Goal: Task Accomplishment & Management: Manage account settings

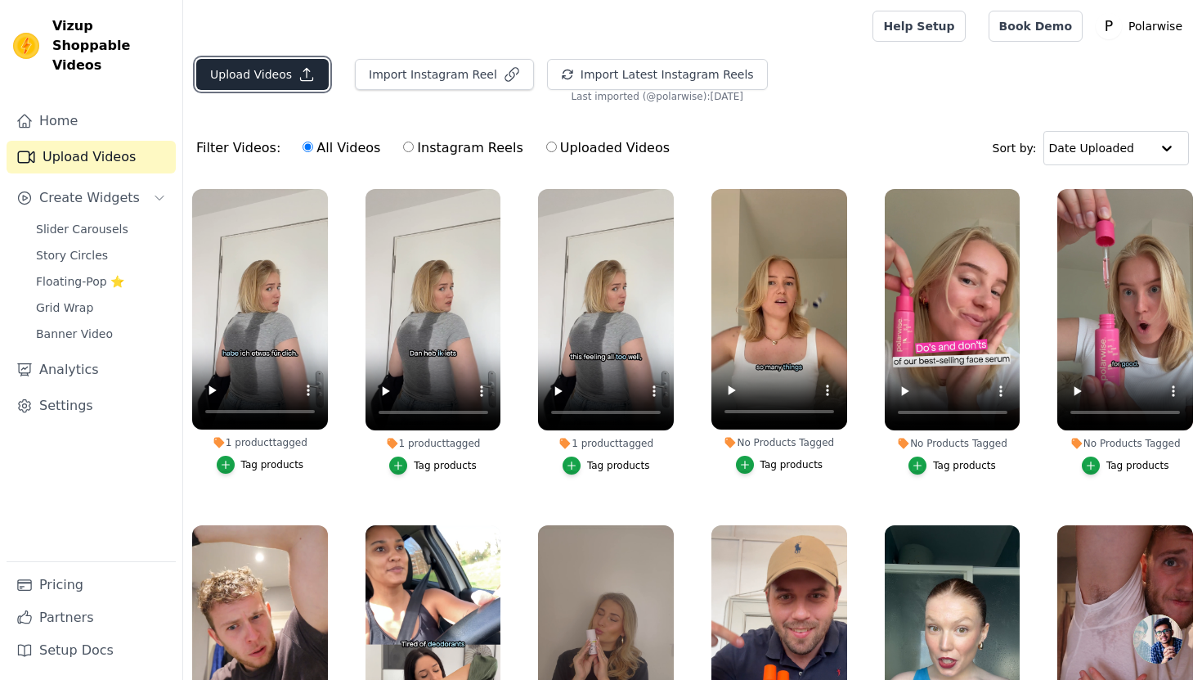
click at [269, 83] on button "Upload Videos" at bounding box center [262, 74] width 132 height 31
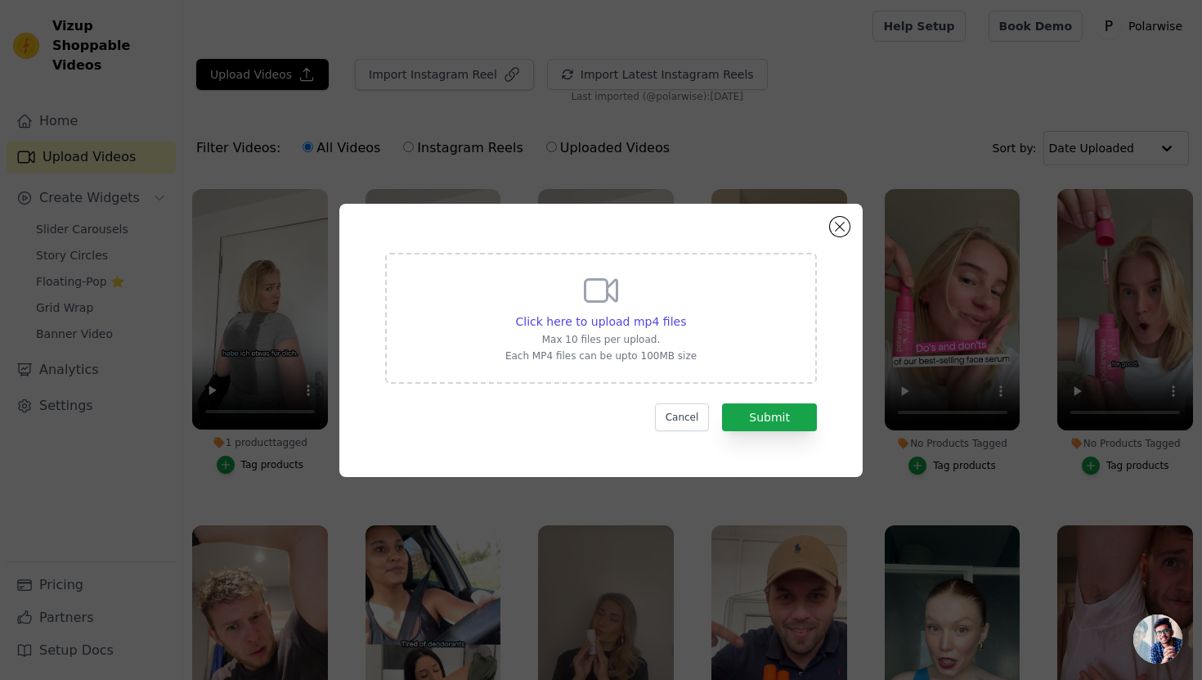
click at [615, 298] on icon at bounding box center [600, 290] width 39 height 39
click at [685, 312] on input "Click here to upload mp4 files Max 10 files per upload. Each MP4 files can be u…" at bounding box center [685, 312] width 1 height 1
type input "C:\fakepath\DE-VIDEO 1-UGC.mp4"
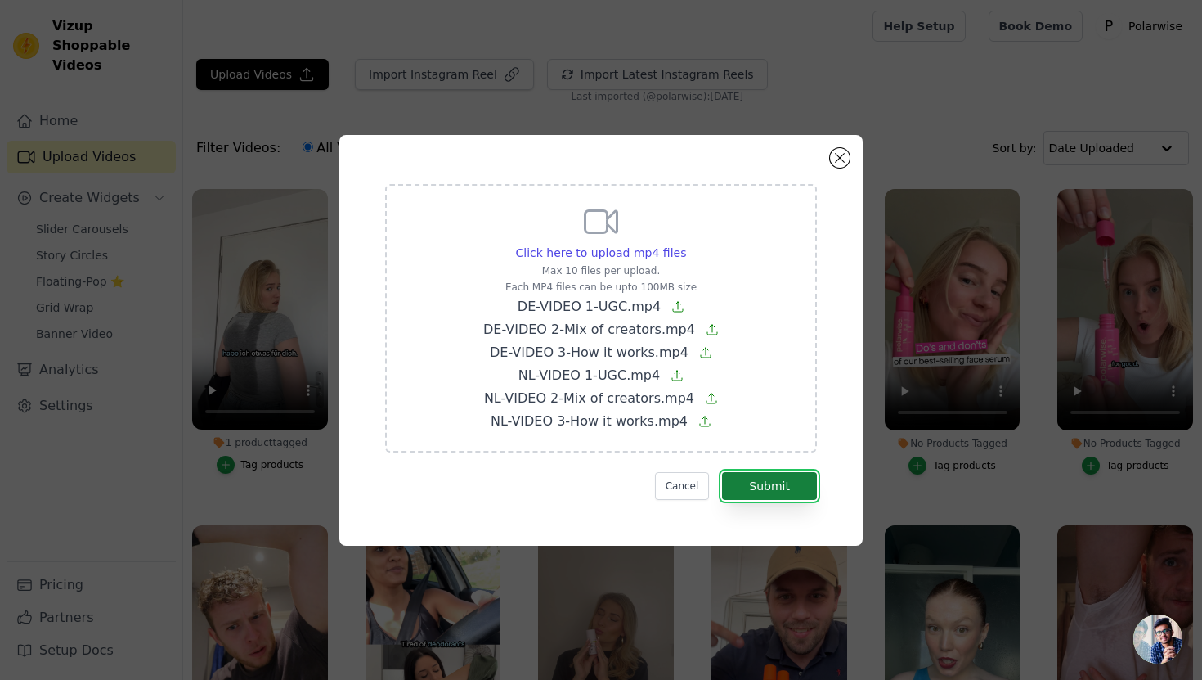
click at [784, 482] on button "Submit" at bounding box center [769, 486] width 95 height 28
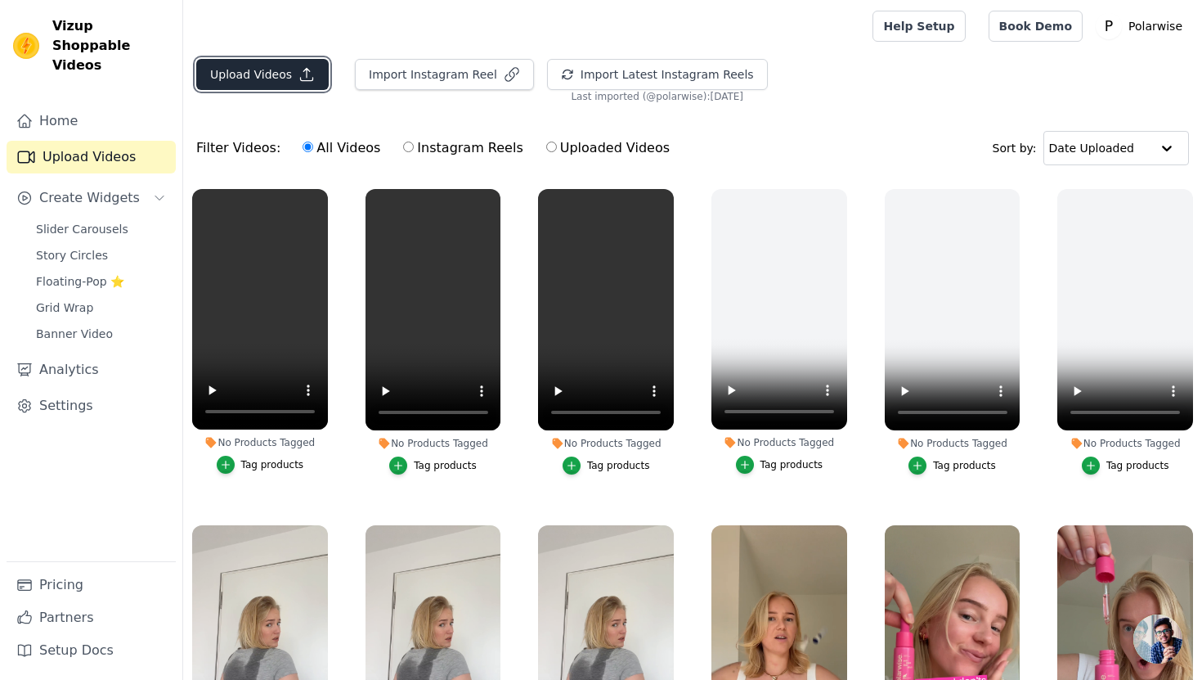
click at [280, 71] on button "Upload Videos" at bounding box center [262, 74] width 132 height 31
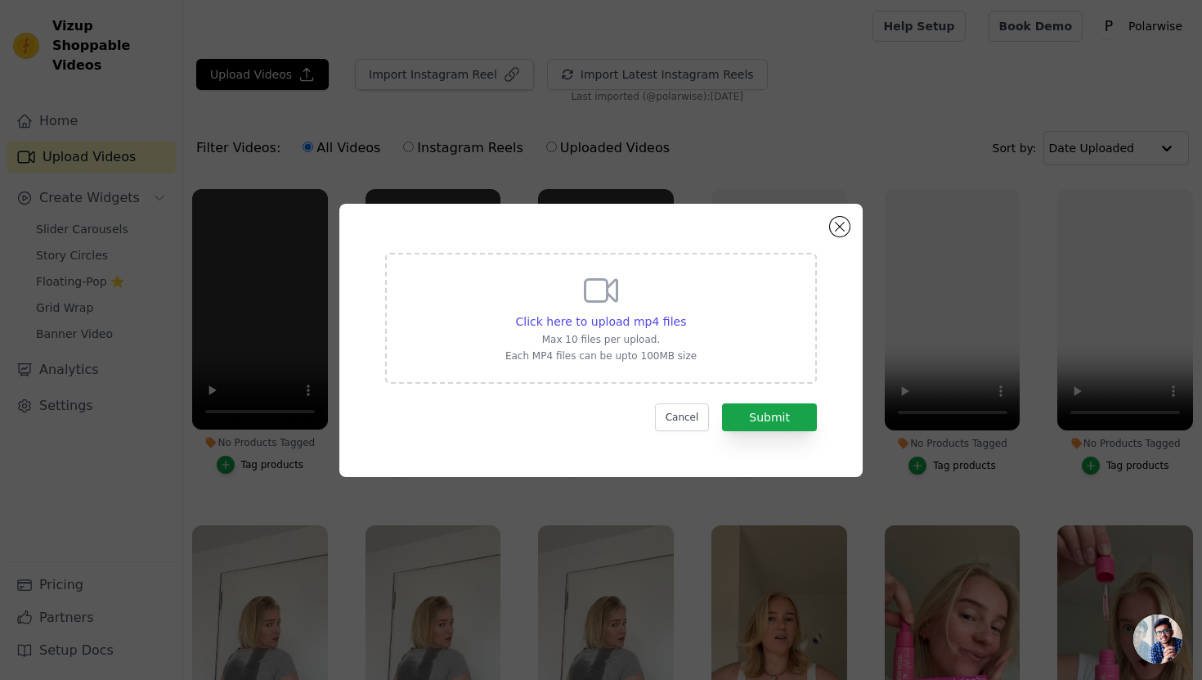
click at [557, 297] on div "Click here to upload mp4 files Max 10 files per upload. Each MP4 files can be u…" at bounding box center [600, 317] width 191 height 92
click at [685, 312] on input "Click here to upload mp4 files Max 10 files per upload. Each MP4 files can be u…" at bounding box center [685, 312] width 1 height 1
type input "C:\fakepath\VIDEO 2 - Sensitive Skin UGC-DE.mp4"
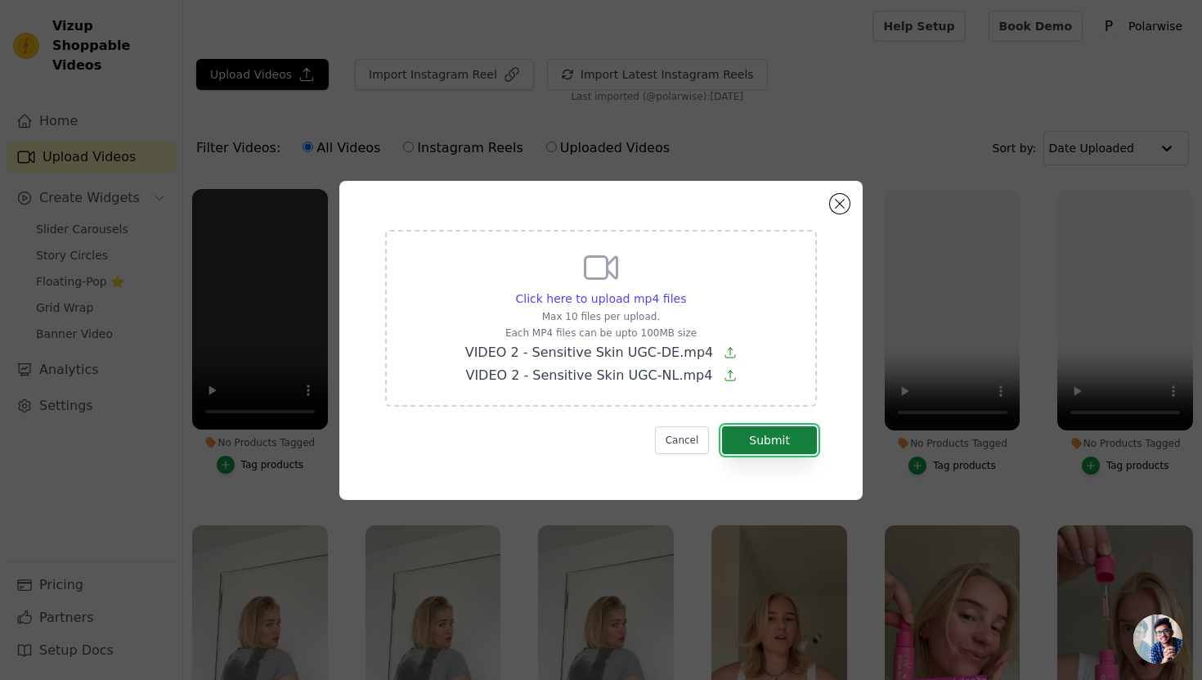
click at [792, 442] on button "Submit" at bounding box center [769, 440] width 95 height 28
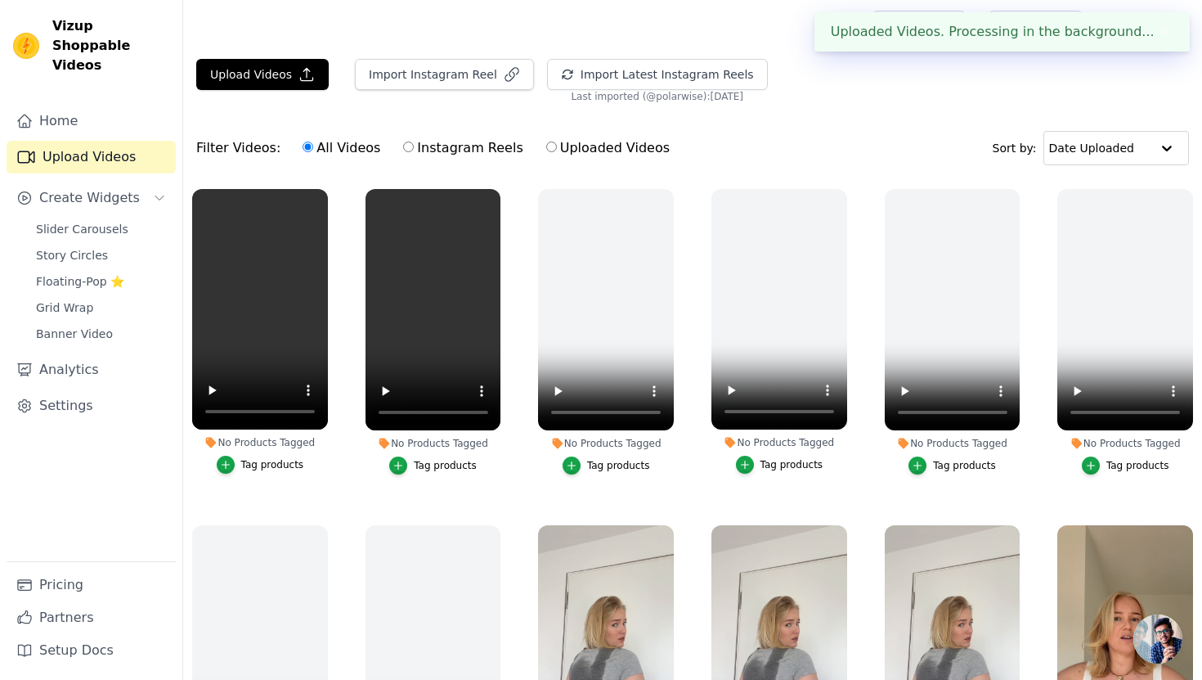
click at [283, 465] on div "Tag products" at bounding box center [272, 464] width 63 height 13
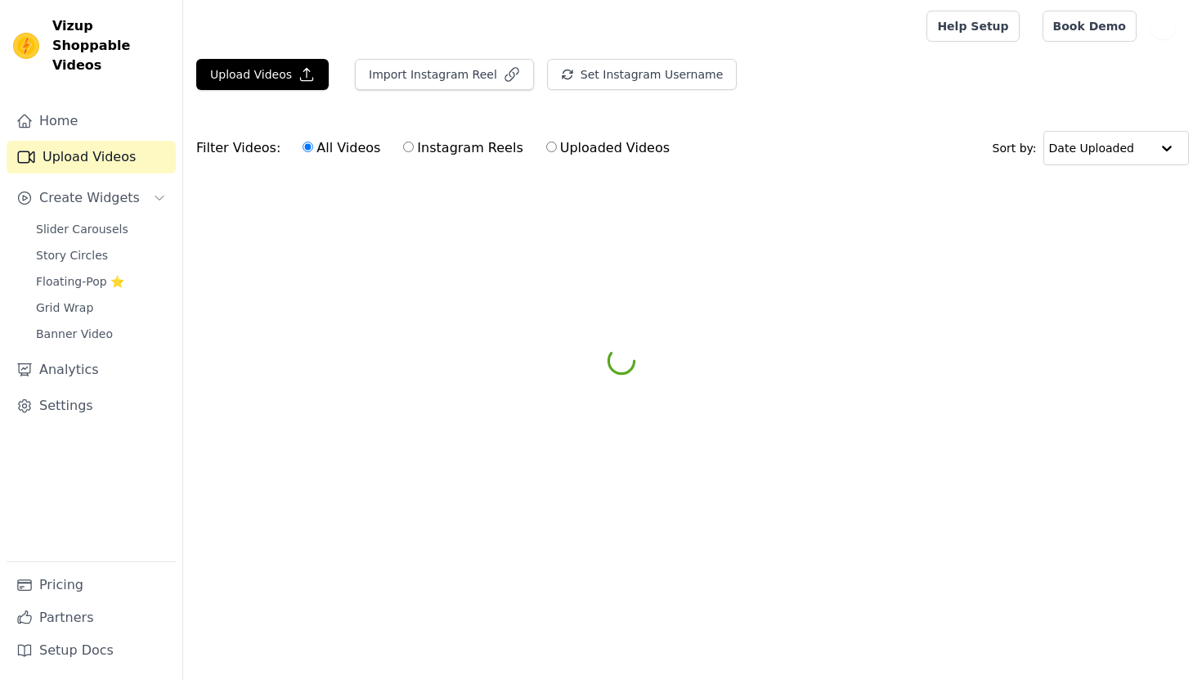
click at [505, 245] on html "Vizup Shoppable Videos Home Upload Videos Create Widgets Slider Carousels Story…" at bounding box center [601, 122] width 1202 height 245
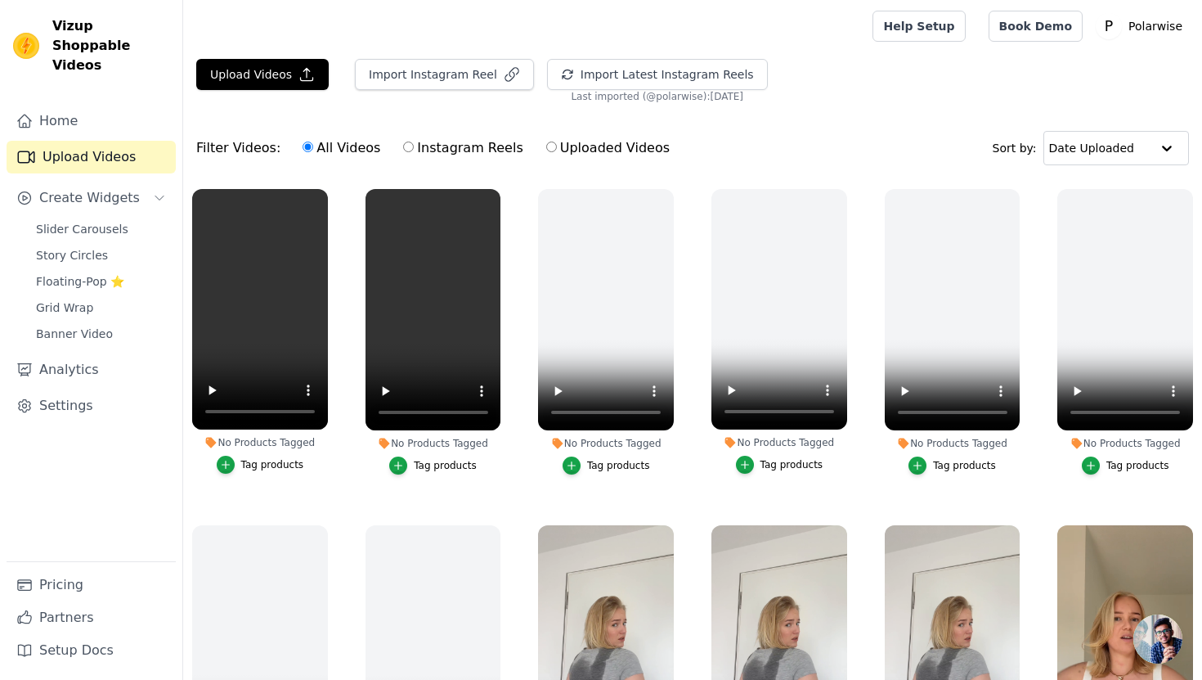
click at [266, 463] on div "Tag products" at bounding box center [272, 464] width 63 height 13
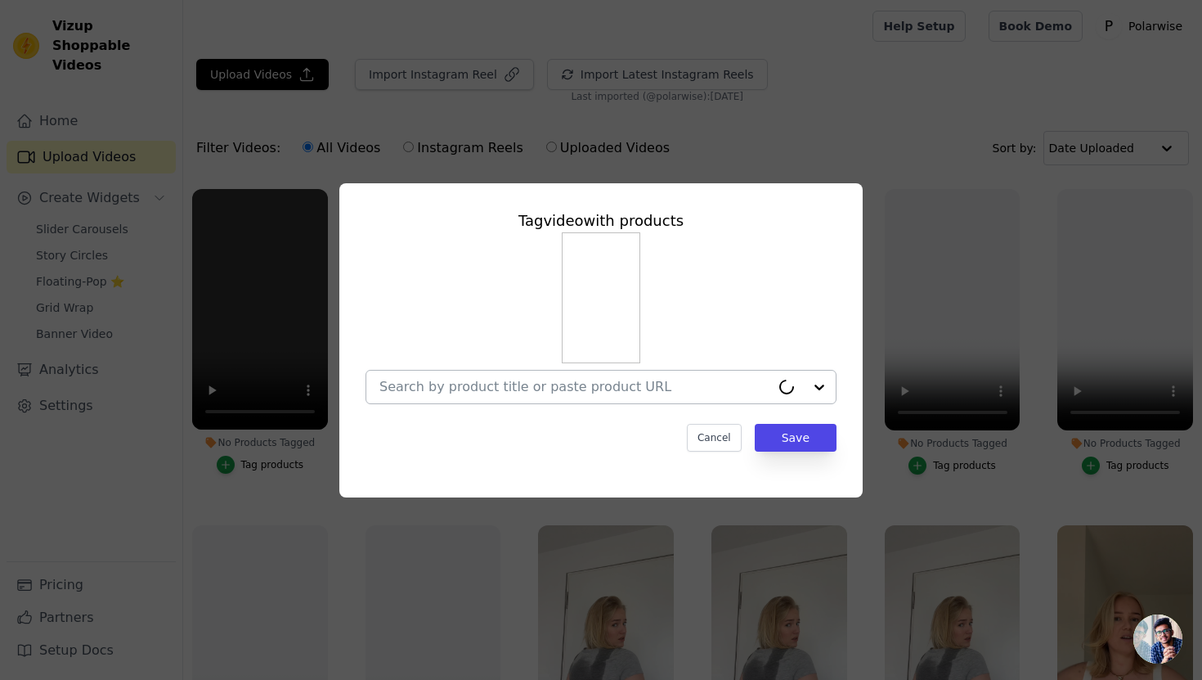
click at [437, 378] on div at bounding box center [574, 386] width 391 height 33
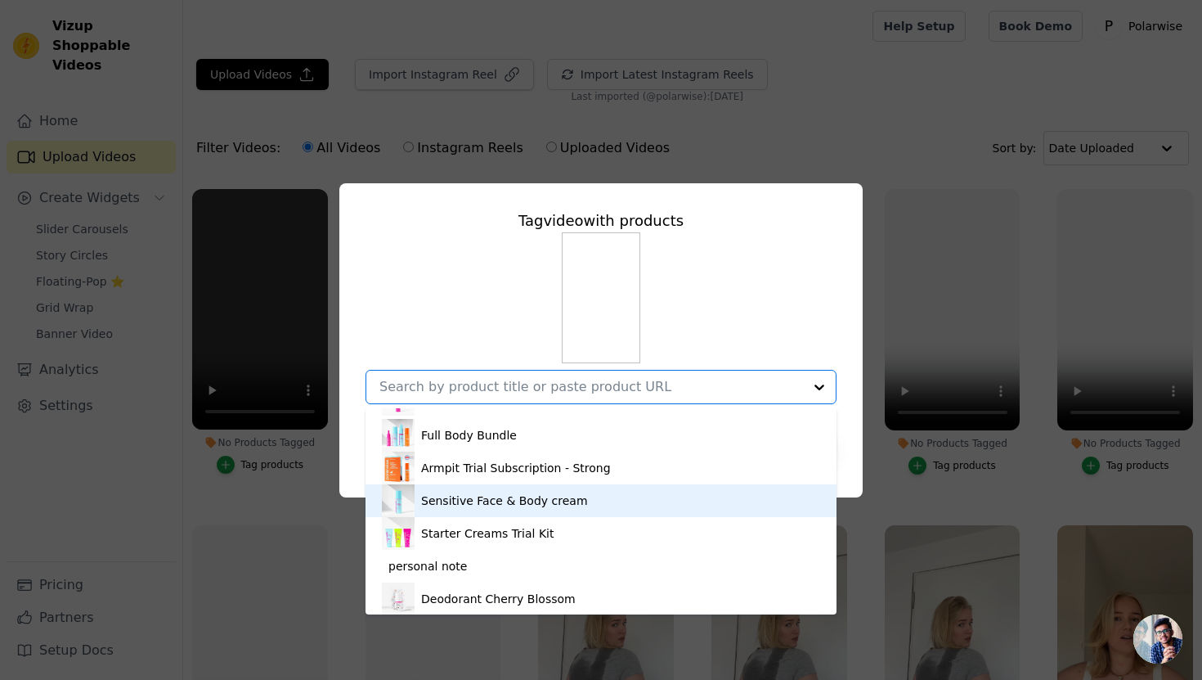
scroll to position [590, 0]
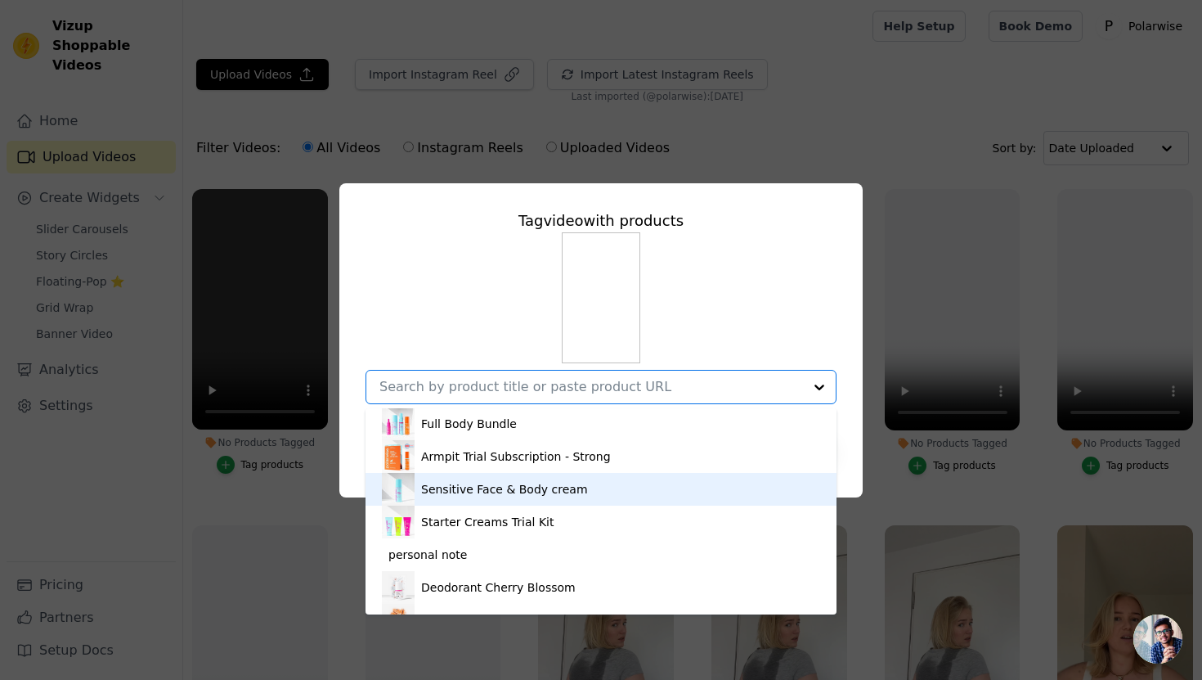
click at [478, 493] on div "Sensitive Face & Body cream" at bounding box center [504, 489] width 167 height 16
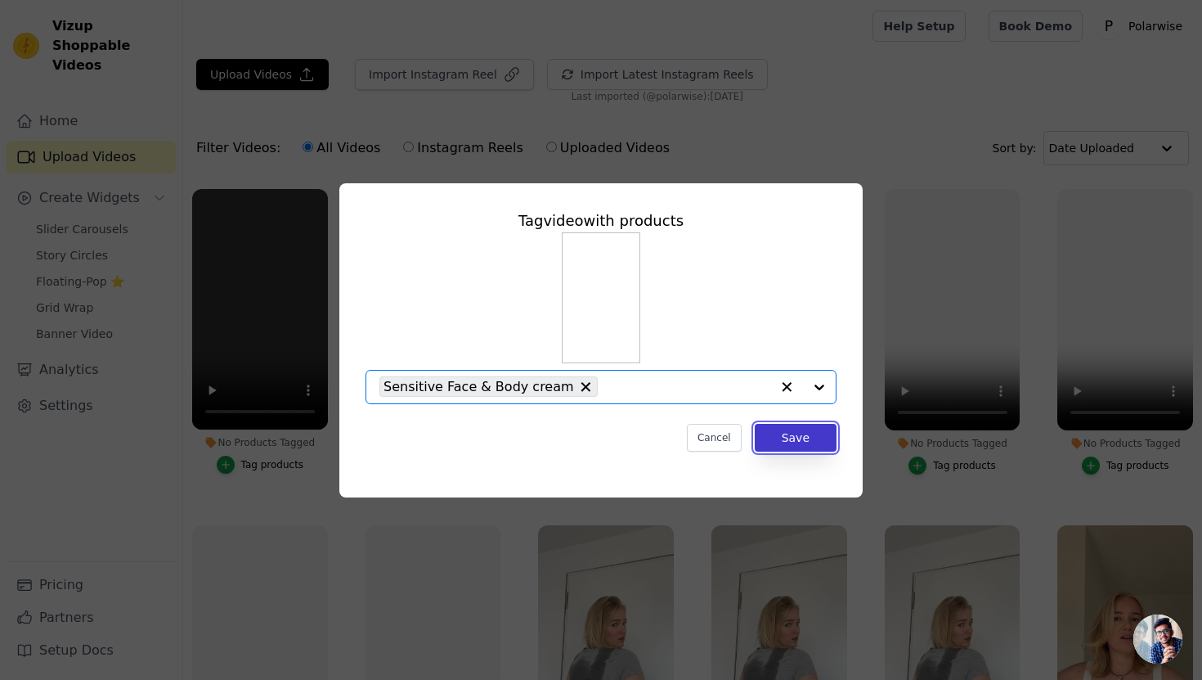
click at [789, 434] on button "Save" at bounding box center [796, 438] width 82 height 28
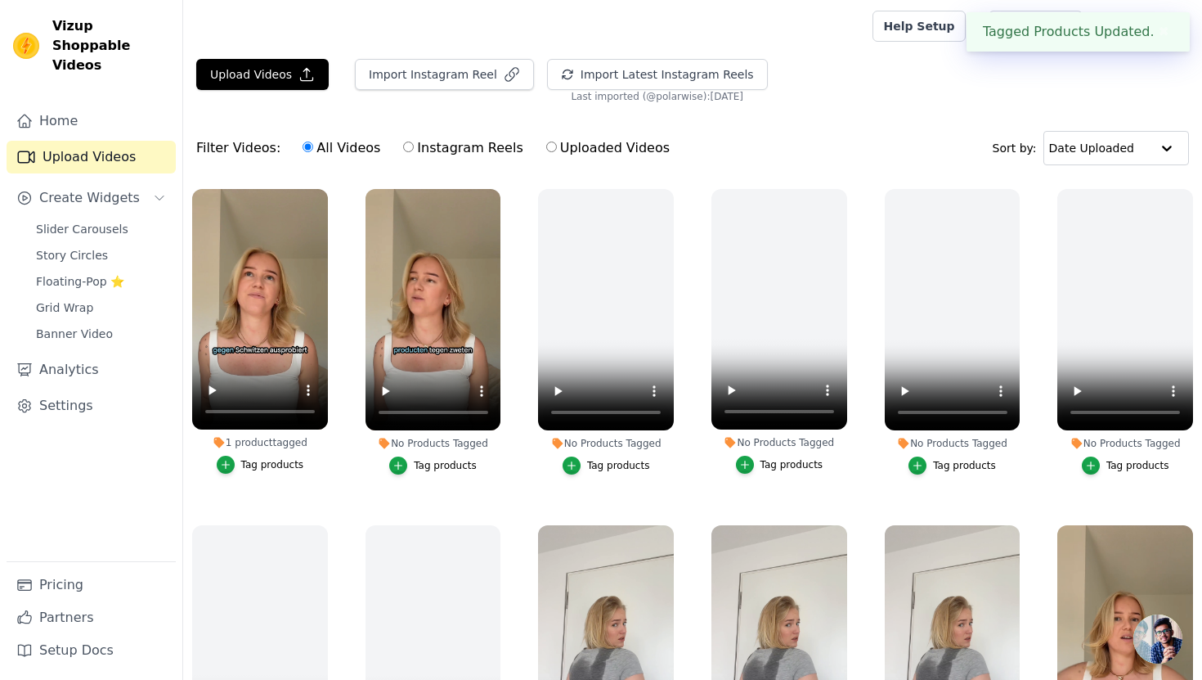
click at [417, 463] on div "Tag products" at bounding box center [445, 465] width 63 height 13
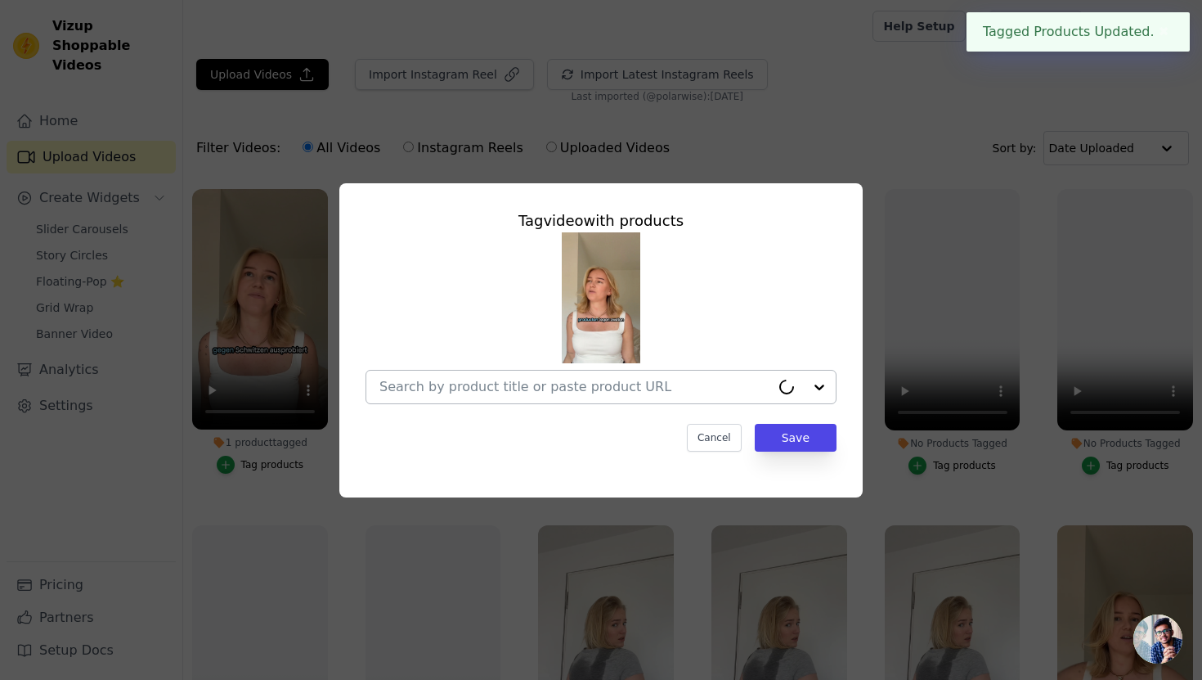
click at [707, 381] on input "No Products Tagged Tag video with products Cancel Save Tag products" at bounding box center [574, 387] width 391 height 16
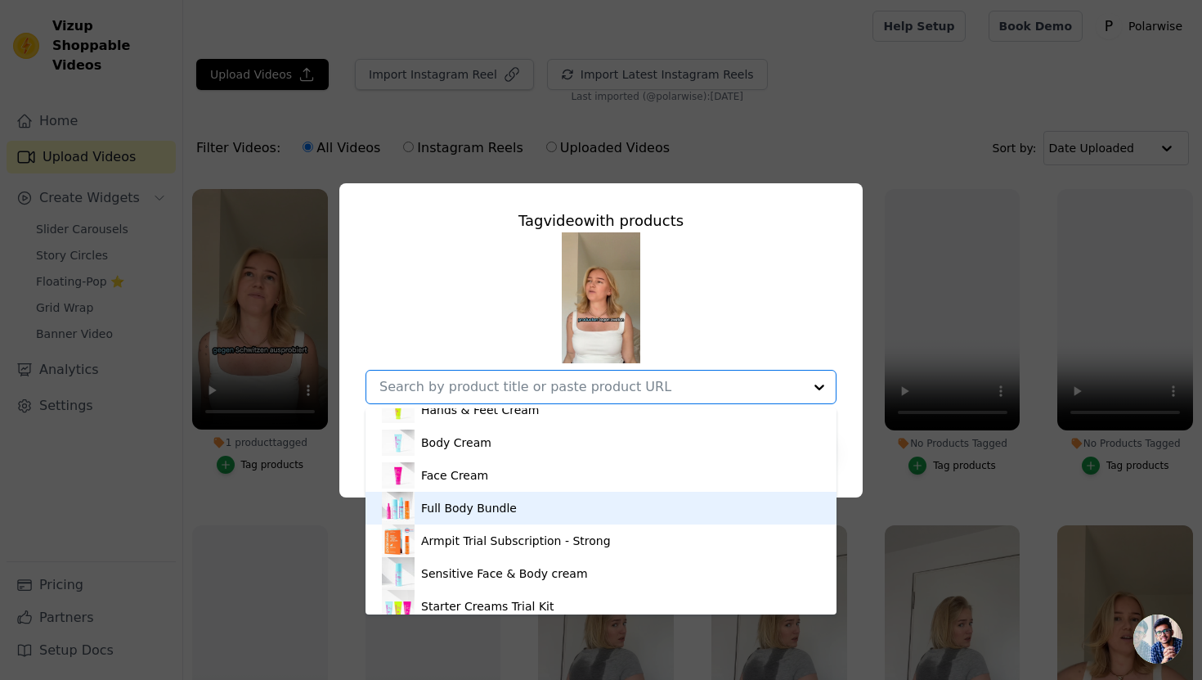
scroll to position [507, 0]
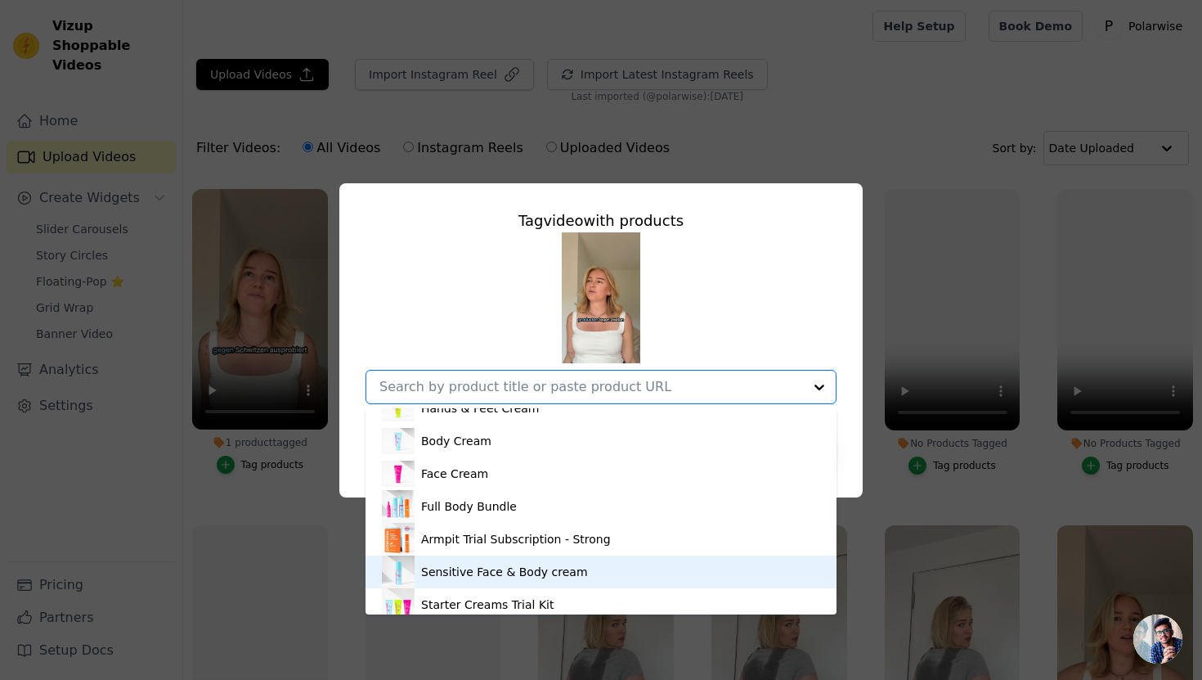
click at [581, 568] on div "Sensitive Face & Body cream" at bounding box center [601, 571] width 438 height 33
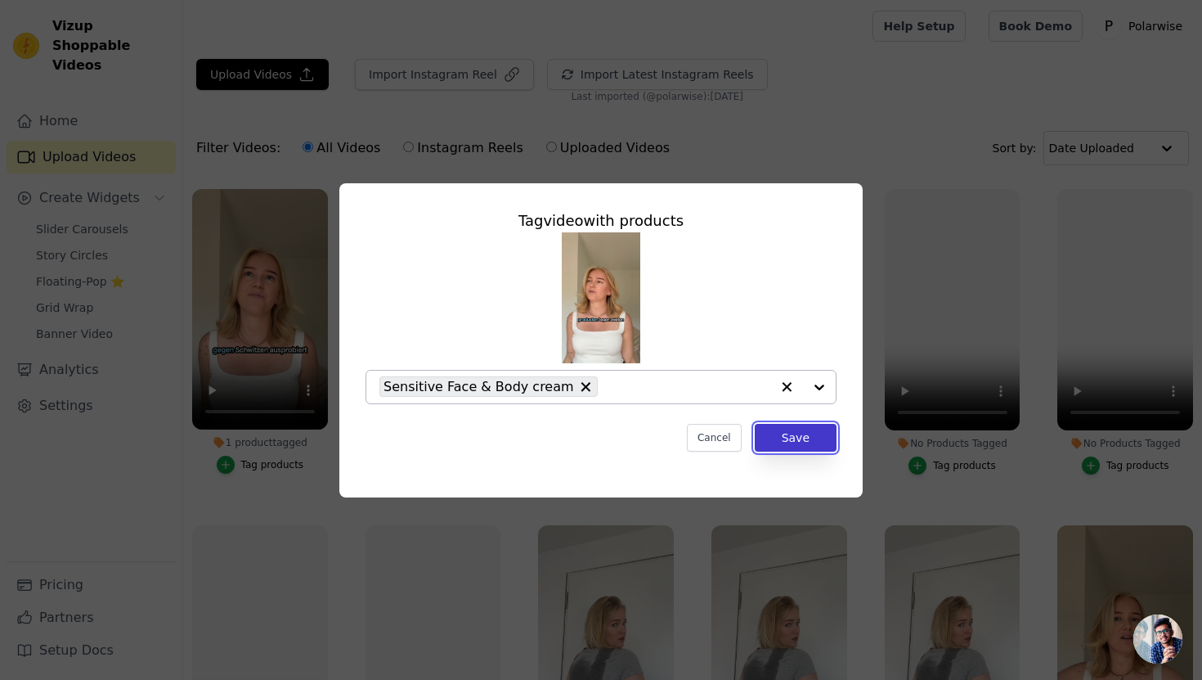
click at [774, 436] on button "Save" at bounding box center [796, 438] width 82 height 28
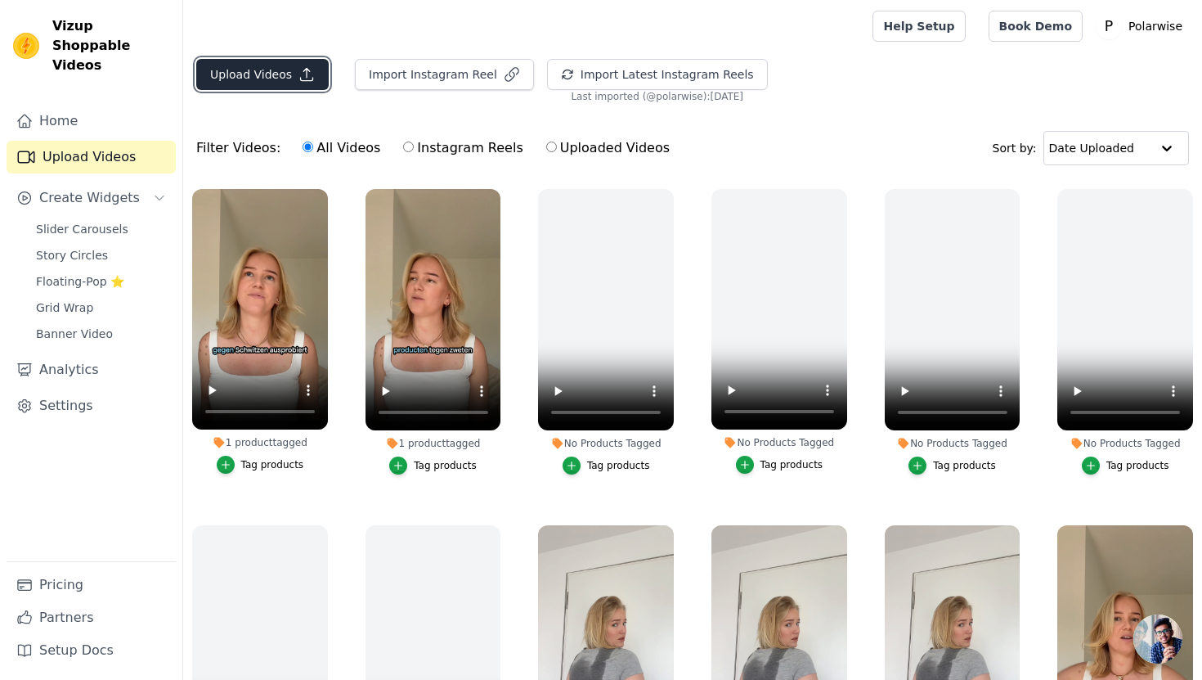
click at [259, 76] on button "Upload Videos" at bounding box center [262, 74] width 132 height 31
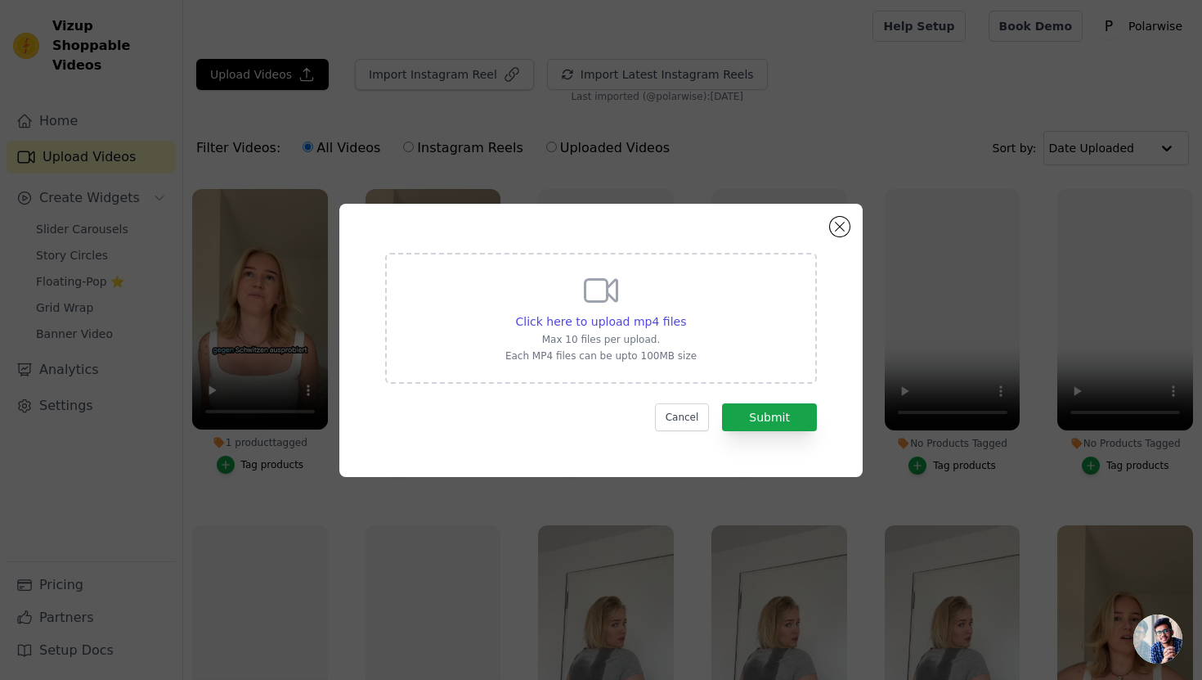
click at [503, 275] on div "Click here to upload mp4 files Max 10 files per upload. Each MP4 files can be u…" at bounding box center [601, 318] width 432 height 131
click at [685, 312] on input "Click here to upload mp4 files Max 10 files per upload. Each MP4 files can be u…" at bounding box center [685, 312] width 1 height 1
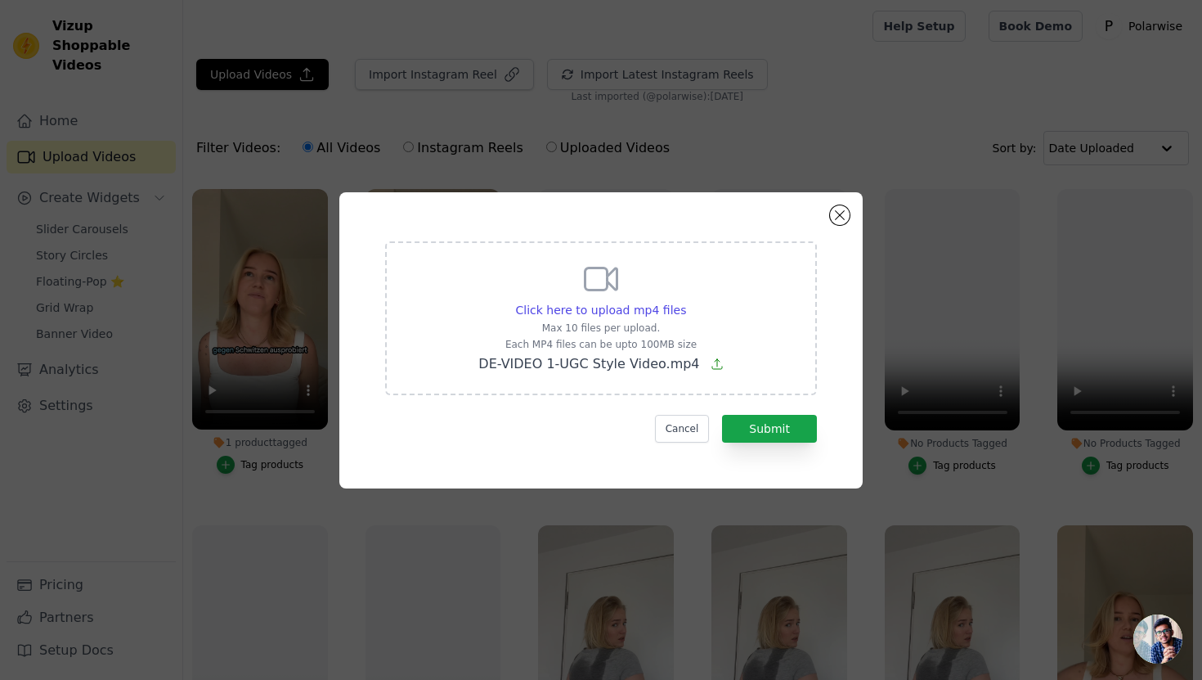
click at [573, 273] on div "Click here to upload mp4 files Max 10 files per upload. Each MP4 files can be u…" at bounding box center [600, 316] width 245 height 114
click at [685, 301] on input "Click here to upload mp4 files Max 10 files per upload. Each MP4 files can be u…" at bounding box center [685, 301] width 1 height 1
click at [680, 319] on div "Click here to upload mp4 files Max 10 files per upload. Each MP4 files can be u…" at bounding box center [601, 316] width 240 height 114
click at [685, 302] on input "Click here to upload mp4 files Max 10 files per upload. Each MP4 files can be u…" at bounding box center [685, 301] width 1 height 1
type input "C:\fakepath\DE-VIDEO 1-UGC Style Video.mp4"
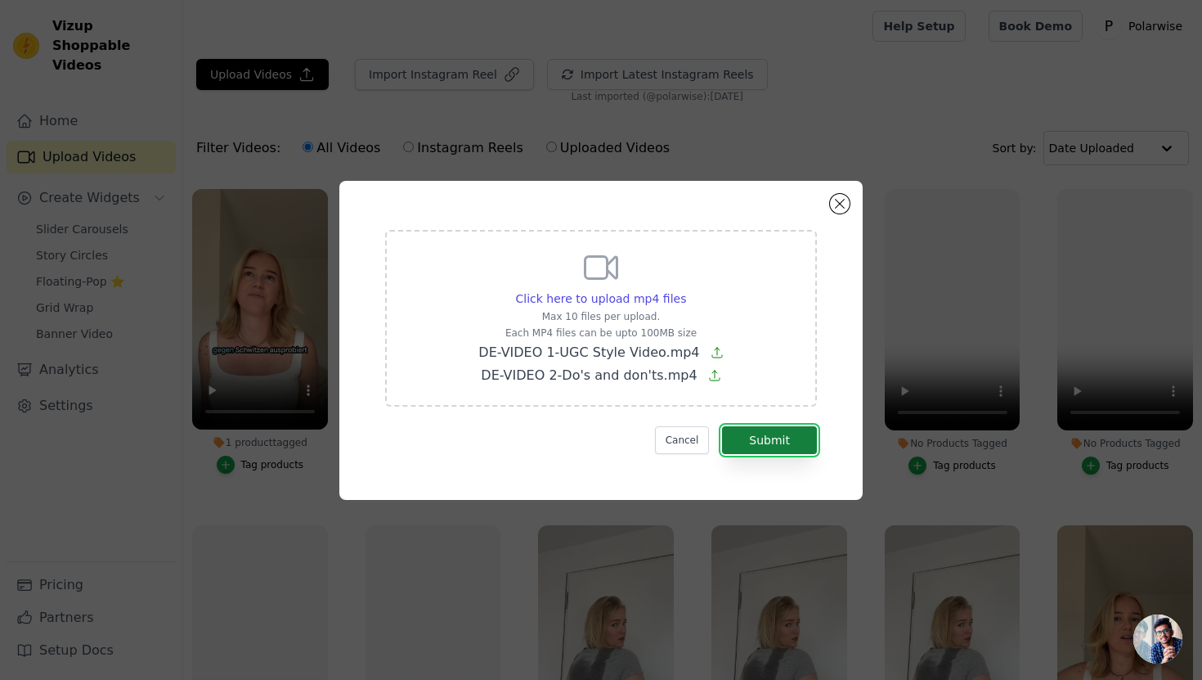
click at [771, 437] on button "Submit" at bounding box center [769, 440] width 95 height 28
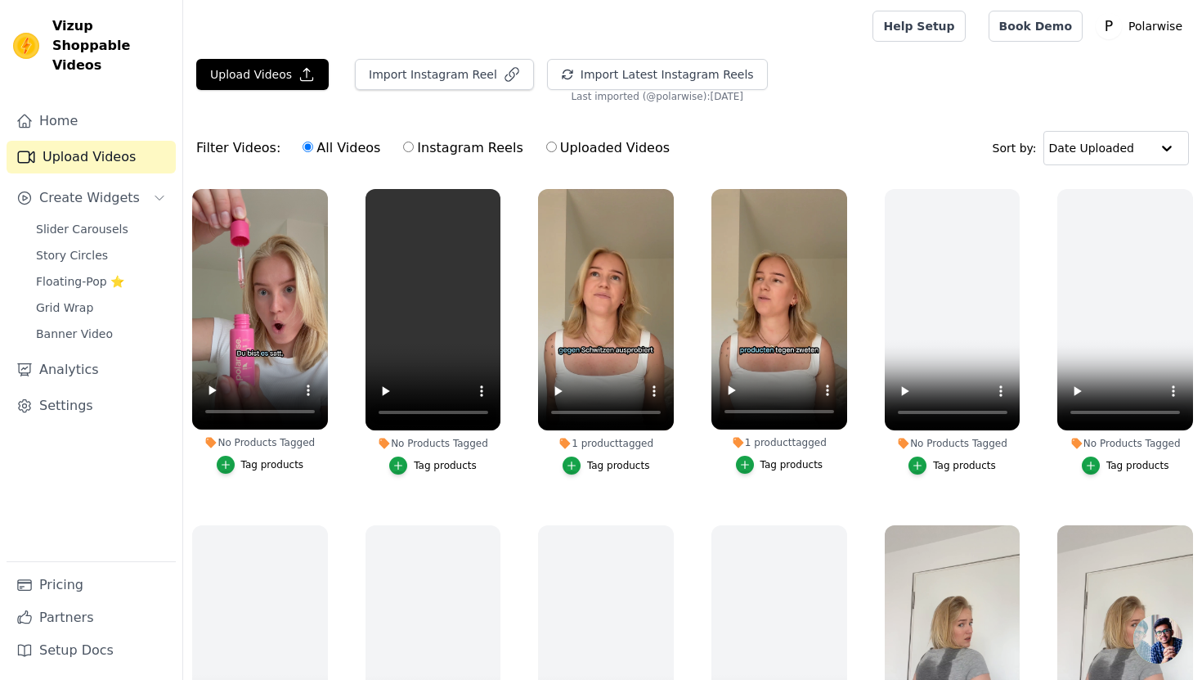
click at [259, 464] on div "Tag products" at bounding box center [272, 464] width 63 height 13
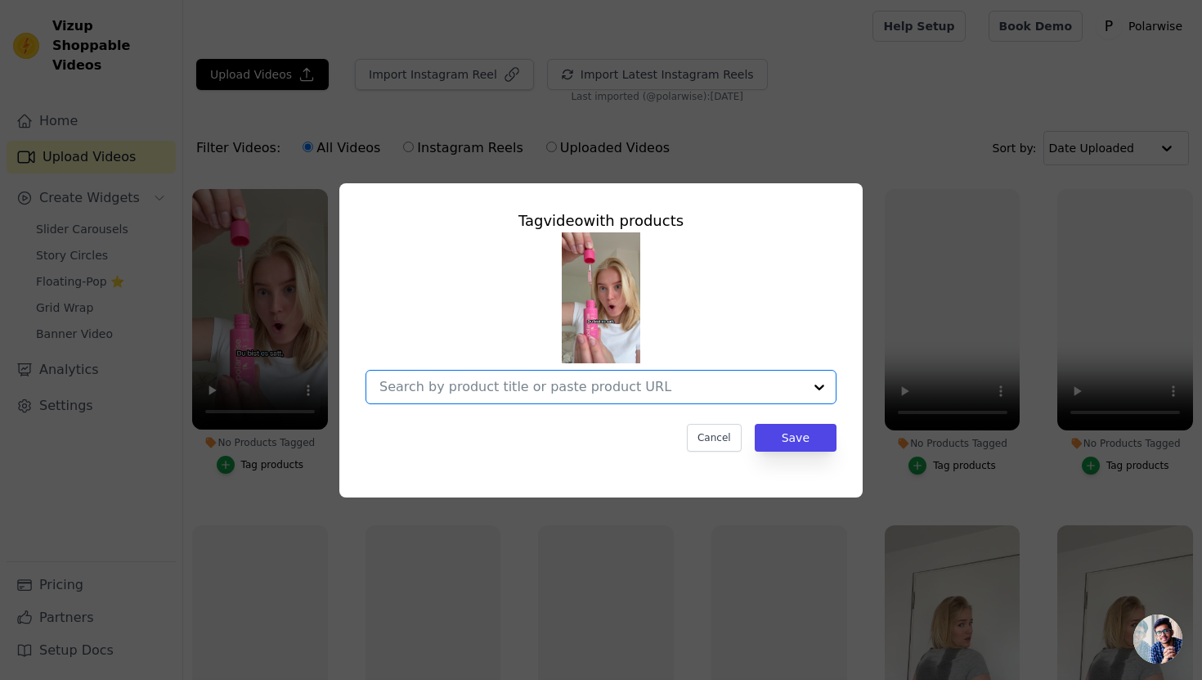
click at [439, 381] on input "No Products Tagged Tag video with products Option undefined, selected. Select i…" at bounding box center [591, 387] width 424 height 16
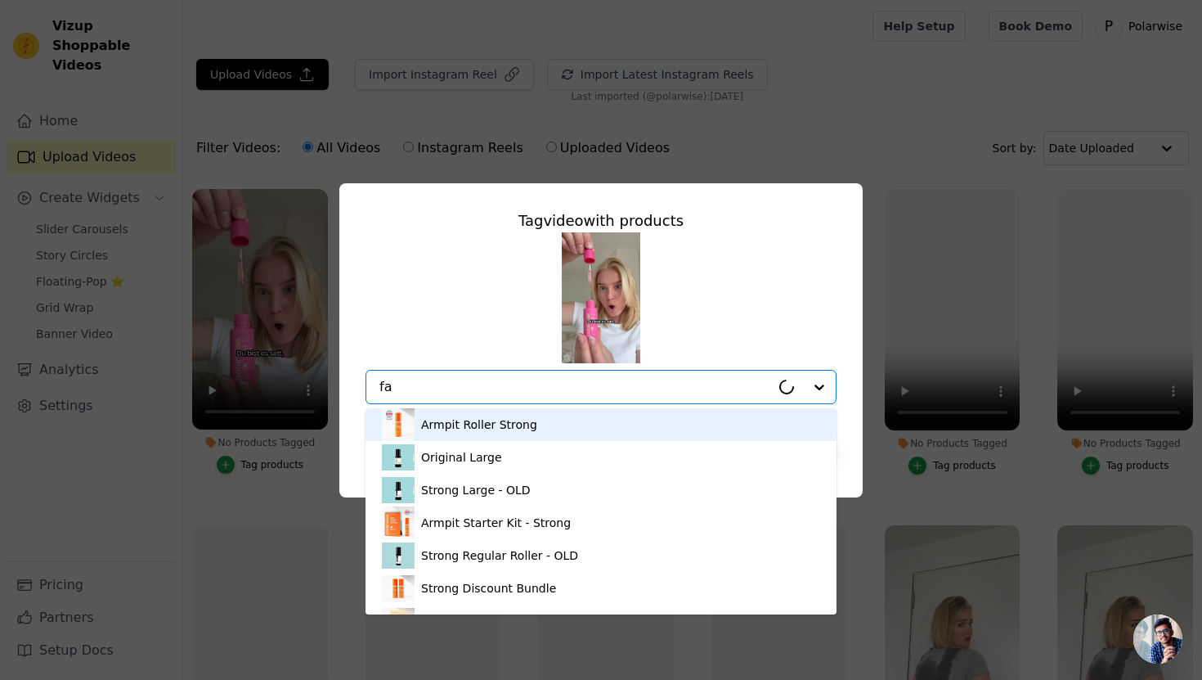
type input "fac"
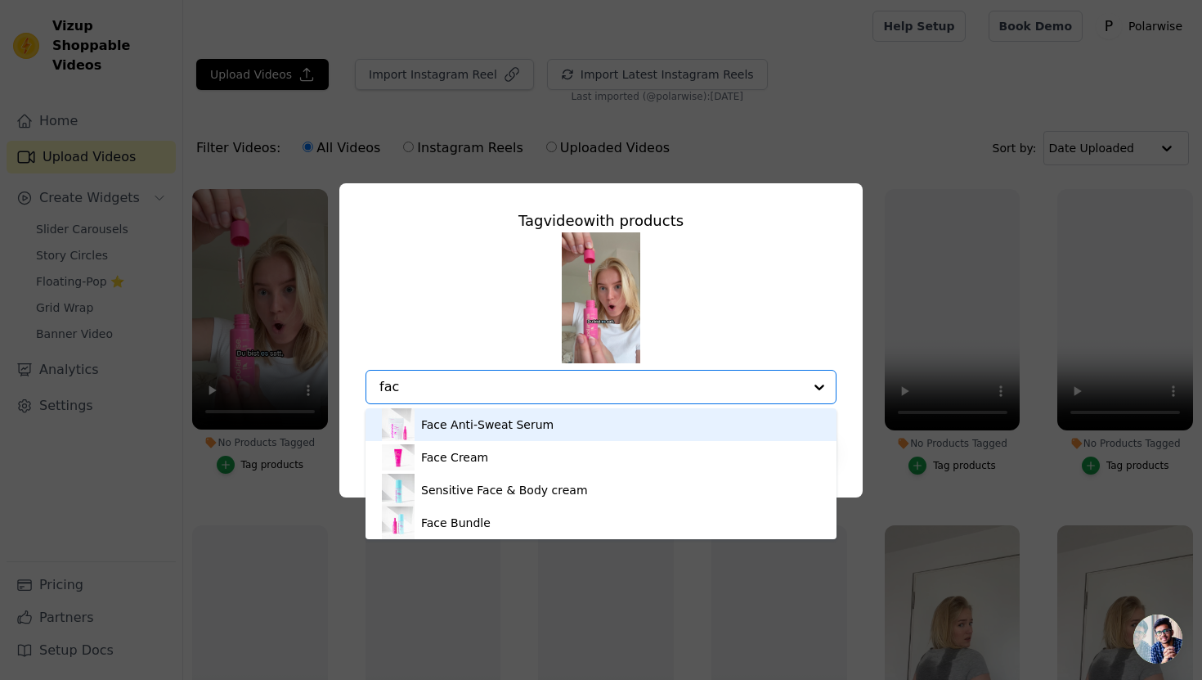
click at [505, 426] on div "Face Anti-Sweat Serum" at bounding box center [487, 424] width 132 height 16
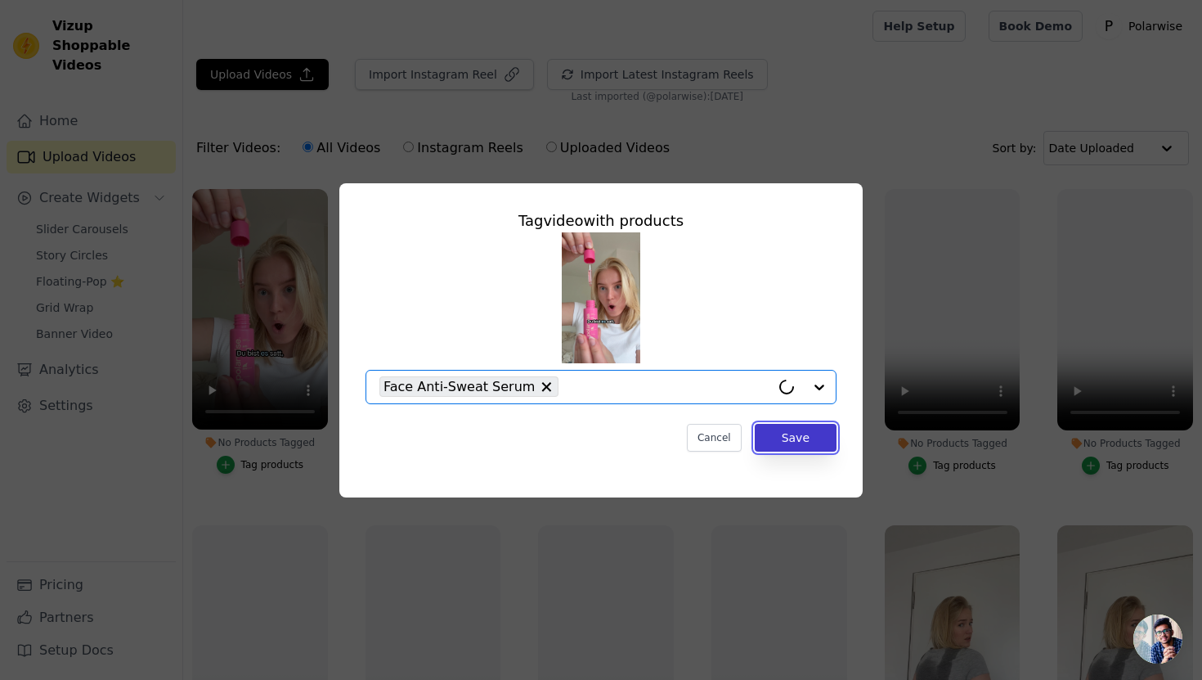
click at [786, 441] on button "Save" at bounding box center [796, 438] width 82 height 28
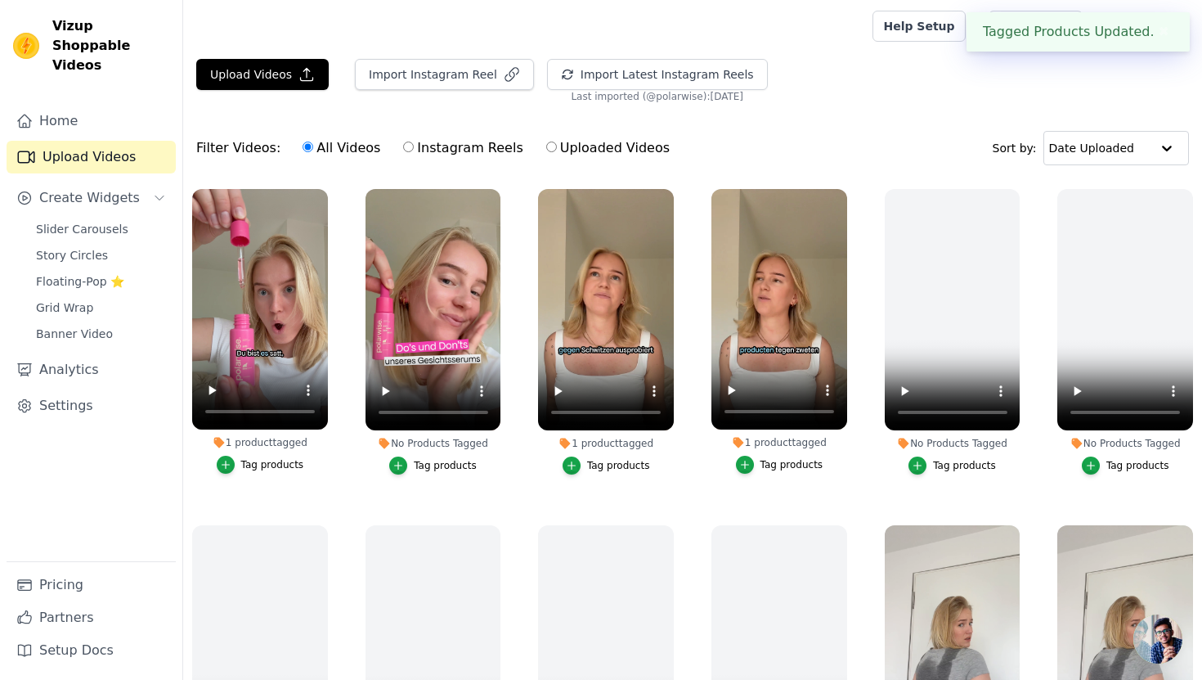
click at [444, 465] on div "Tag products" at bounding box center [445, 465] width 63 height 13
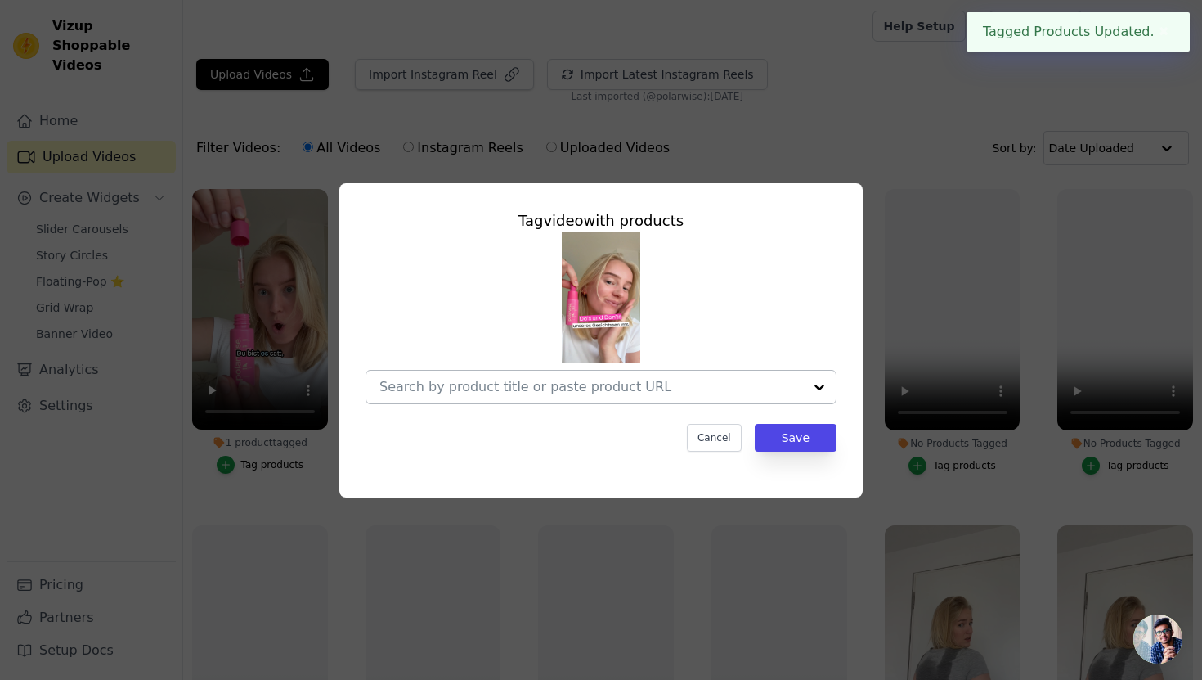
click at [554, 389] on input "No Products Tagged Tag video with products Cancel Save Tag products" at bounding box center [591, 387] width 424 height 16
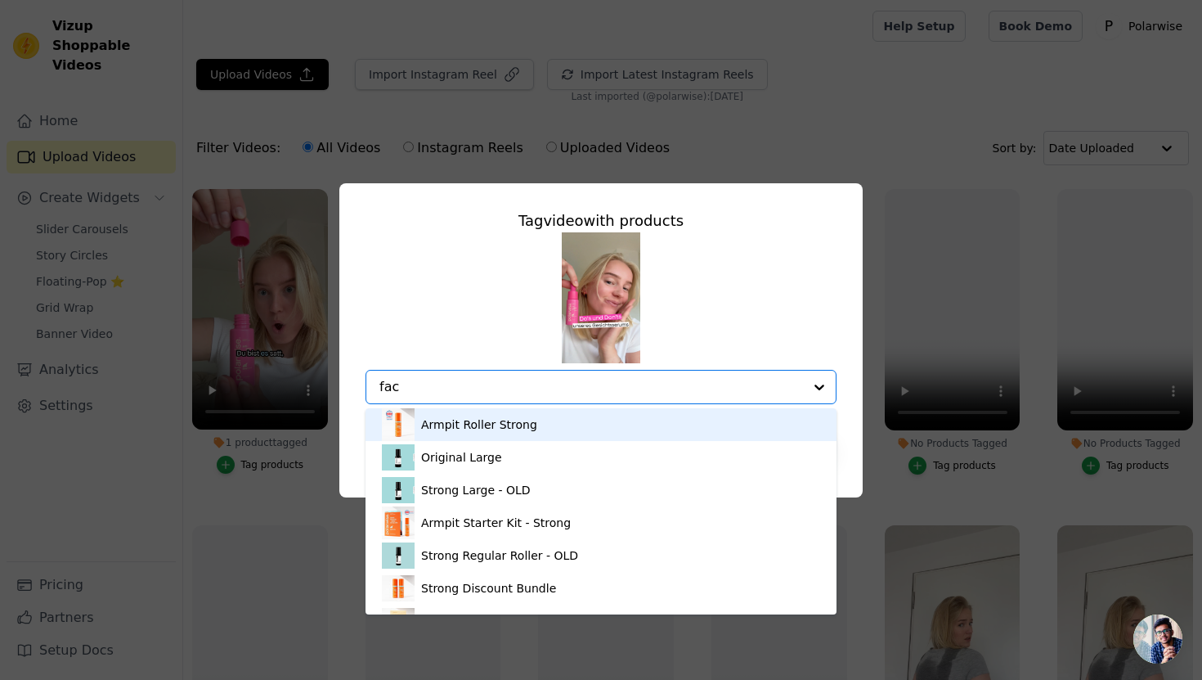
type input "face"
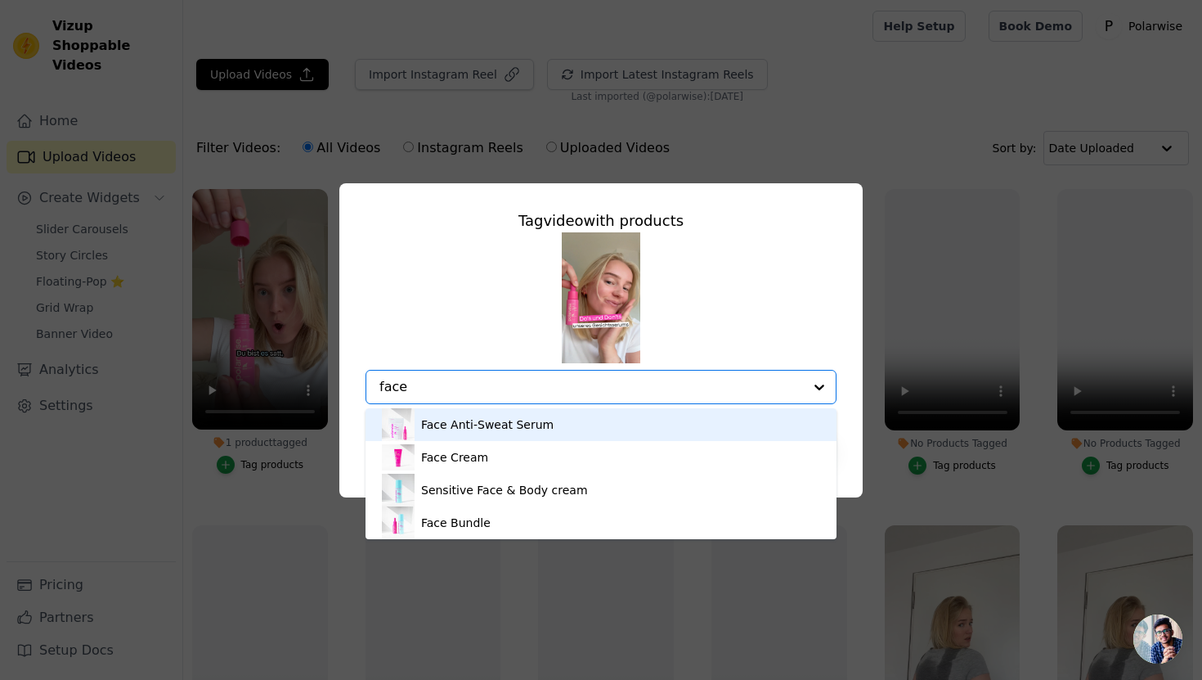
click at [564, 423] on div "Face Anti-Sweat Serum" at bounding box center [601, 424] width 438 height 33
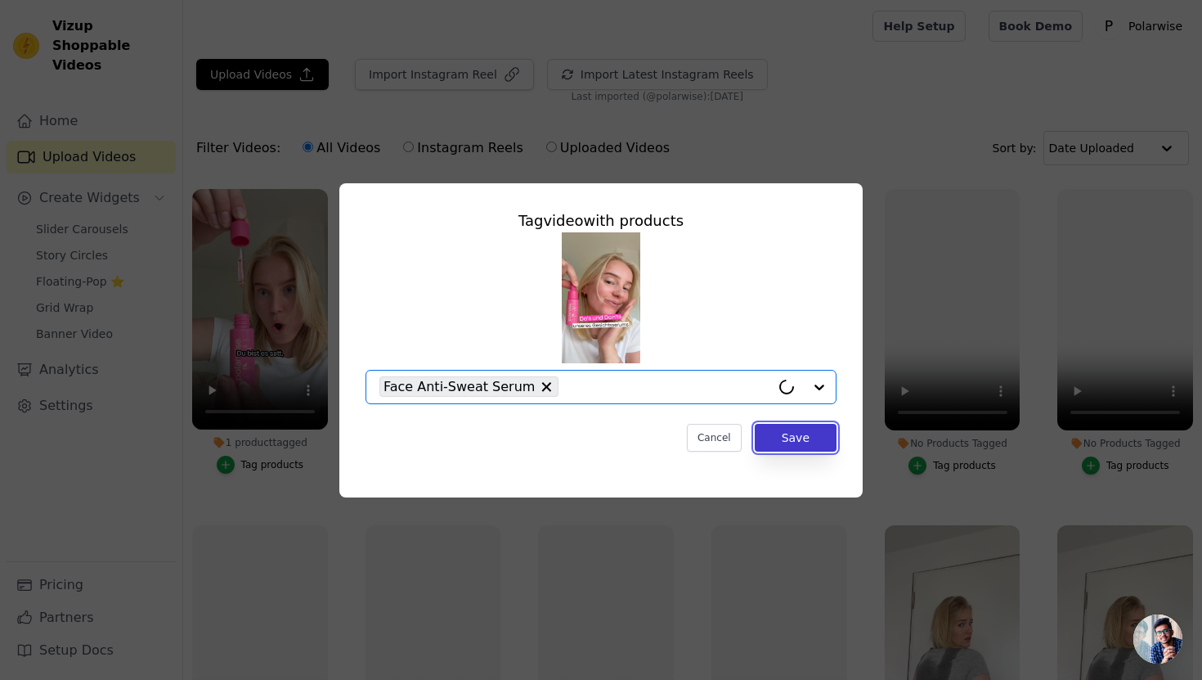
click at [781, 437] on button "Save" at bounding box center [796, 438] width 82 height 28
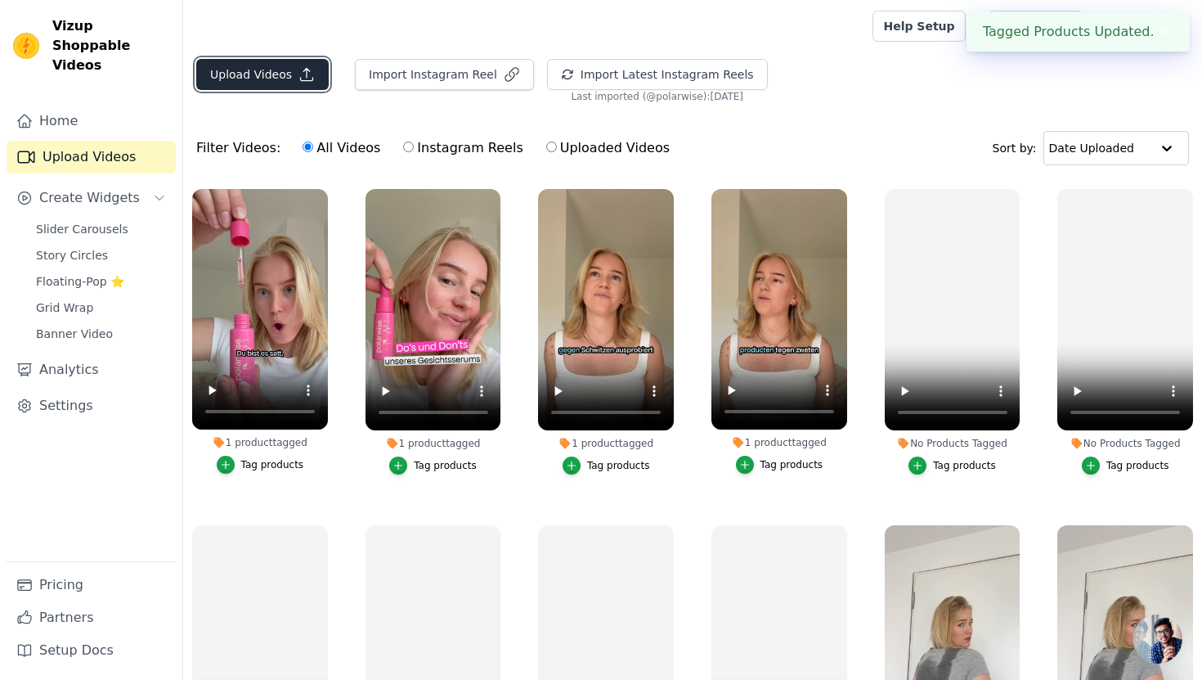
click at [280, 77] on button "Upload Videos" at bounding box center [262, 74] width 132 height 31
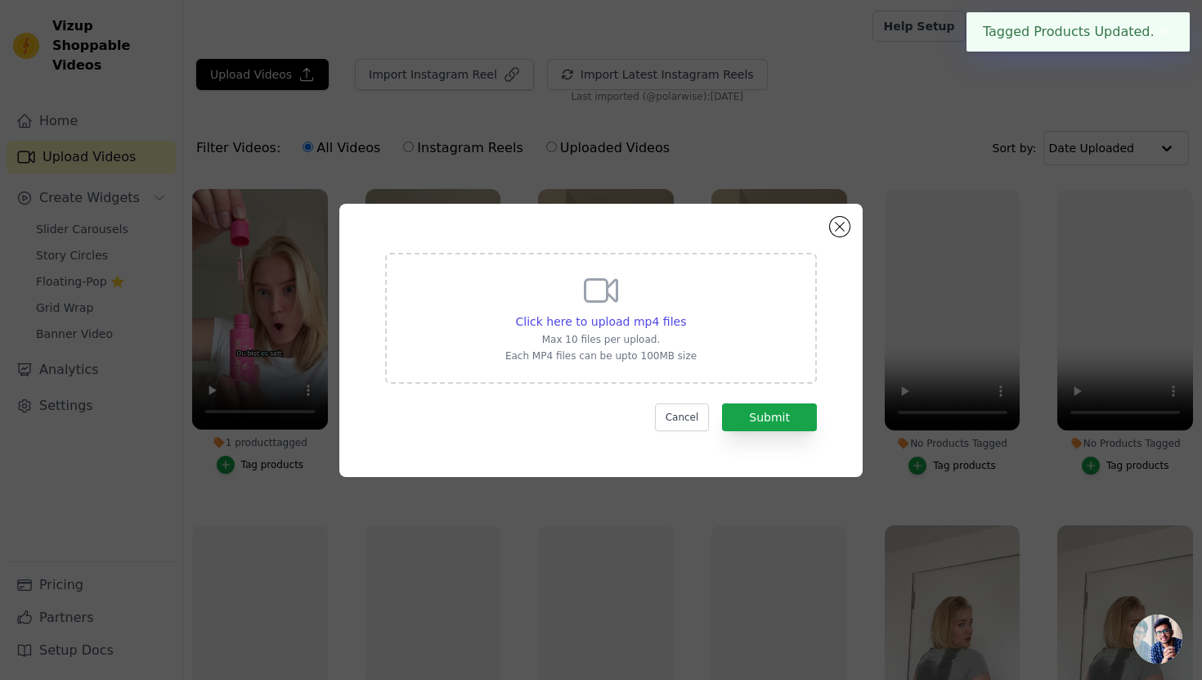
click at [569, 294] on div "Click here to upload mp4 files Max 10 files per upload. Each MP4 files can be u…" at bounding box center [600, 317] width 191 height 92
click at [685, 312] on input "Click here to upload mp4 files Max 10 files per upload. Each MP4 files can be u…" at bounding box center [685, 312] width 1 height 1
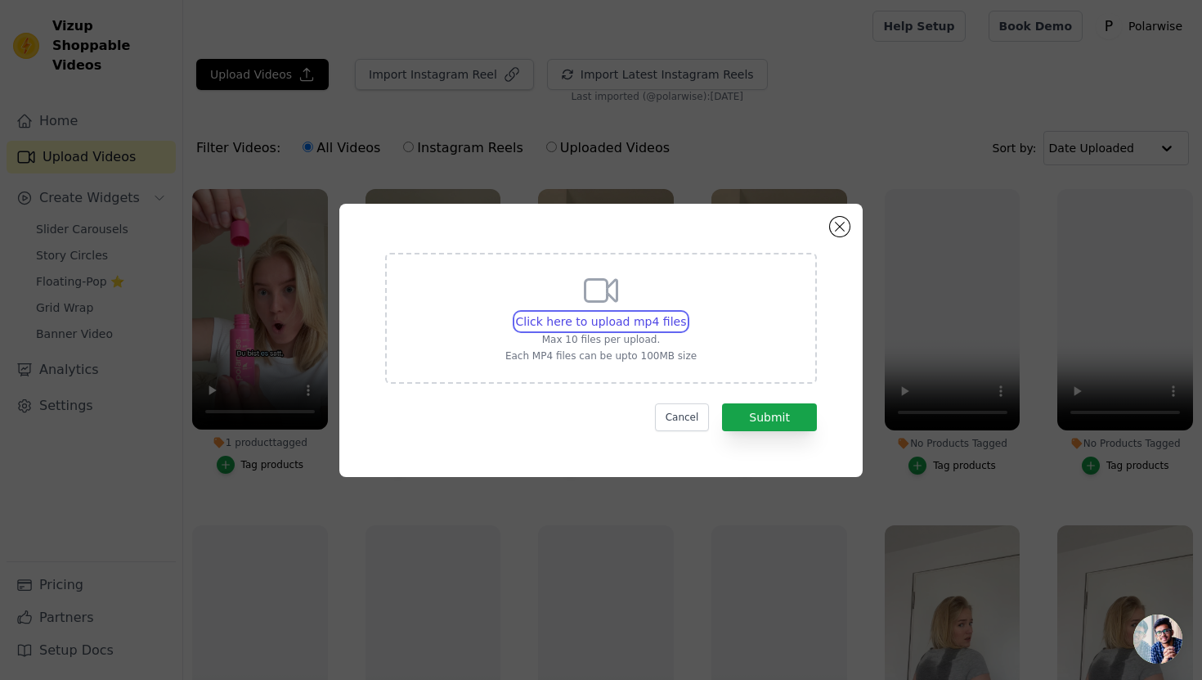
type input "C:\fakepath\NL-VIDEO 1-UGC Style Video.mp4"
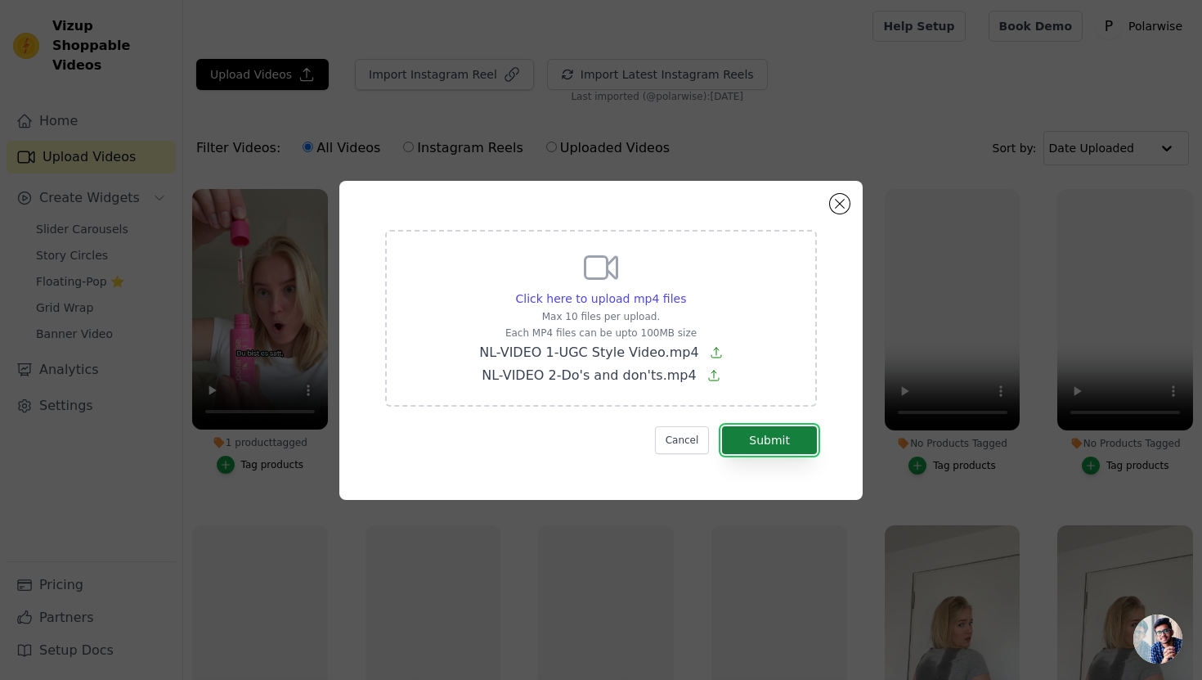
click at [789, 438] on button "Submit" at bounding box center [769, 440] width 95 height 28
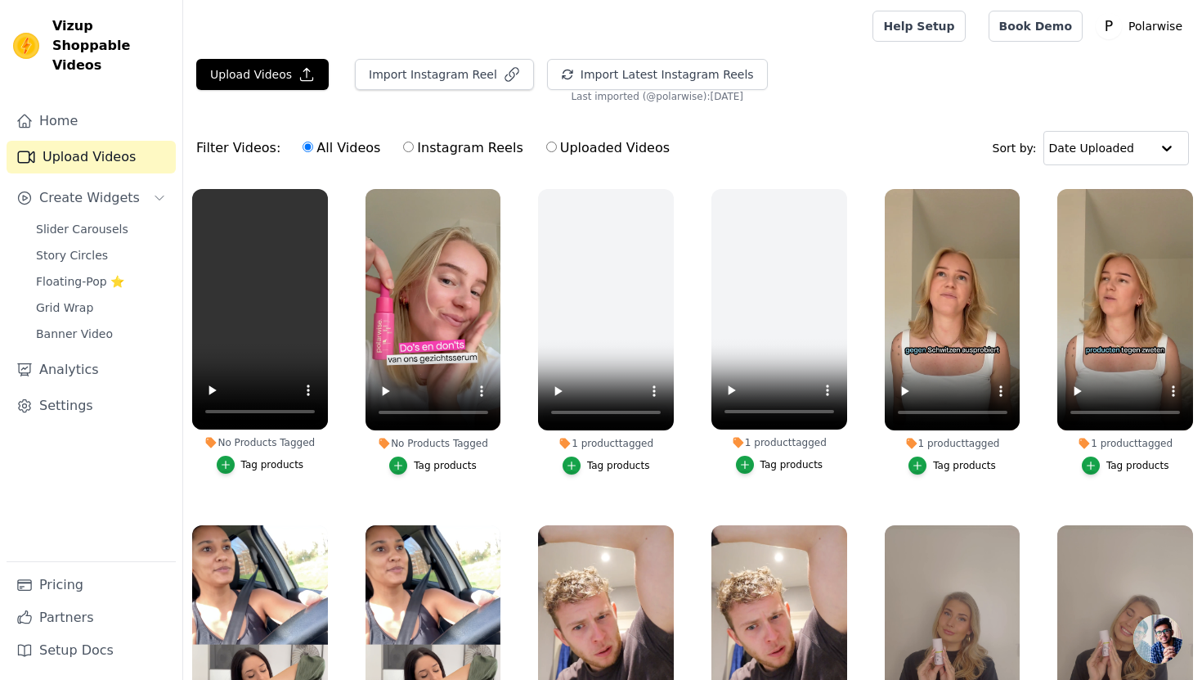
click at [442, 464] on div "Tag products" at bounding box center [445, 465] width 63 height 13
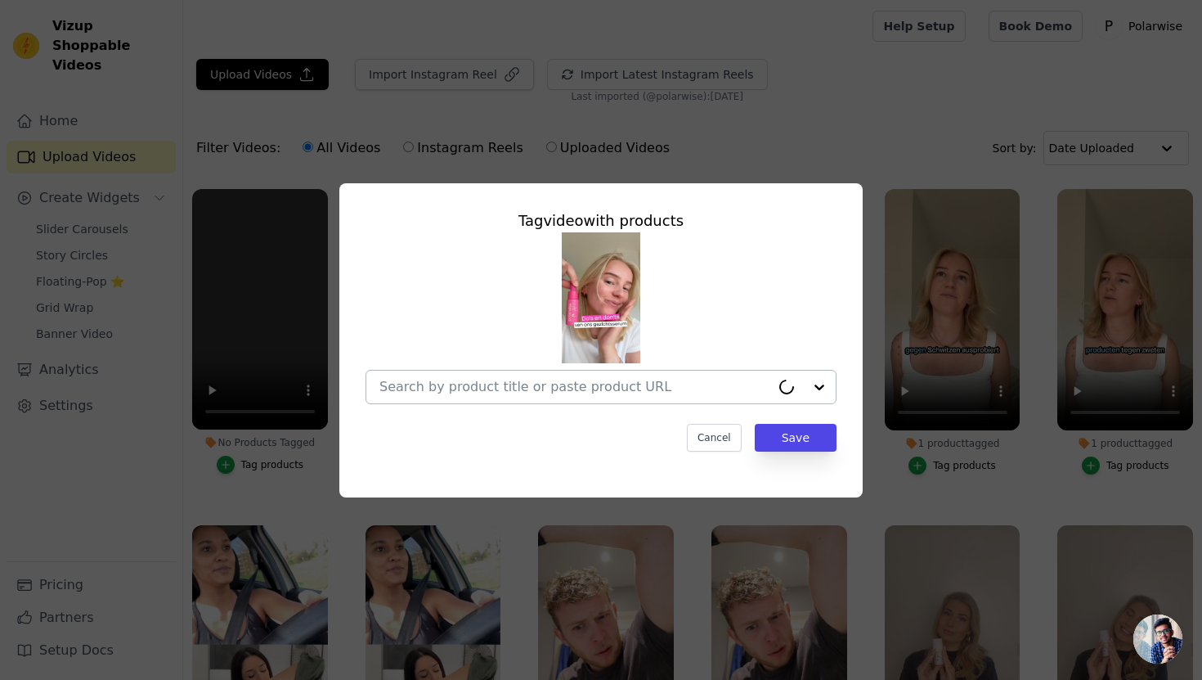
click at [486, 397] on div at bounding box center [574, 386] width 391 height 33
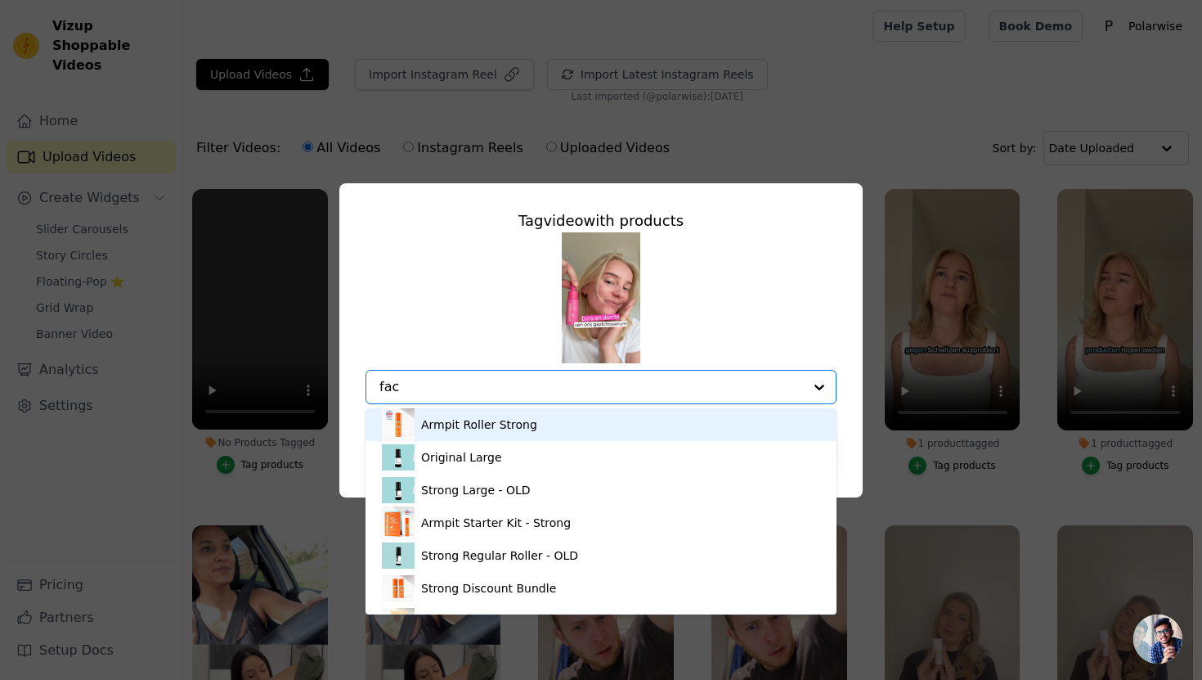
type input "face"
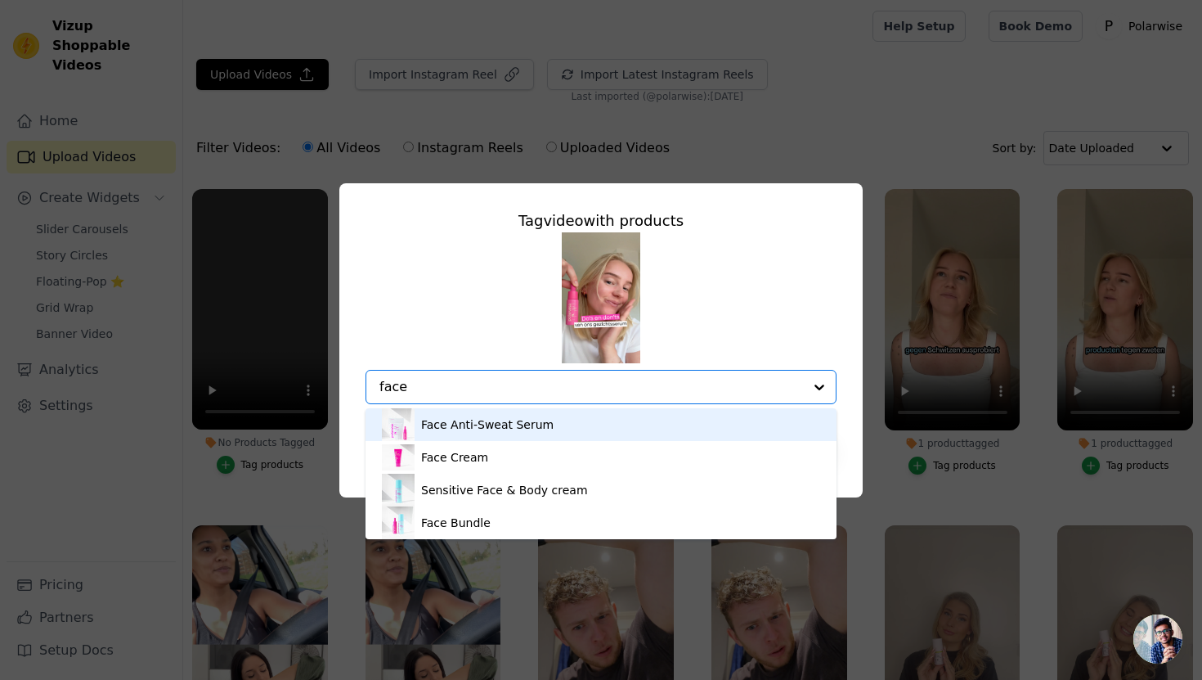
click at [481, 430] on div "Face Anti-Sweat Serum" at bounding box center [487, 424] width 132 height 16
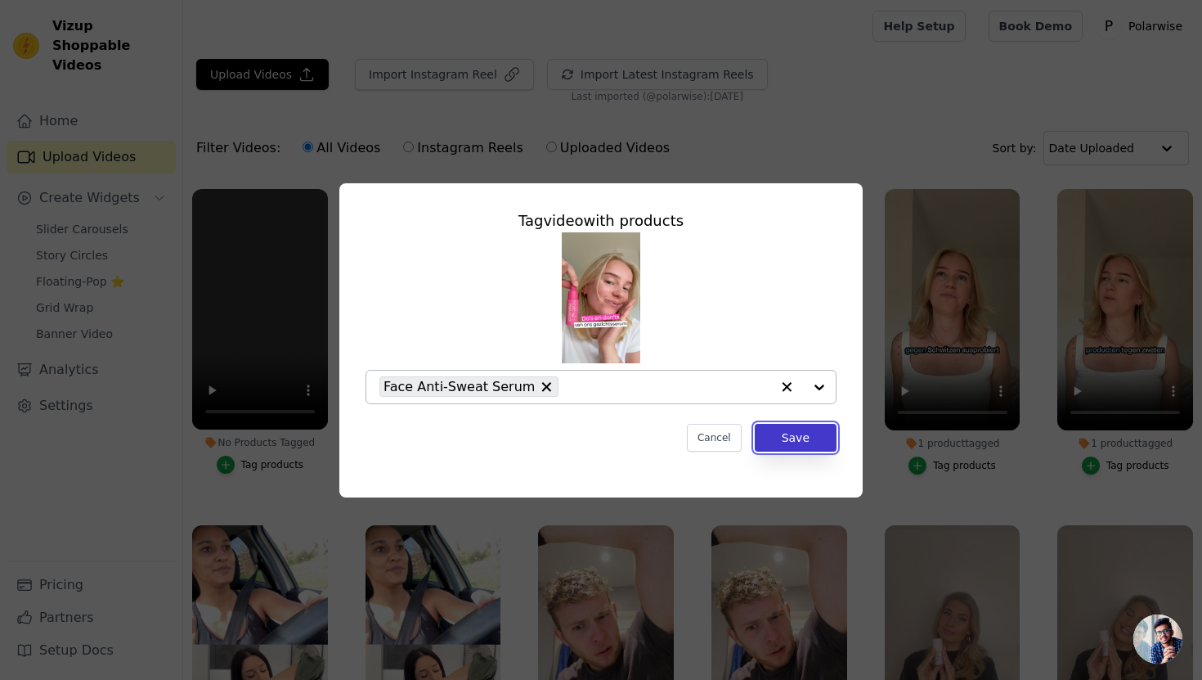
click at [777, 437] on button "Save" at bounding box center [796, 438] width 82 height 28
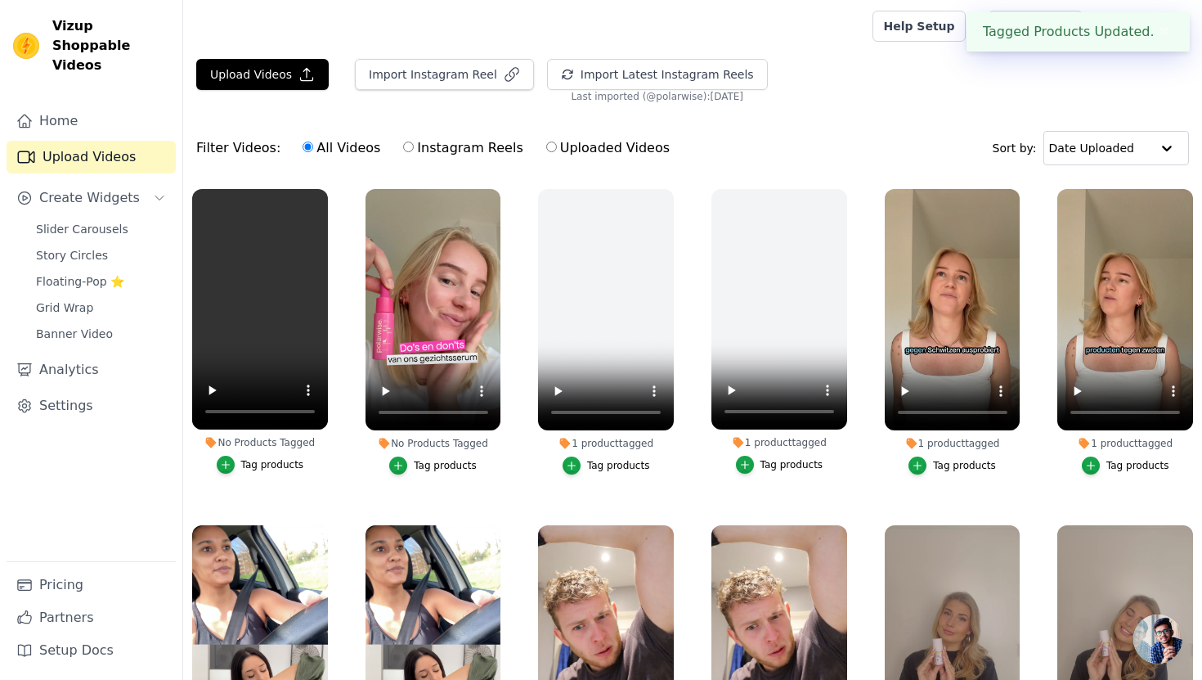
click at [266, 464] on div "Tag products" at bounding box center [272, 464] width 63 height 13
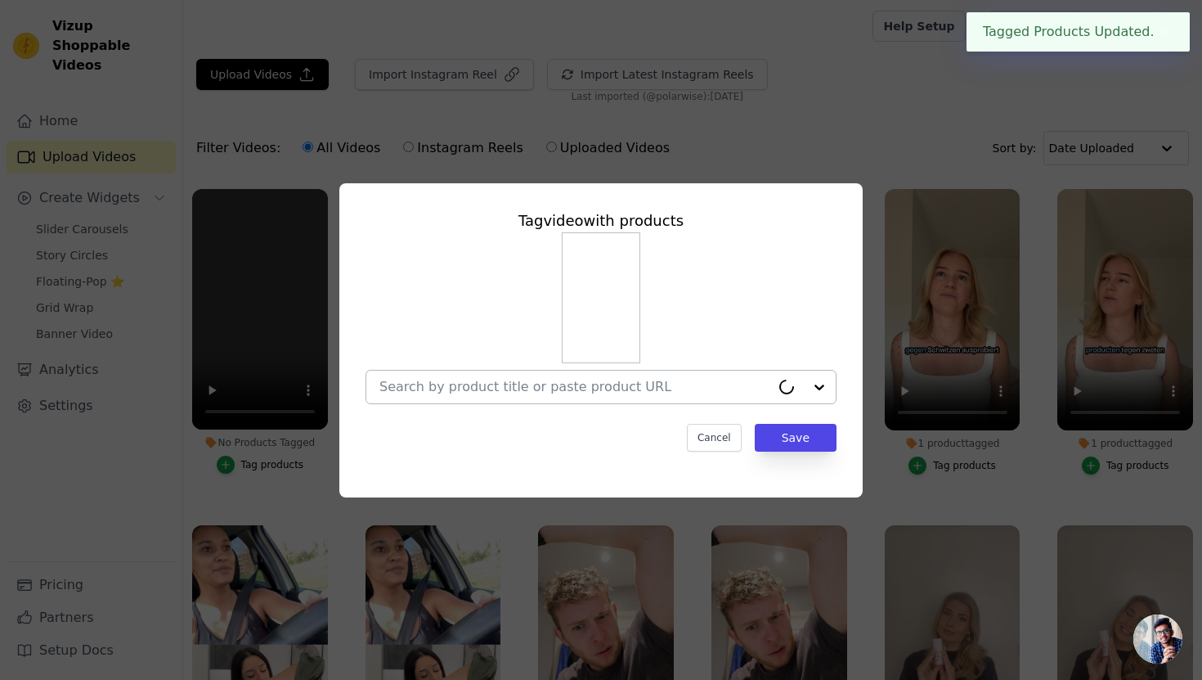
click at [454, 383] on input "No Products Tagged Tag video with products Cancel Save Tag products" at bounding box center [574, 387] width 391 height 16
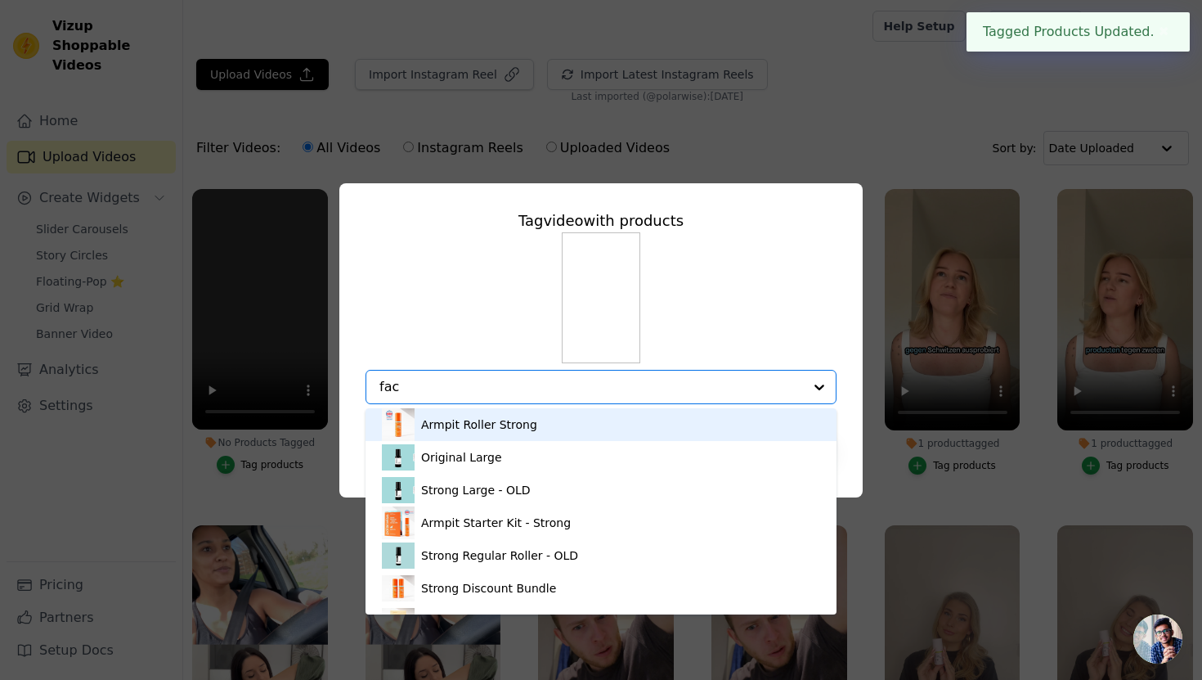
type input "face"
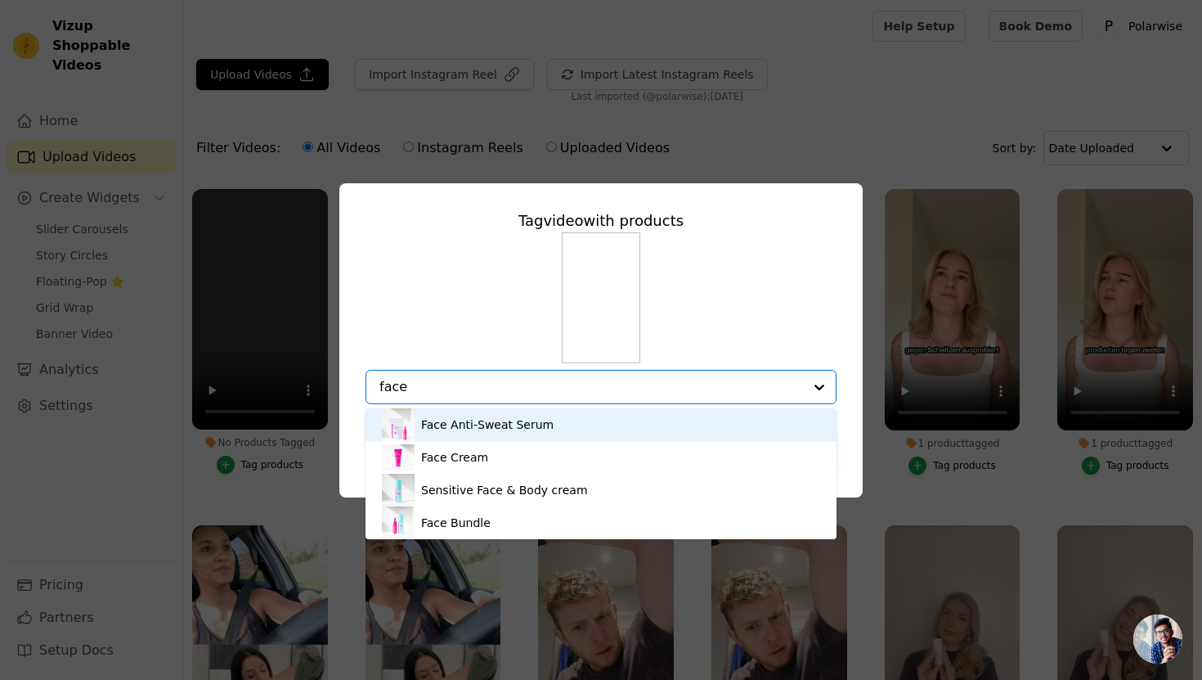
click at [490, 429] on div "Face Anti-Sweat Serum" at bounding box center [487, 424] width 132 height 16
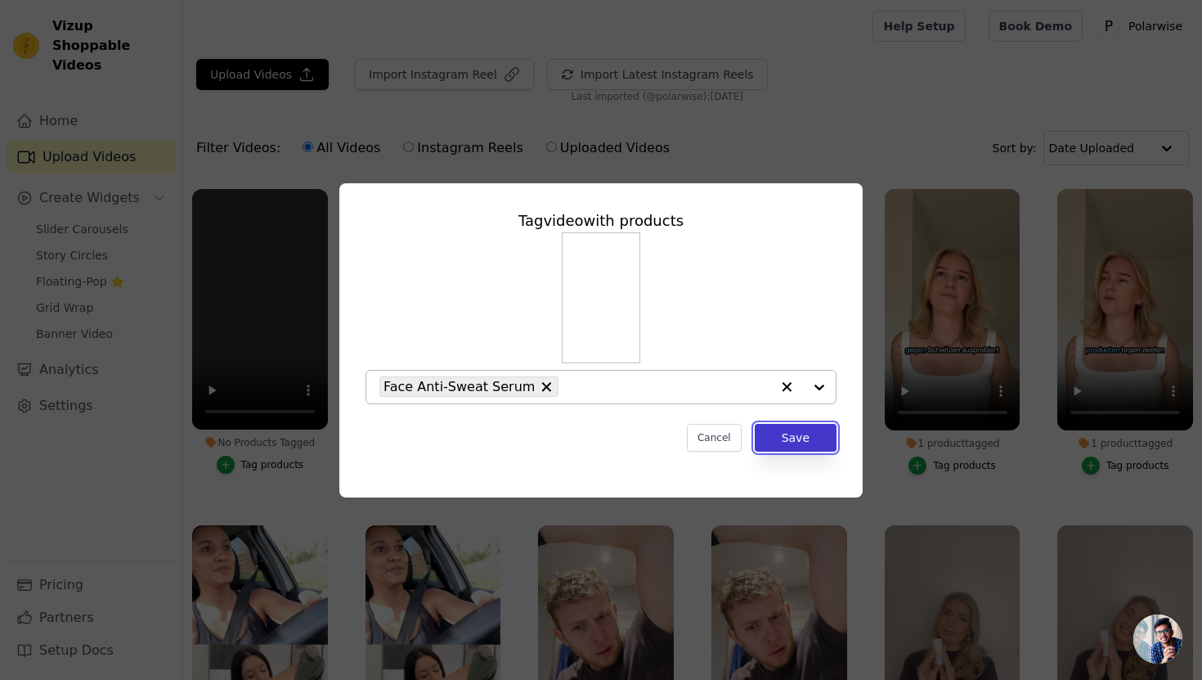
click at [810, 432] on button "Save" at bounding box center [796, 438] width 82 height 28
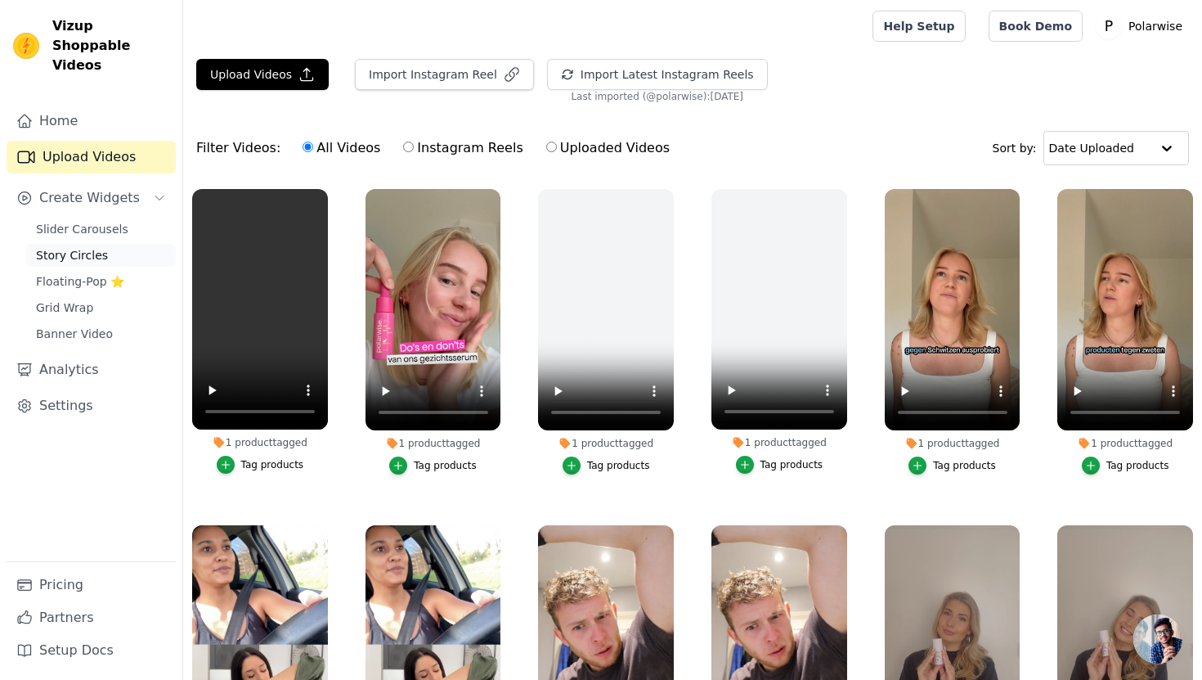
click at [83, 247] on span "Story Circles" at bounding box center [72, 255] width 72 height 16
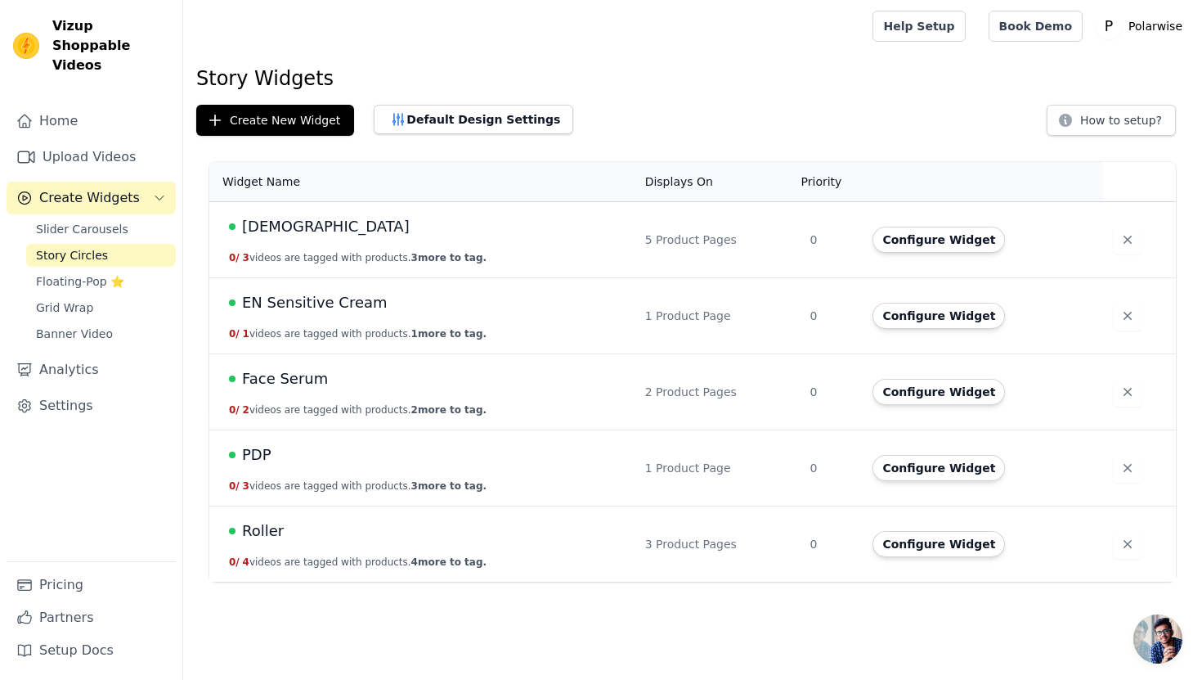
click at [301, 239] on td "Deo 0 / 3 videos are tagged with products. 3 more to tag." at bounding box center [422, 240] width 426 height 76
click at [255, 228] on span "[DEMOGRAPHIC_DATA]" at bounding box center [326, 226] width 168 height 23
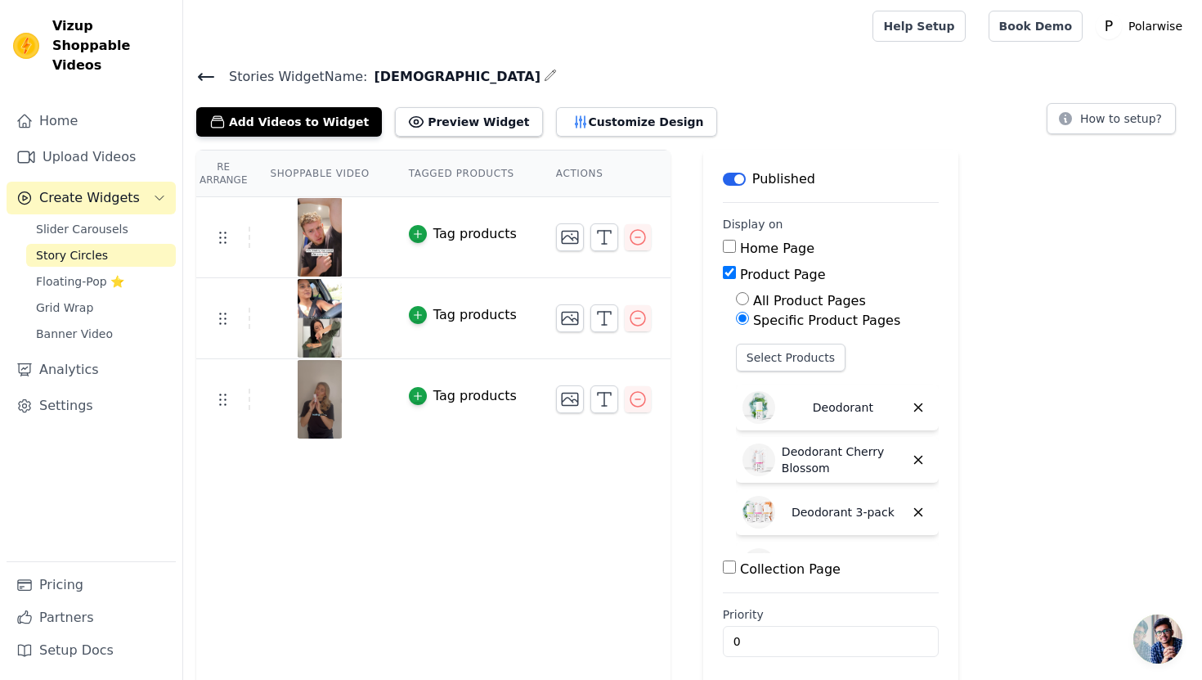
click at [544, 81] on icon "button" at bounding box center [550, 75] width 13 height 13
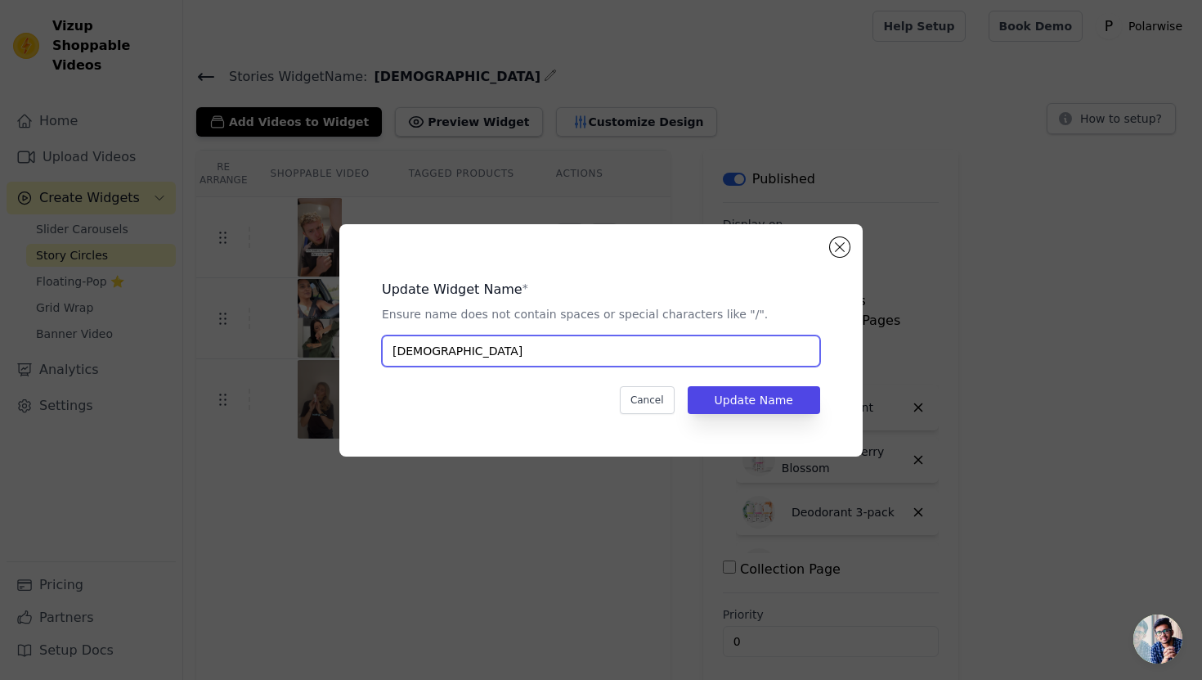
click at [516, 348] on input "[DEMOGRAPHIC_DATA]" at bounding box center [601, 350] width 438 height 31
type input "[DEMOGRAPHIC_DATA] - EN"
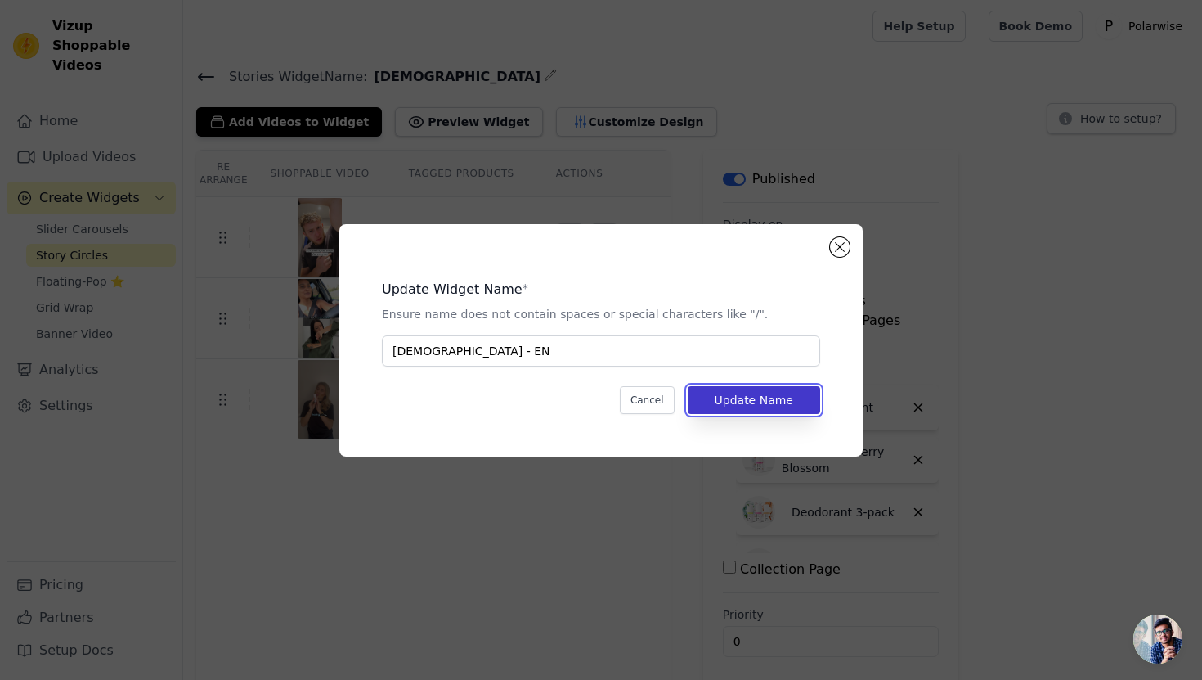
click at [755, 393] on button "Update Name" at bounding box center [754, 400] width 132 height 28
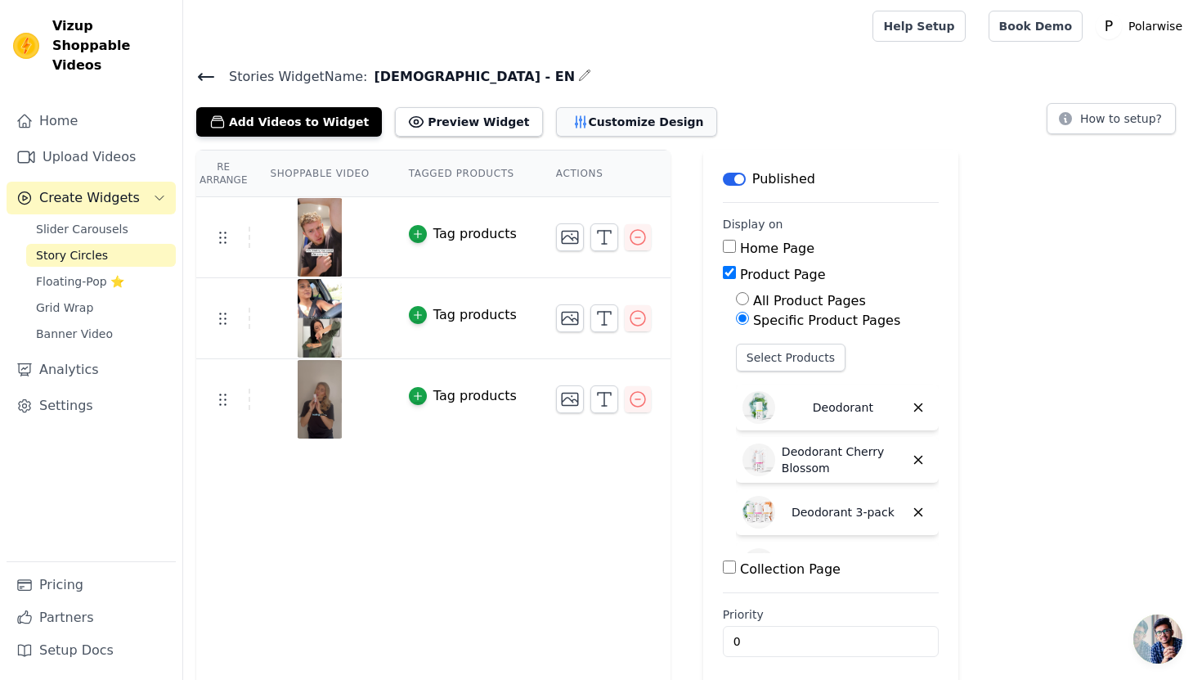
click at [608, 124] on button "Customize Design" at bounding box center [636, 121] width 161 height 29
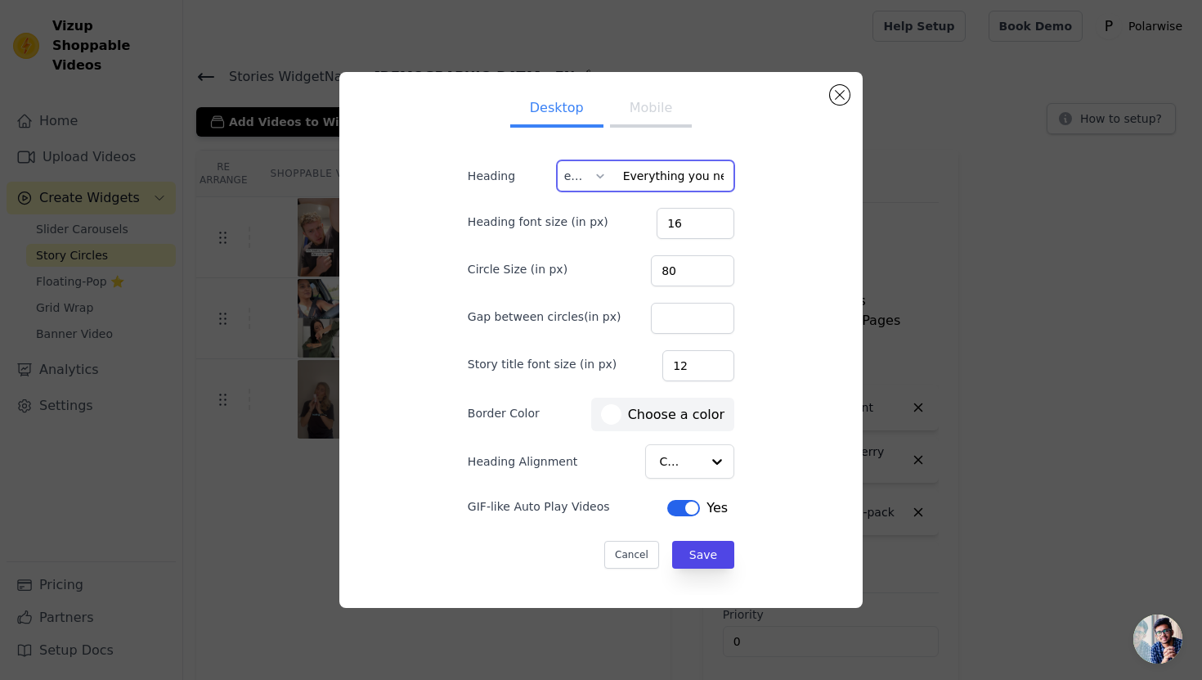
click at [644, 175] on input "Everything you need to know" at bounding box center [646, 175] width 178 height 31
click at [623, 558] on button "Cancel" at bounding box center [631, 555] width 55 height 28
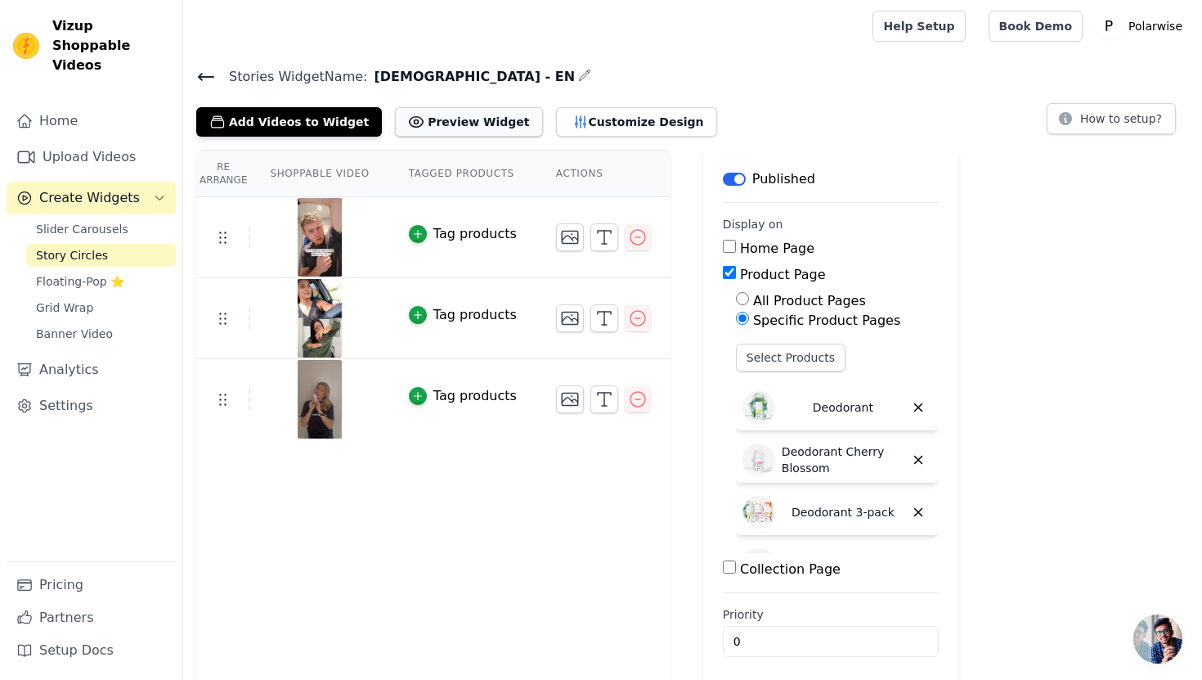
click at [451, 118] on button "Preview Widget" at bounding box center [468, 121] width 147 height 29
click at [207, 76] on icon at bounding box center [206, 77] width 15 height 7
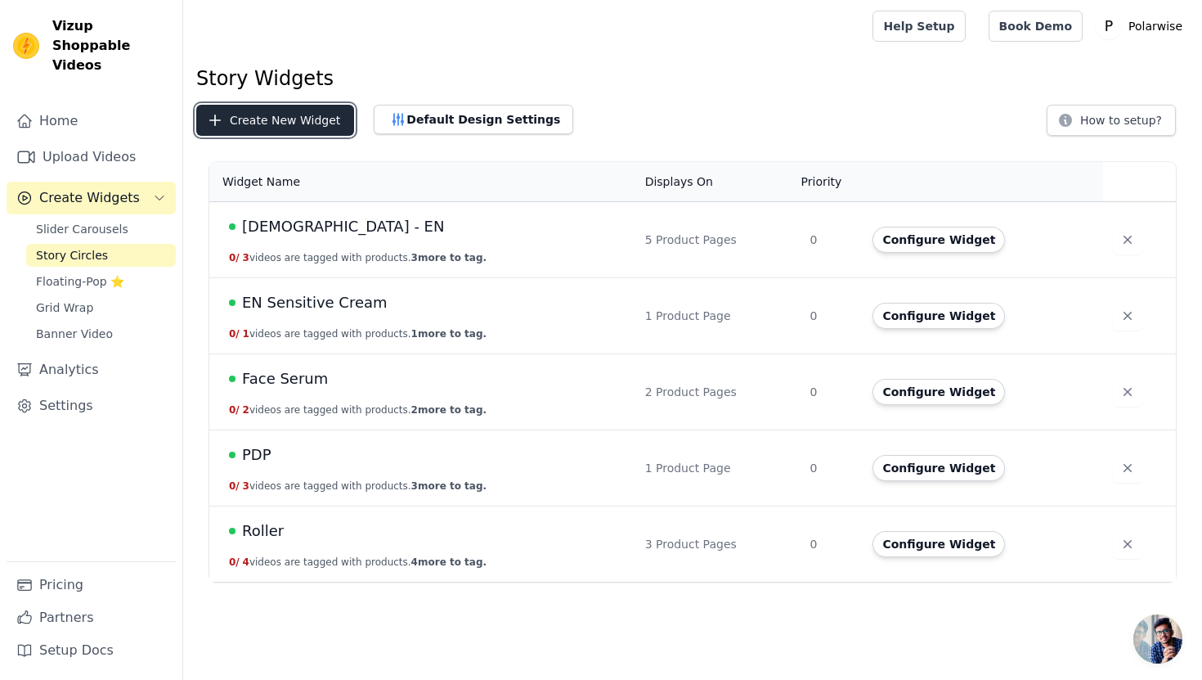
click at [305, 132] on button "Create New Widget" at bounding box center [275, 120] width 158 height 31
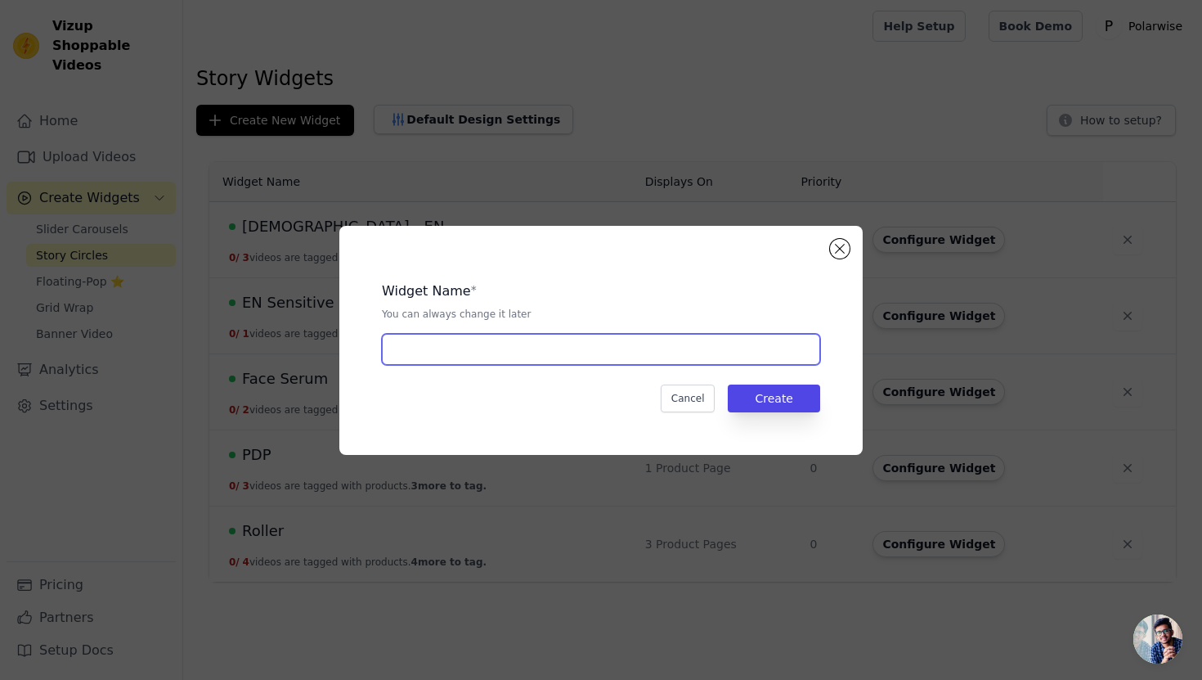
click at [486, 340] on input "text" at bounding box center [601, 349] width 438 height 31
type input "Deo - DE"
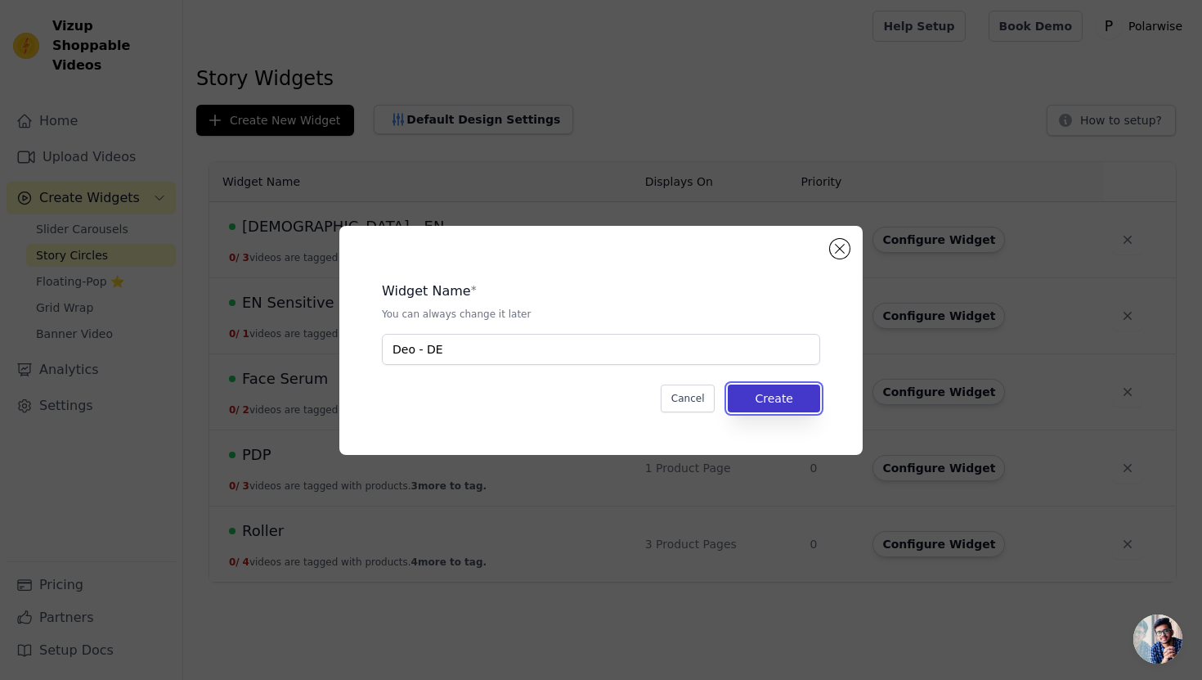
click at [763, 389] on button "Create" at bounding box center [774, 398] width 92 height 28
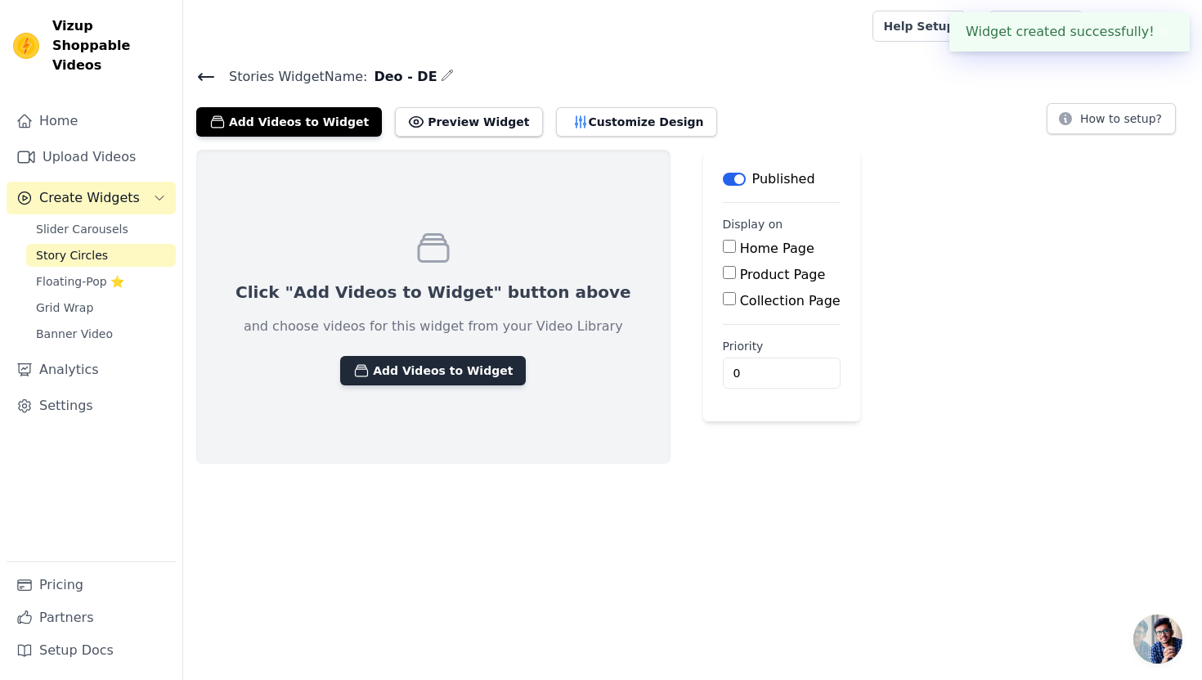
click at [446, 369] on button "Add Videos to Widget" at bounding box center [433, 370] width 186 height 29
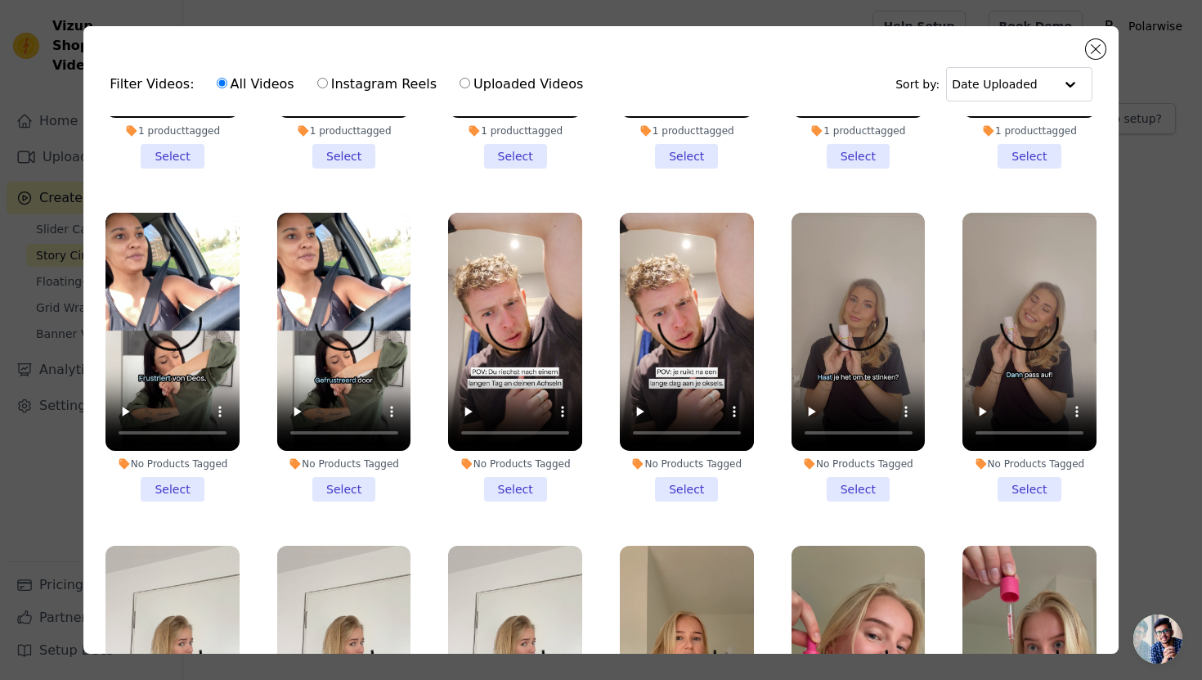
scroll to position [249, 0]
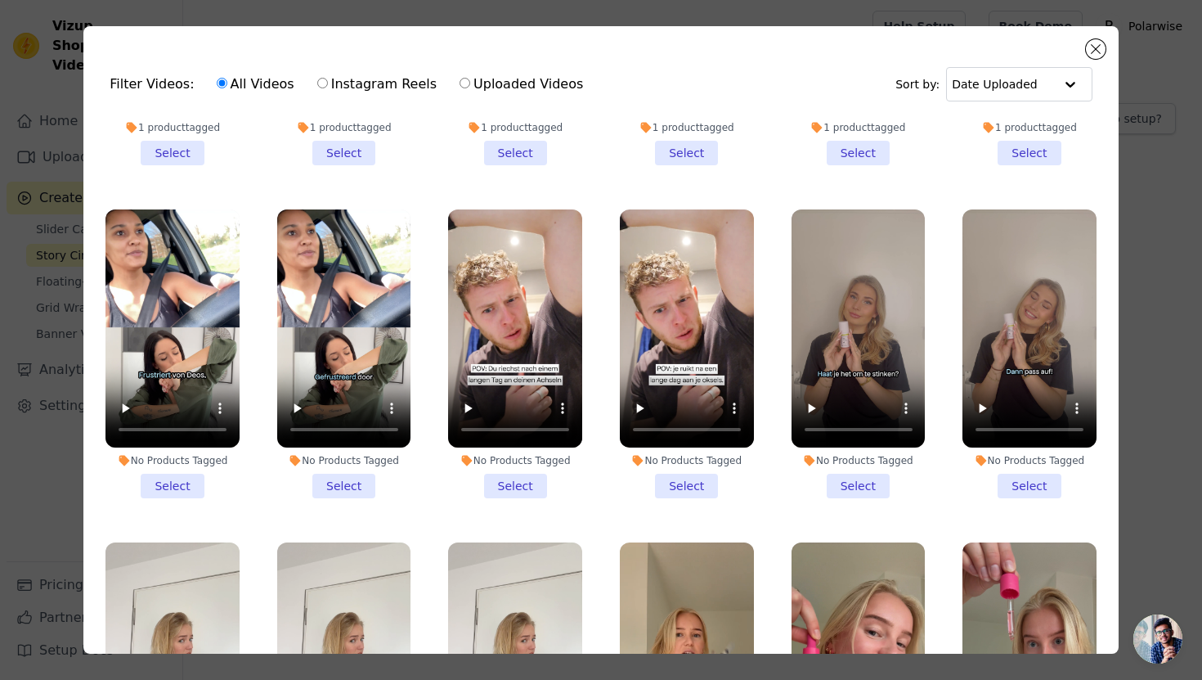
click at [518, 489] on li "No Products Tagged Select" at bounding box center [515, 353] width 134 height 289
click at [0, 0] on input "No Products Tagged Select" at bounding box center [0, 0] width 0 height 0
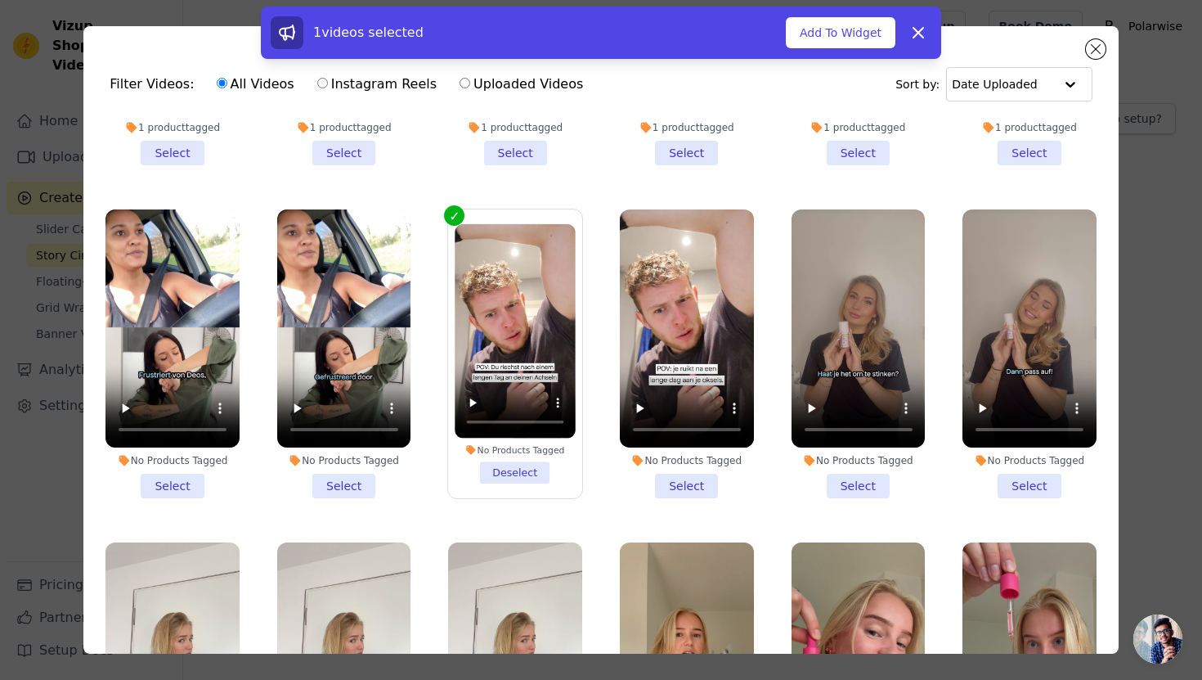
click at [181, 480] on li "No Products Tagged Select" at bounding box center [172, 353] width 134 height 289
click at [0, 0] on input "No Products Tagged Select" at bounding box center [0, 0] width 0 height 0
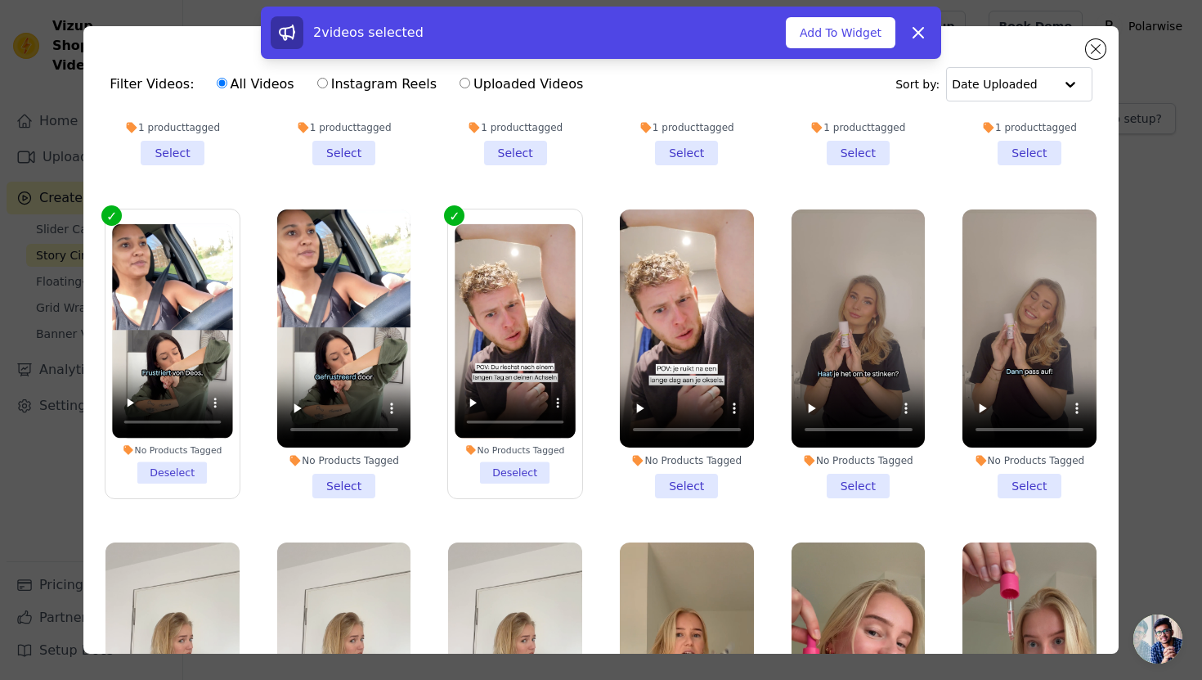
click at [1035, 487] on li "No Products Tagged Select" at bounding box center [1029, 353] width 134 height 289
click at [0, 0] on input "No Products Tagged Select" at bounding box center [0, 0] width 0 height 0
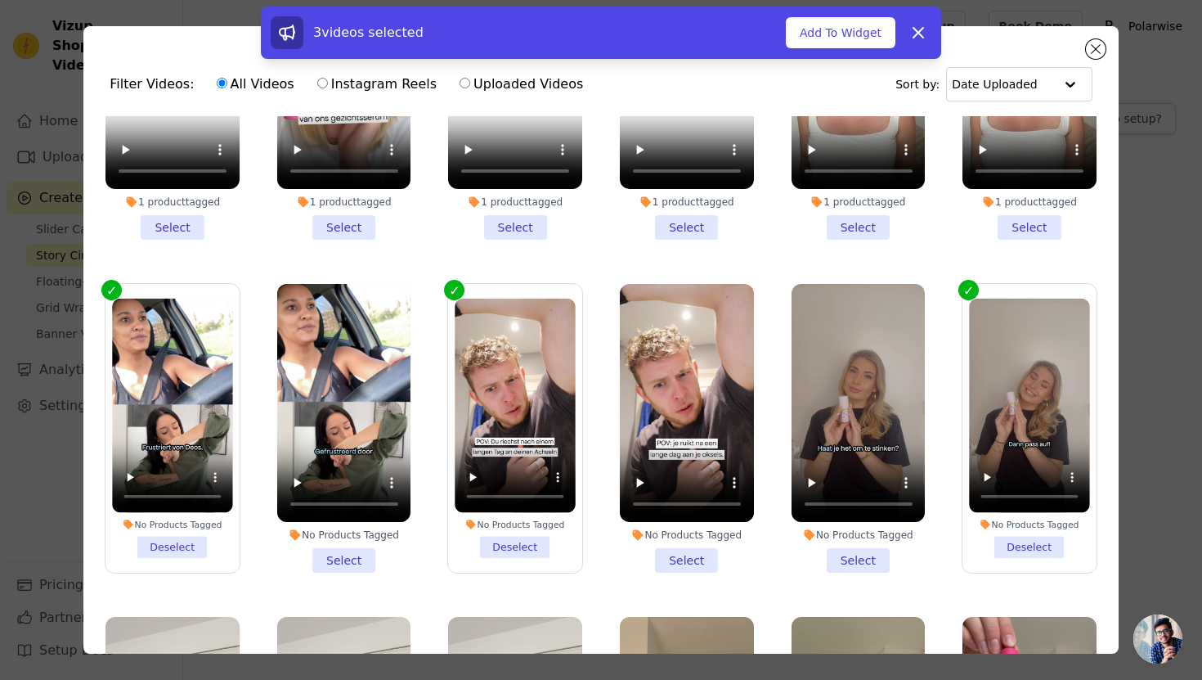
scroll to position [0, 0]
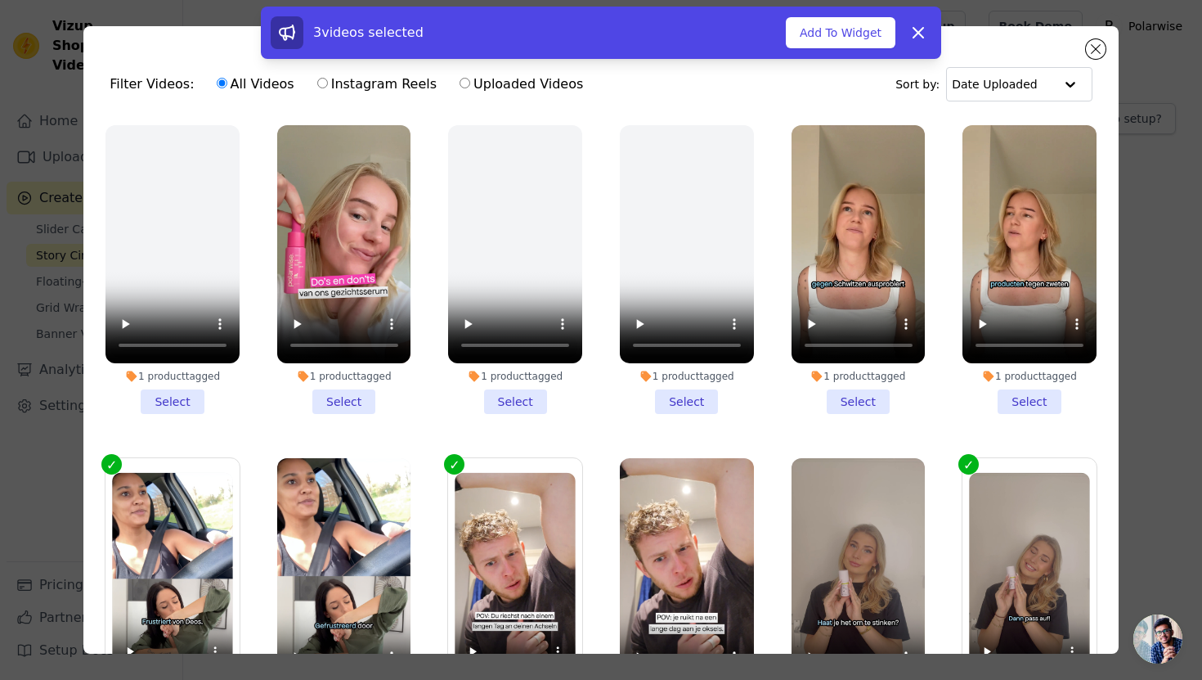
click at [1089, 48] on div "3 videos selected Add To Widget Dismiss" at bounding box center [601, 36] width 1202 height 59
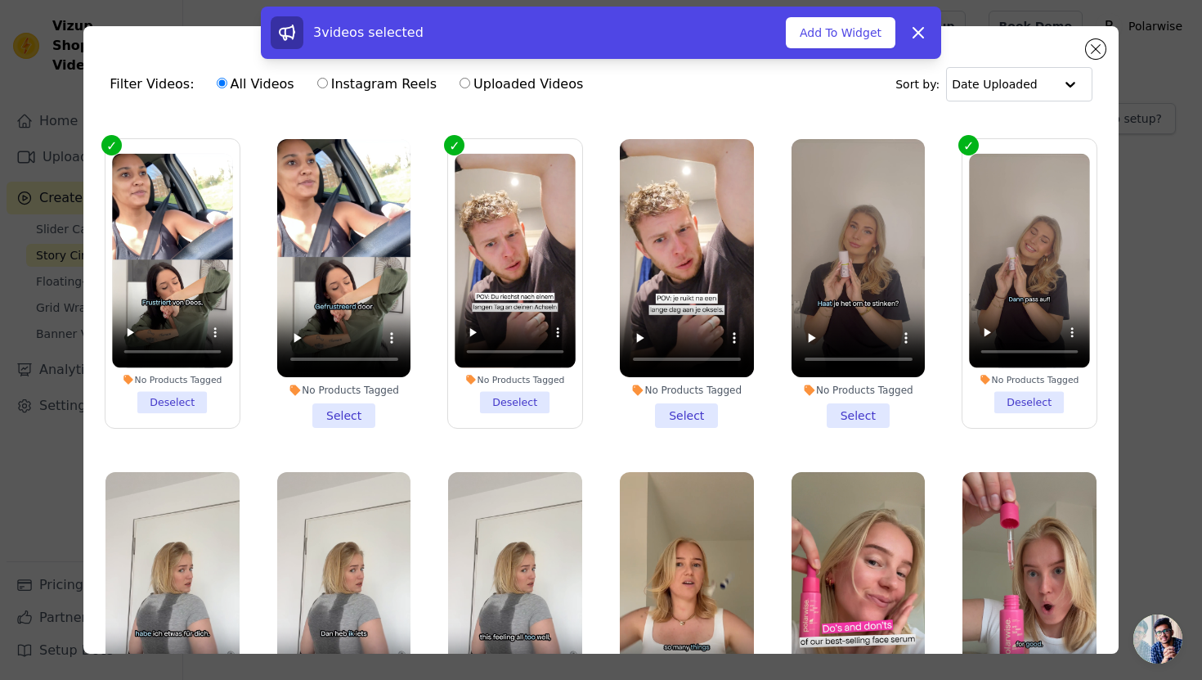
scroll to position [438, 0]
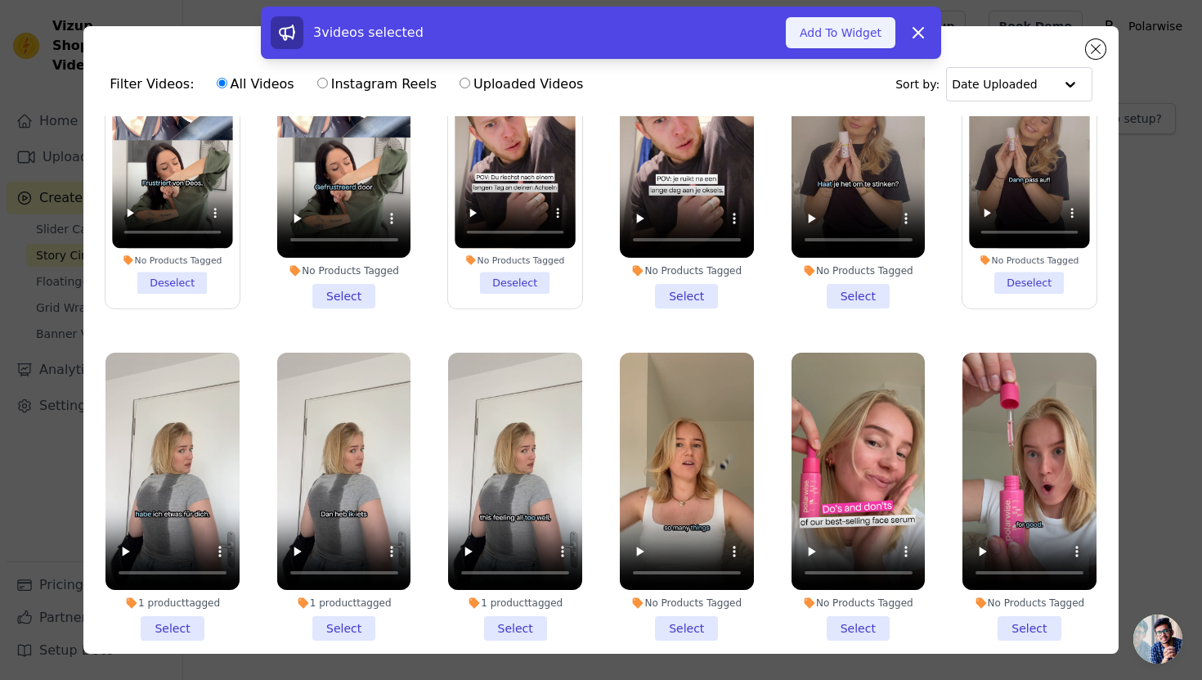
click at [820, 34] on button "Add To Widget" at bounding box center [841, 32] width 110 height 31
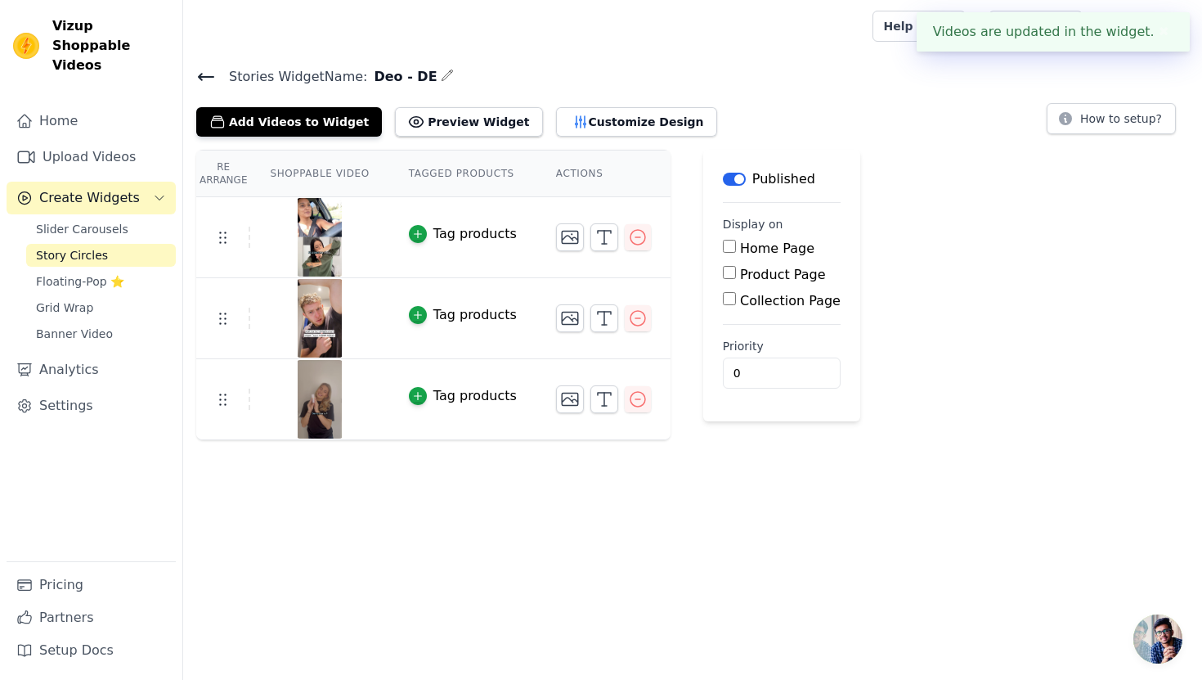
click at [727, 271] on input "Product Page" at bounding box center [729, 272] width 13 height 13
checkbox input "true"
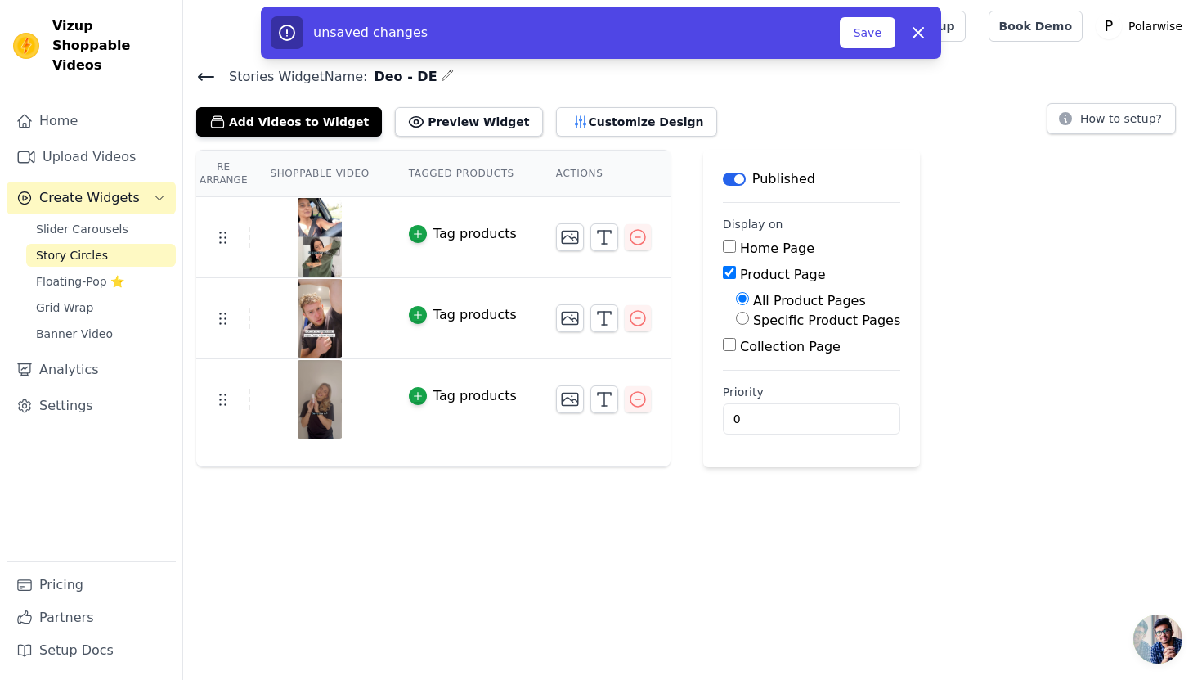
click at [743, 319] on input "Specific Product Pages" at bounding box center [742, 318] width 13 height 13
radio input "true"
click at [760, 368] on button "Select Products" at bounding box center [791, 357] width 110 height 28
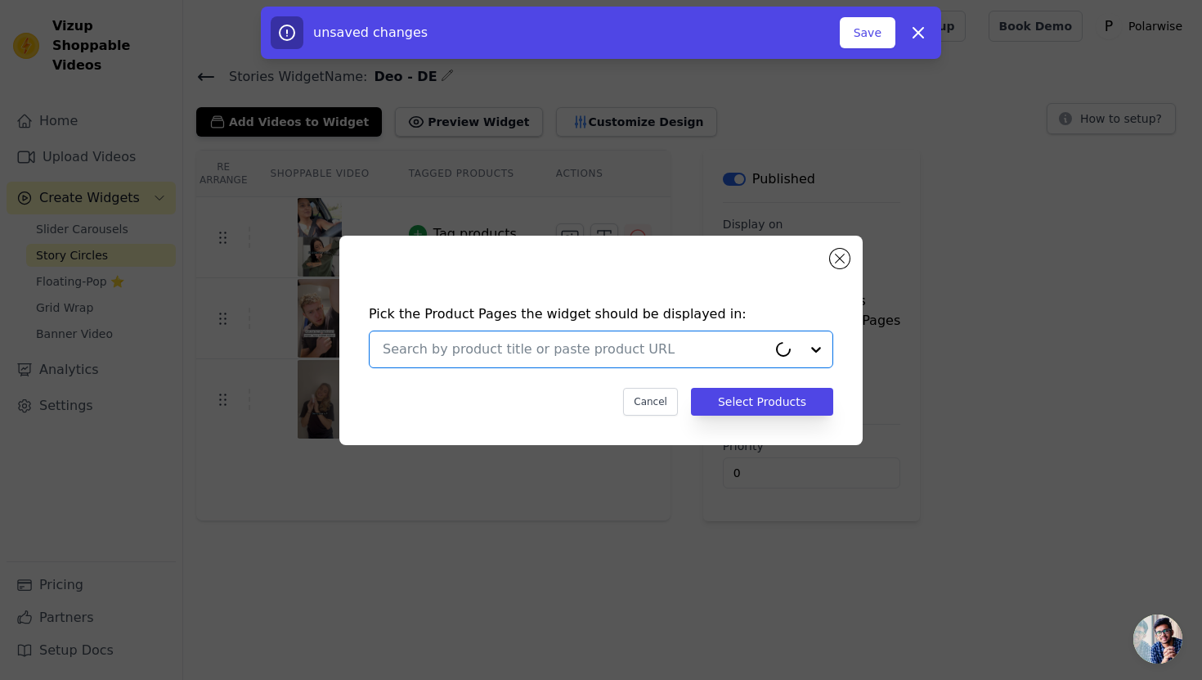
click at [680, 348] on input "text" at bounding box center [575, 349] width 384 height 20
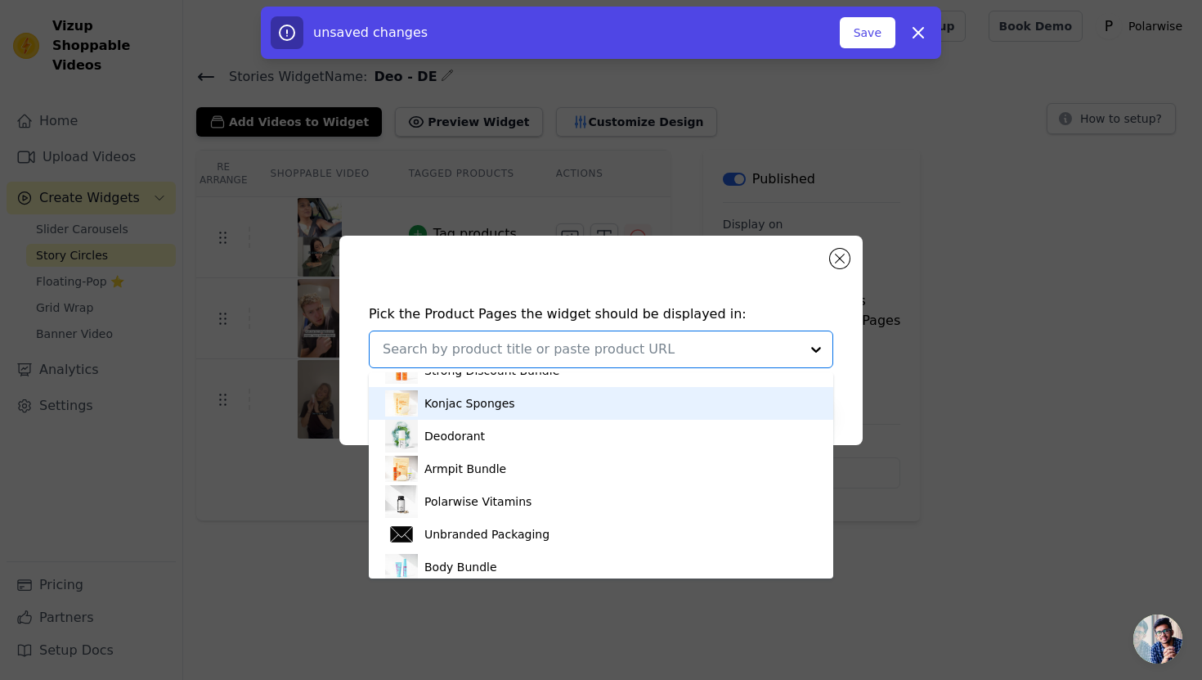
scroll to position [183, 0]
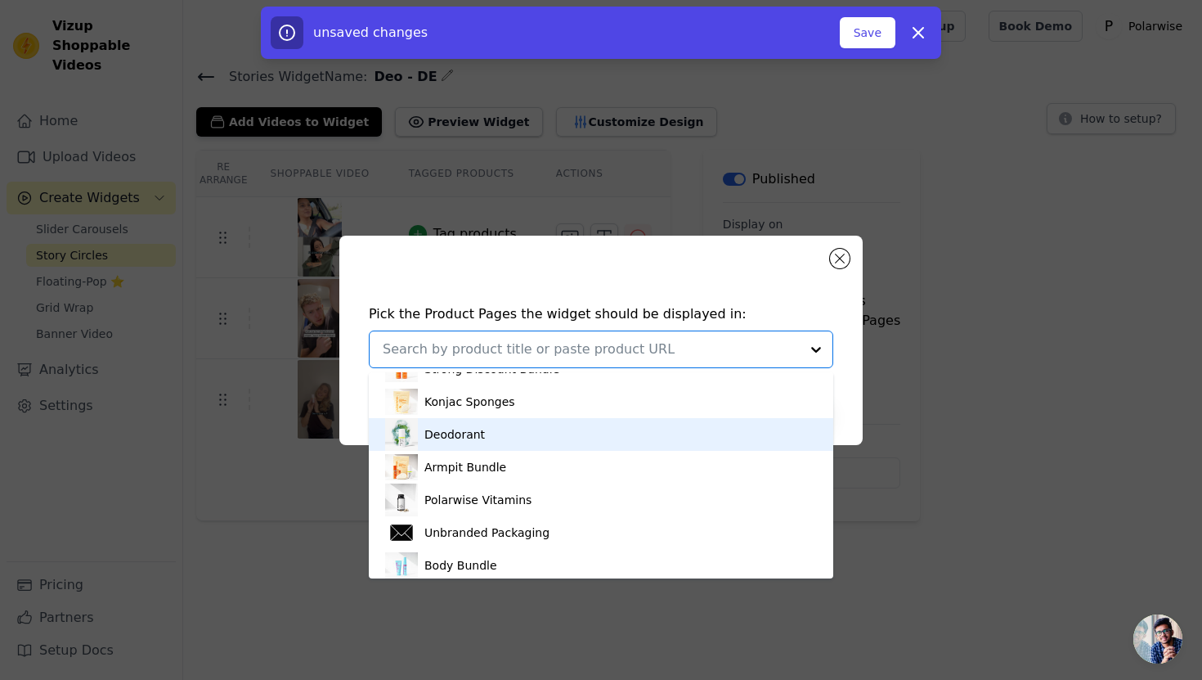
click at [617, 439] on div "Deodorant" at bounding box center [601, 434] width 432 height 33
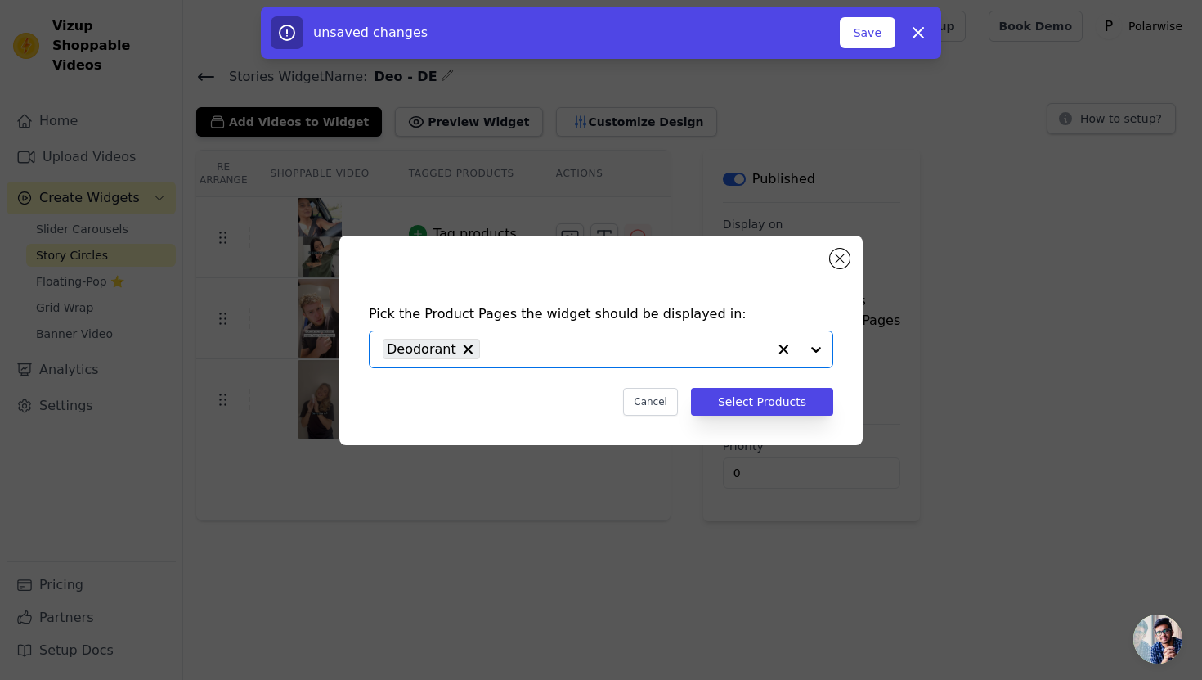
click at [810, 344] on div at bounding box center [799, 349] width 65 height 36
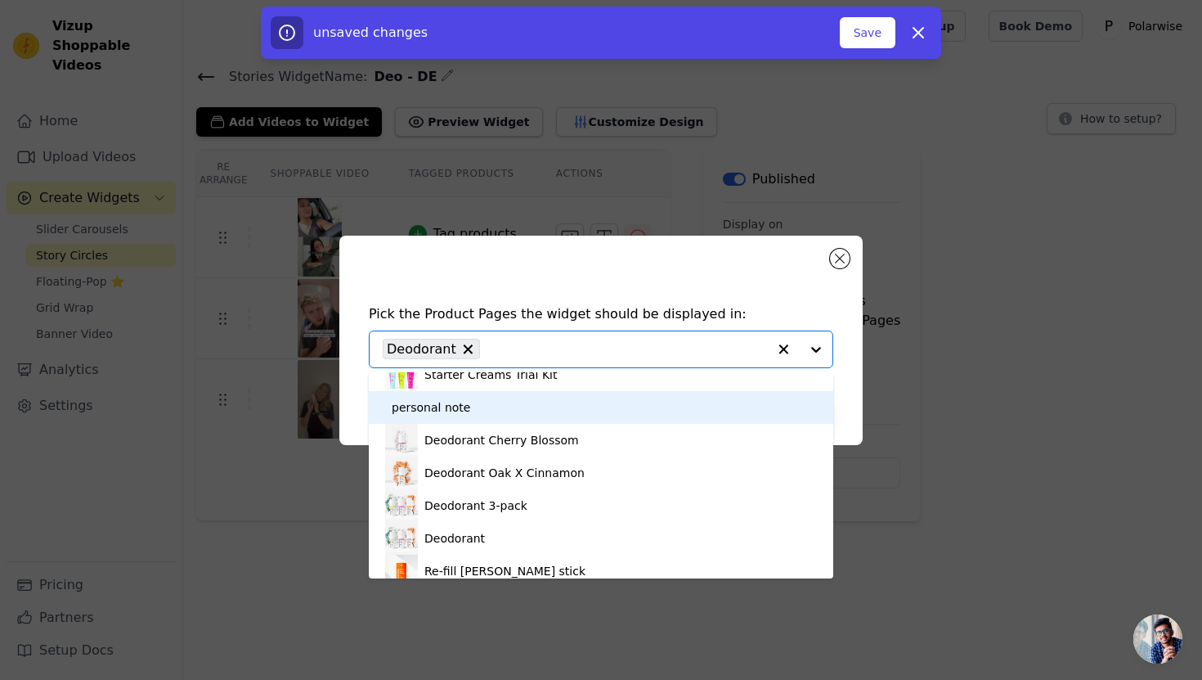
scroll to position [711, 0]
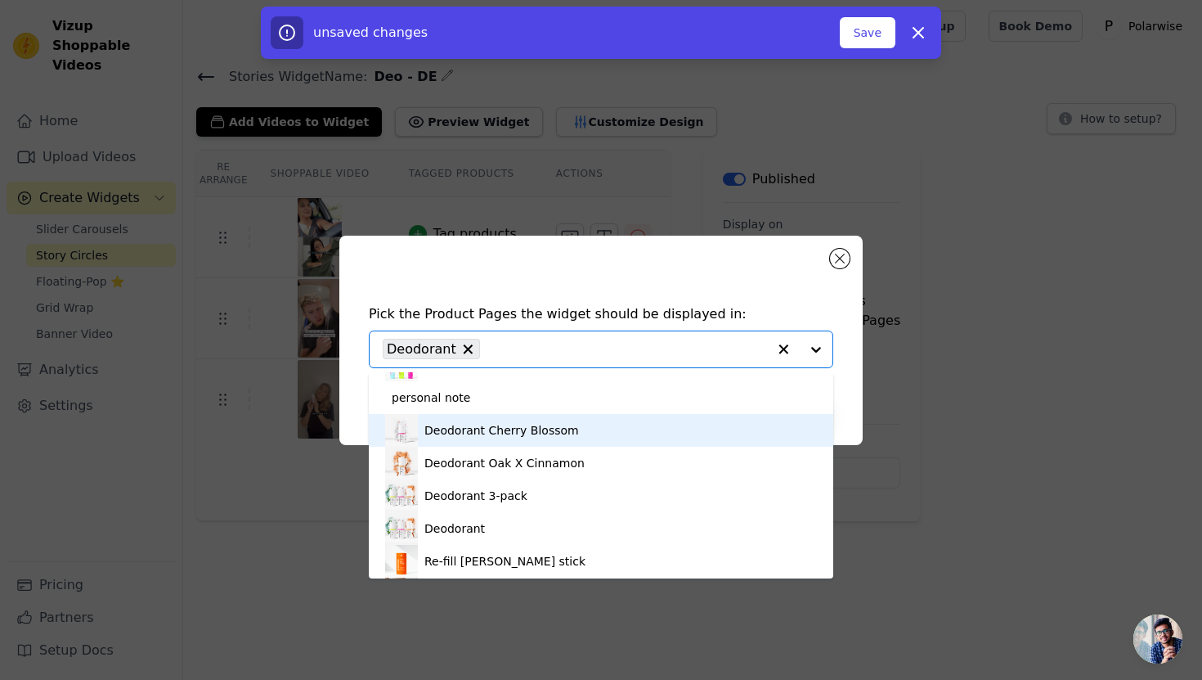
click at [571, 432] on div "Deodorant Cherry Blossom" at bounding box center [601, 430] width 432 height 33
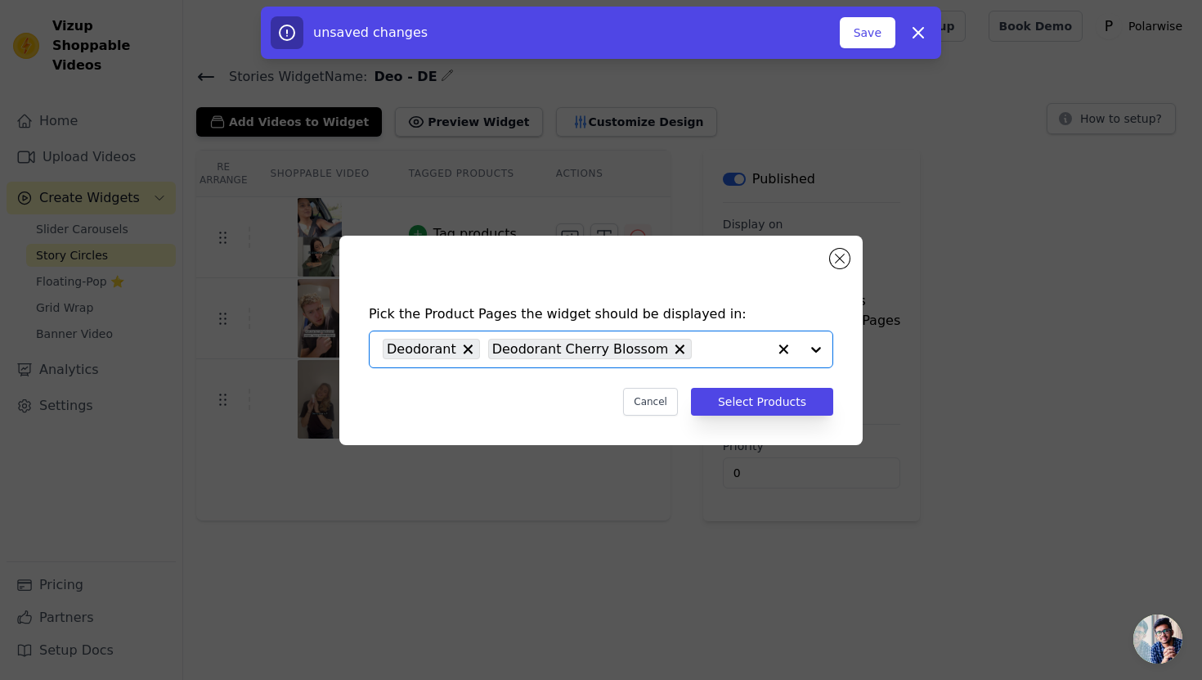
click at [810, 343] on div at bounding box center [799, 349] width 65 height 36
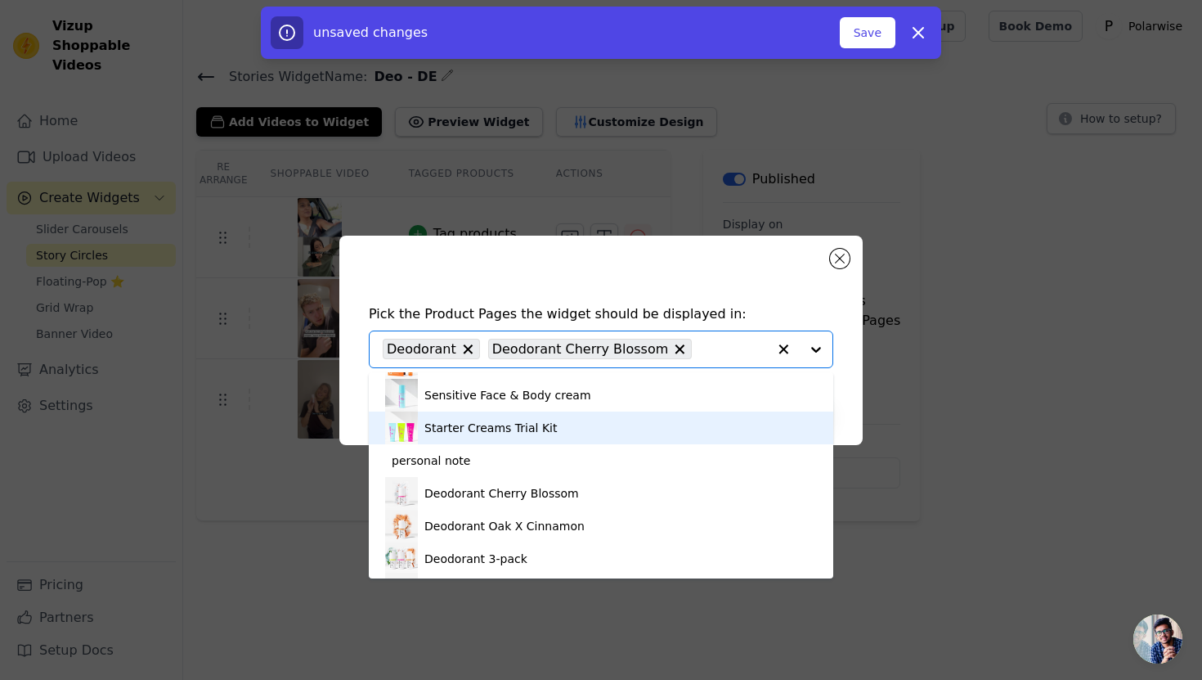
scroll to position [657, 0]
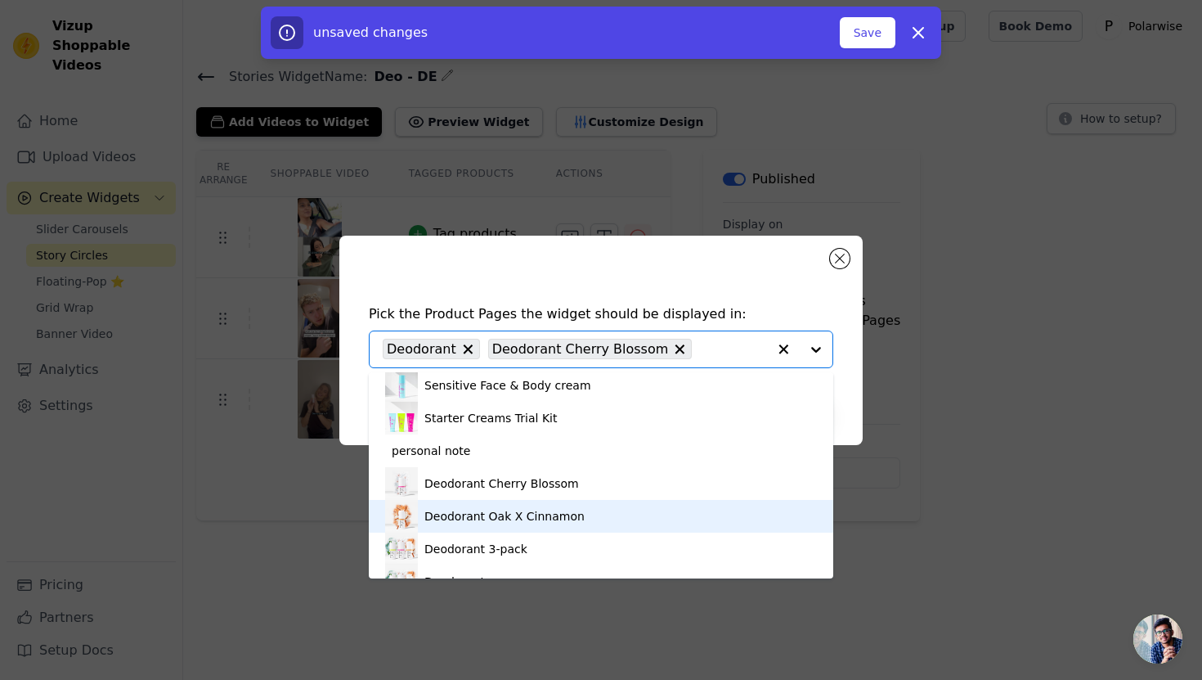
click at [545, 521] on div "Deodorant Oak X Cinnamon" at bounding box center [504, 516] width 160 height 16
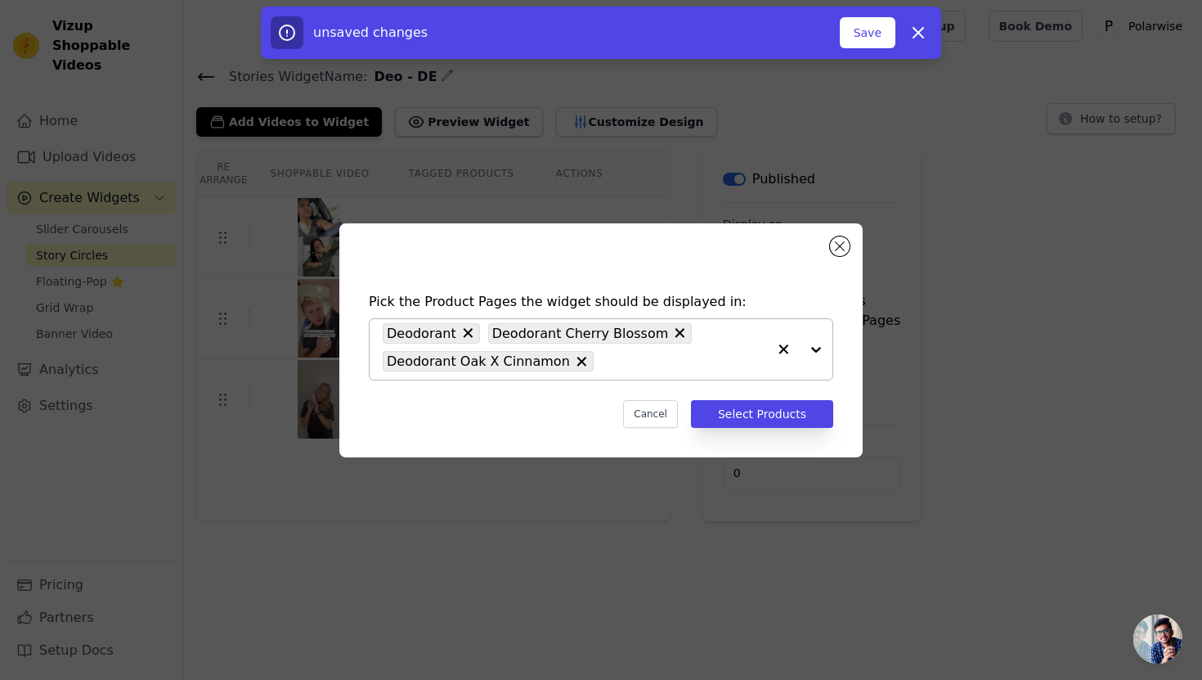
click at [813, 350] on div at bounding box center [799, 349] width 65 height 61
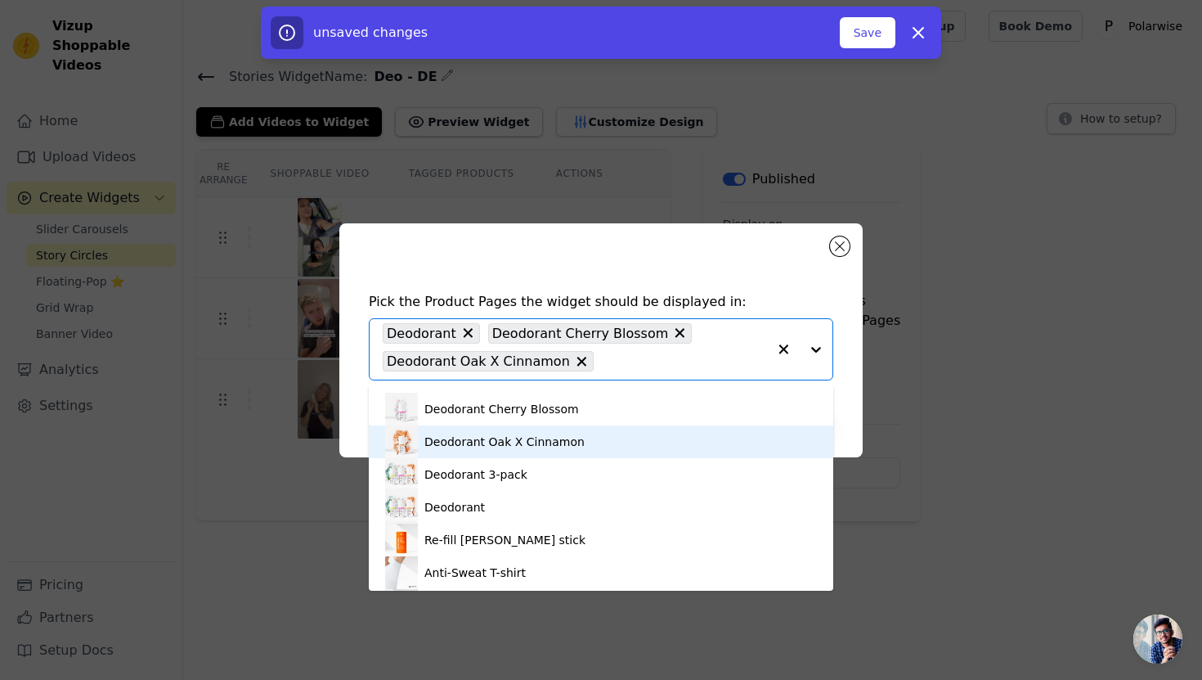
scroll to position [747, 0]
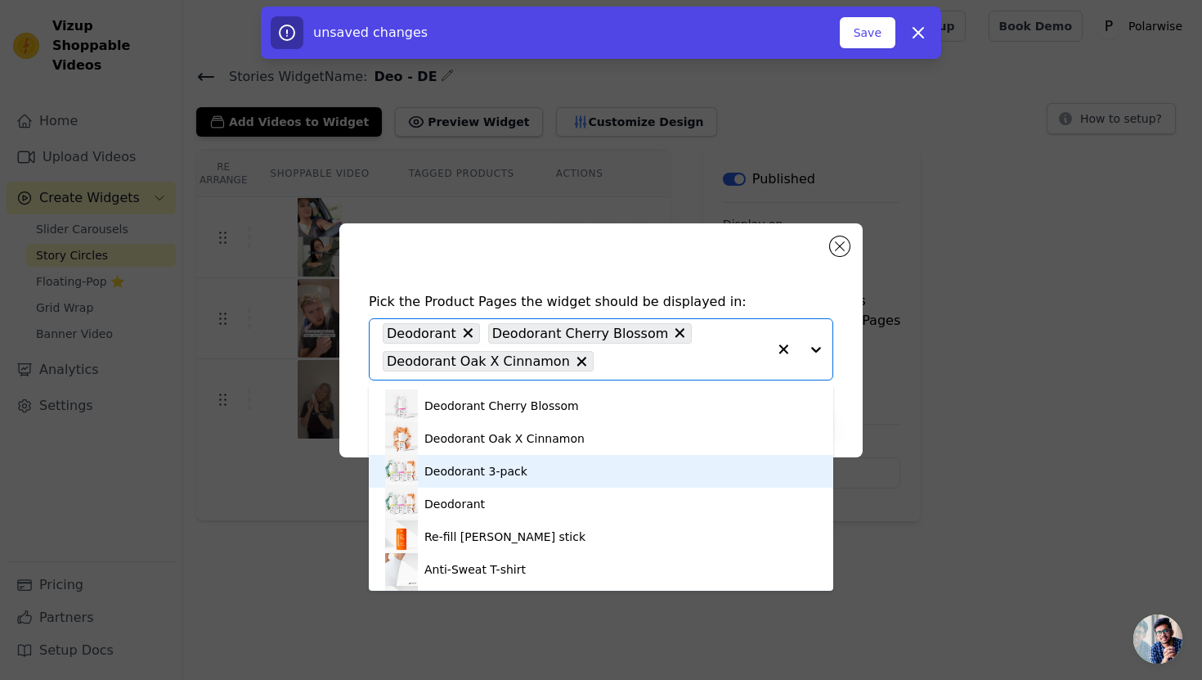
click at [555, 477] on div "Deodorant 3-pack" at bounding box center [601, 471] width 432 height 33
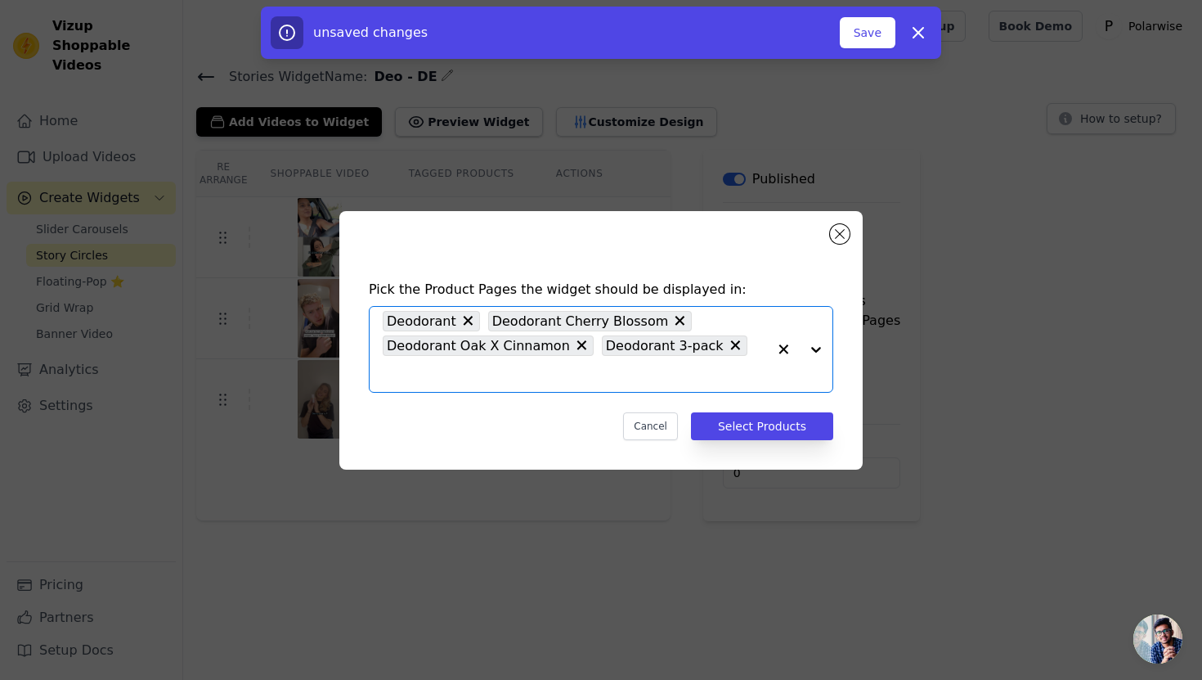
click at [813, 354] on div at bounding box center [799, 349] width 65 height 85
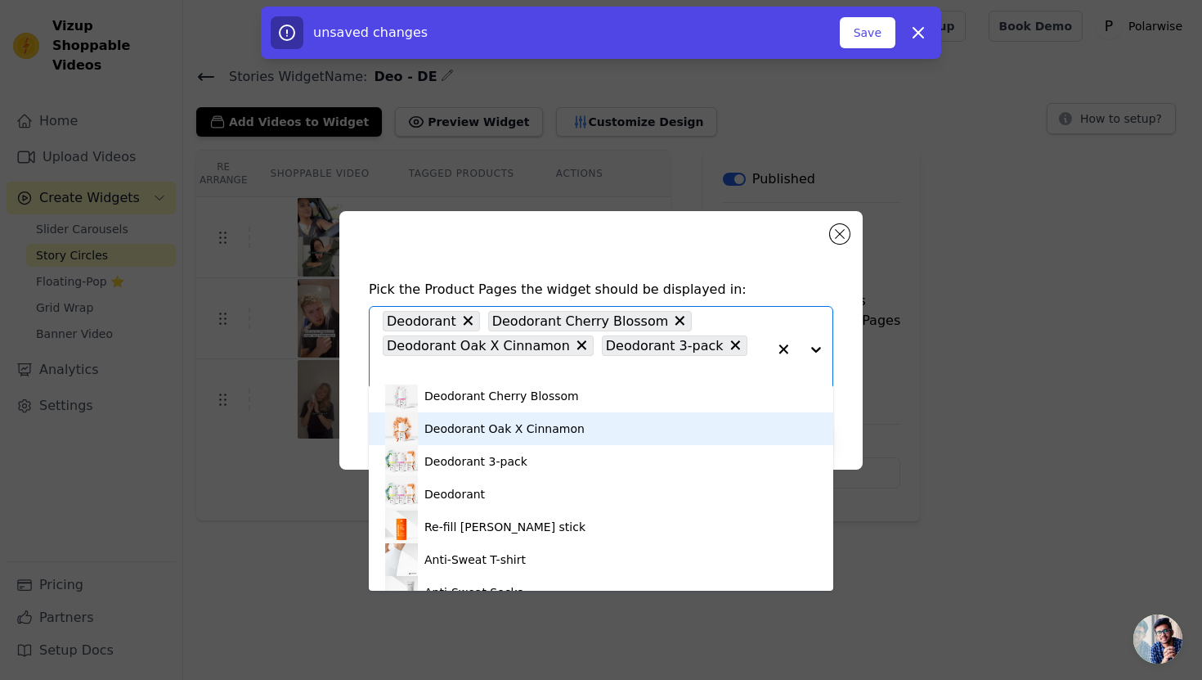
scroll to position [813, 0]
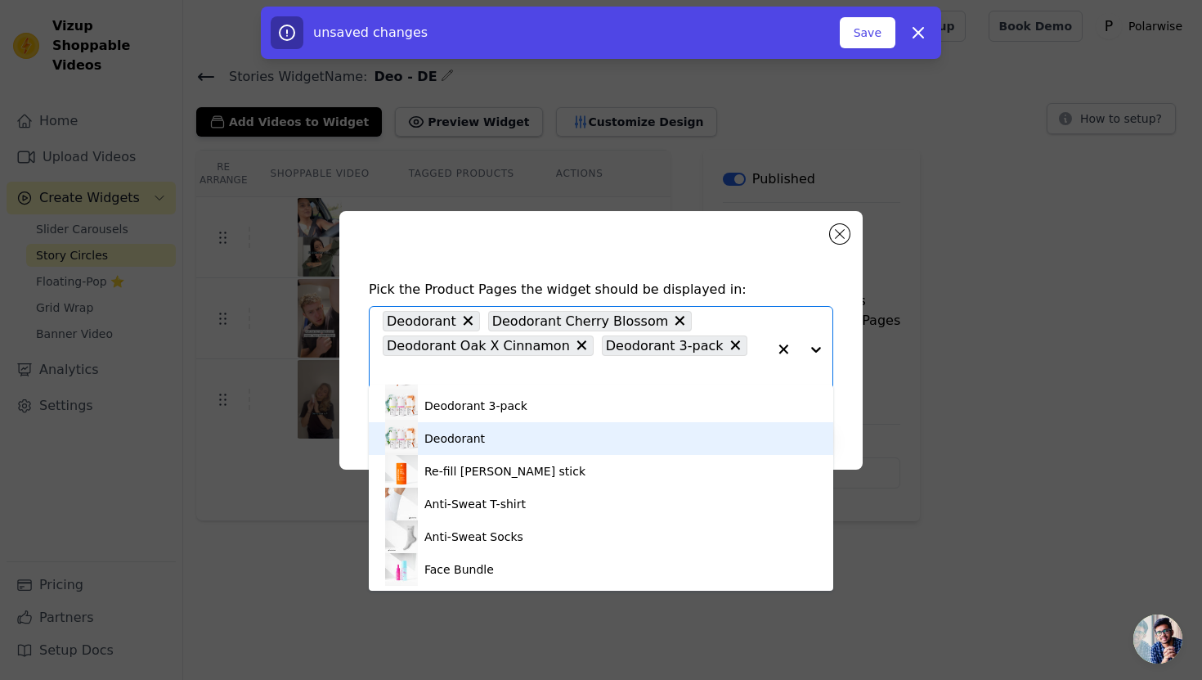
click at [568, 446] on div "Deodorant" at bounding box center [601, 438] width 432 height 33
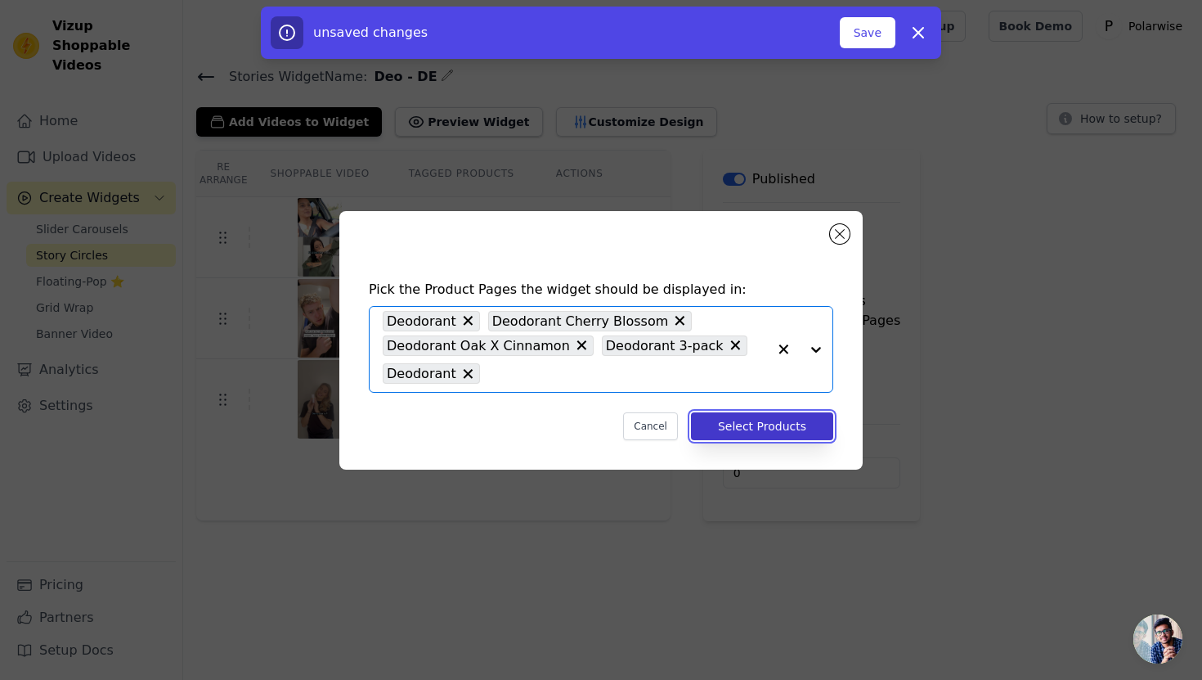
click at [786, 429] on button "Select Products" at bounding box center [762, 426] width 142 height 28
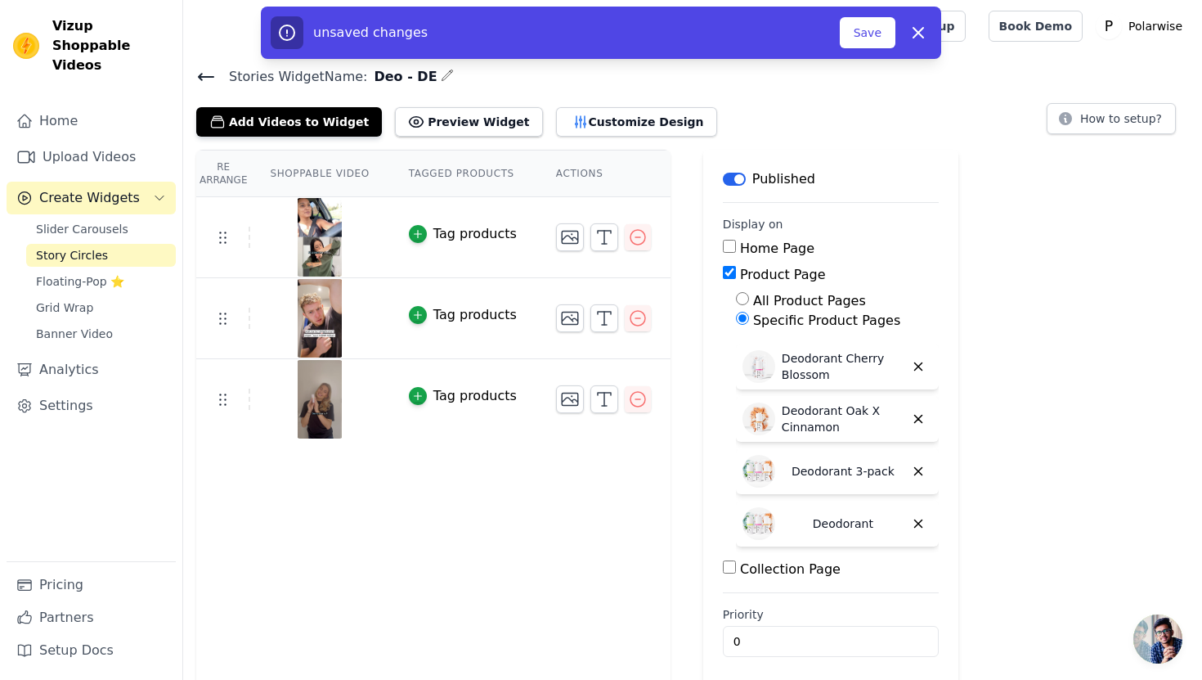
scroll to position [9, 0]
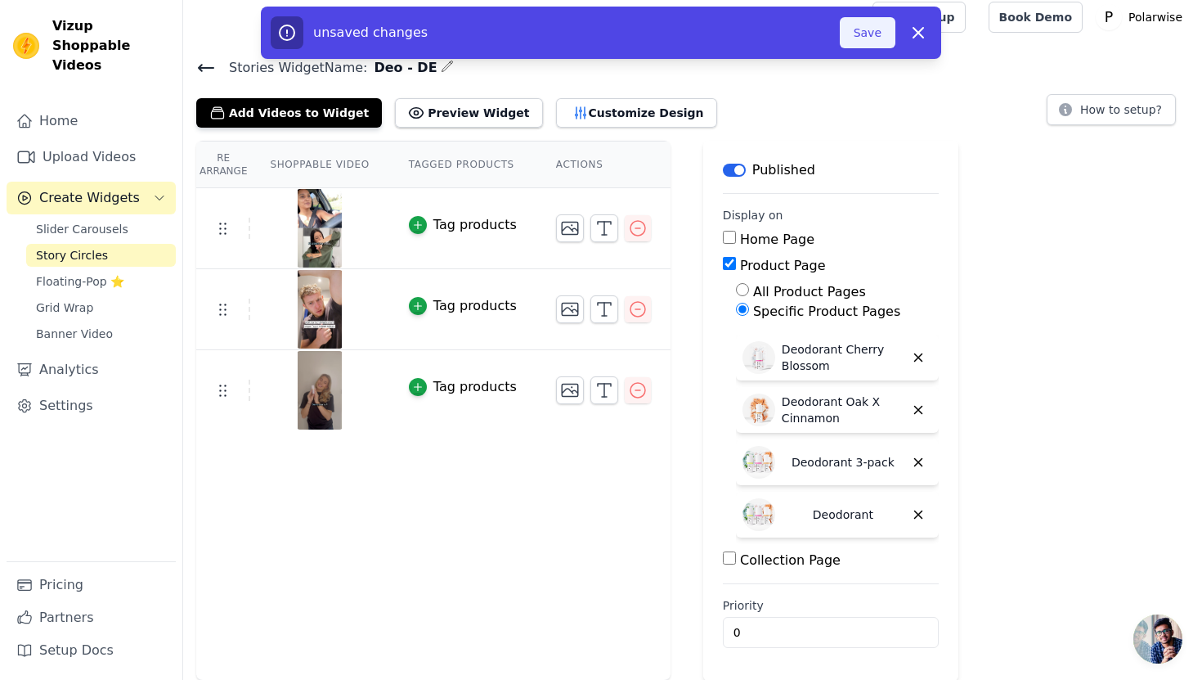
click at [873, 32] on button "Save" at bounding box center [868, 32] width 56 height 31
click at [869, 30] on button "Save" at bounding box center [868, 32] width 56 height 31
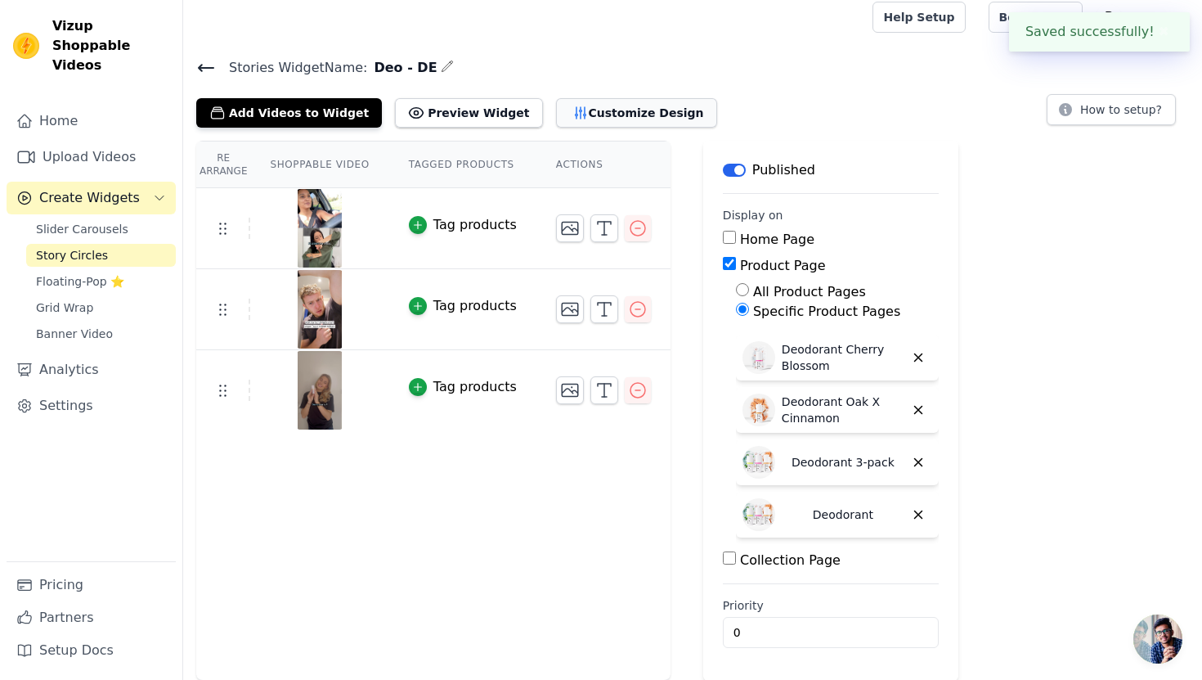
click at [630, 107] on button "Customize Design" at bounding box center [636, 112] width 161 height 29
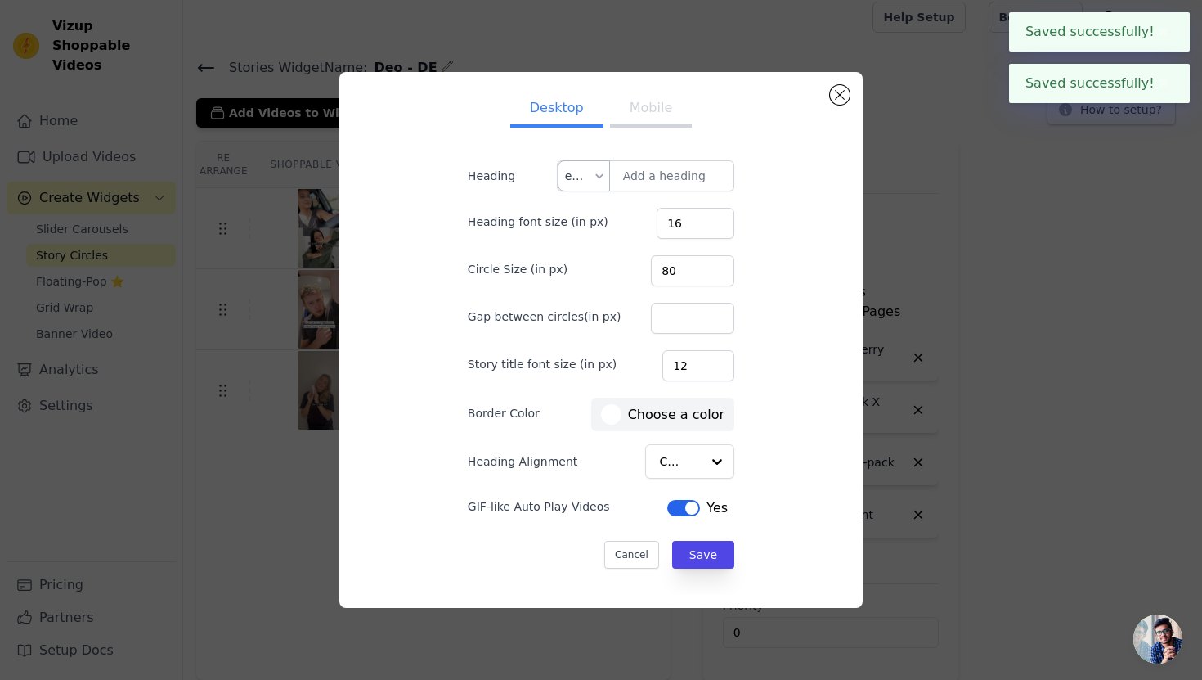
click at [599, 171] on div at bounding box center [599, 175] width 13 height 29
click at [581, 249] on div "de" at bounding box center [584, 253] width 51 height 38
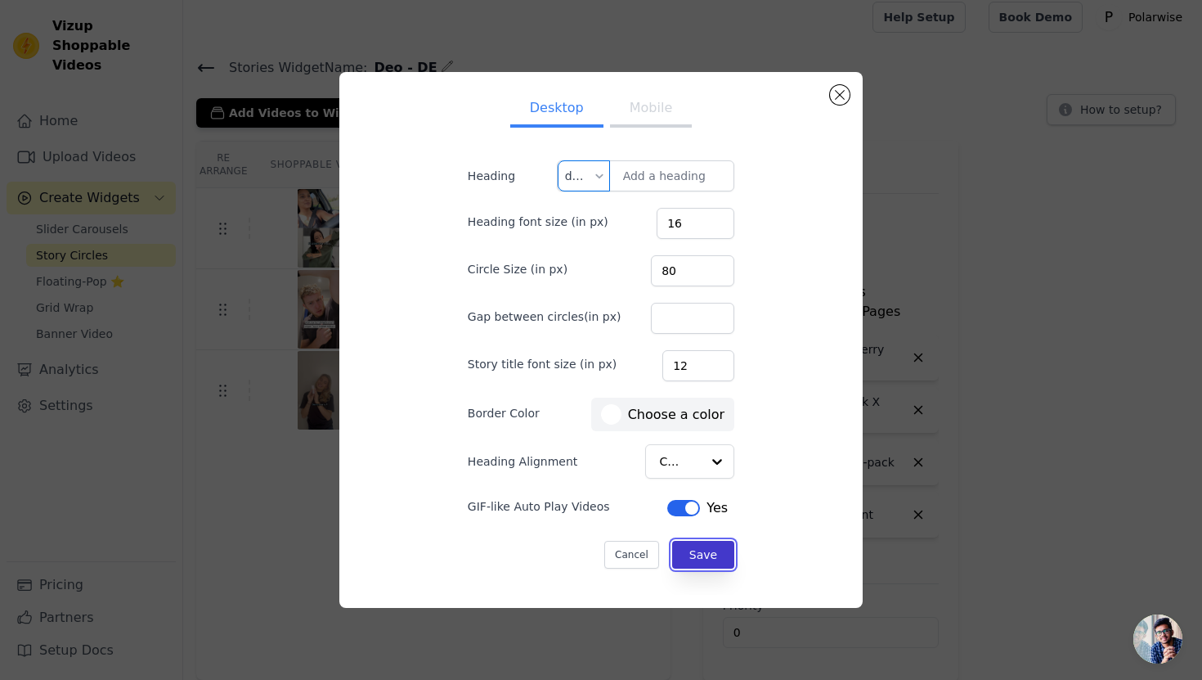
click at [708, 547] on button "Save" at bounding box center [703, 555] width 62 height 28
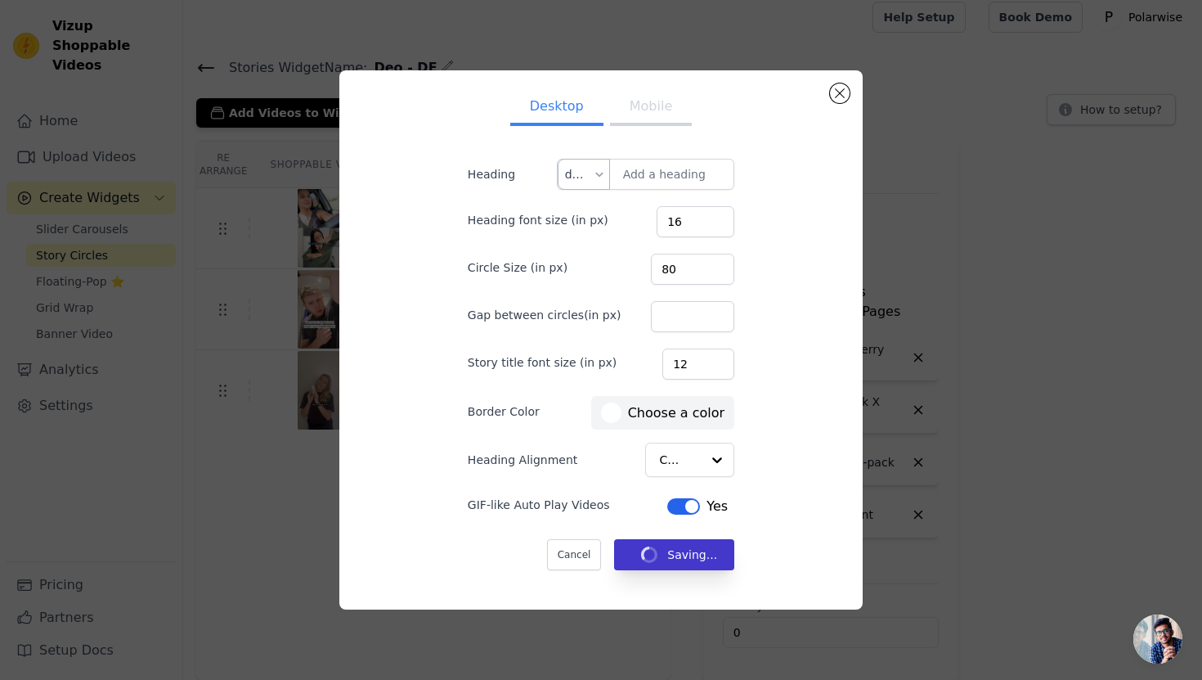
scroll to position [9, 0]
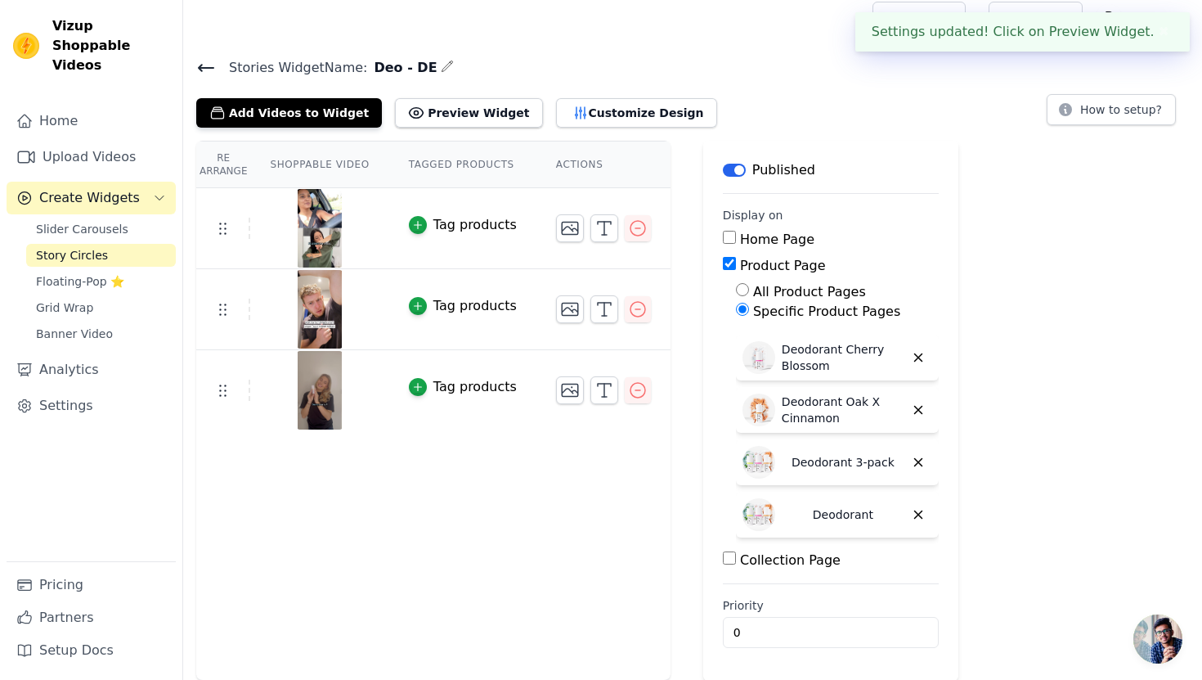
click at [201, 67] on icon at bounding box center [206, 68] width 15 height 7
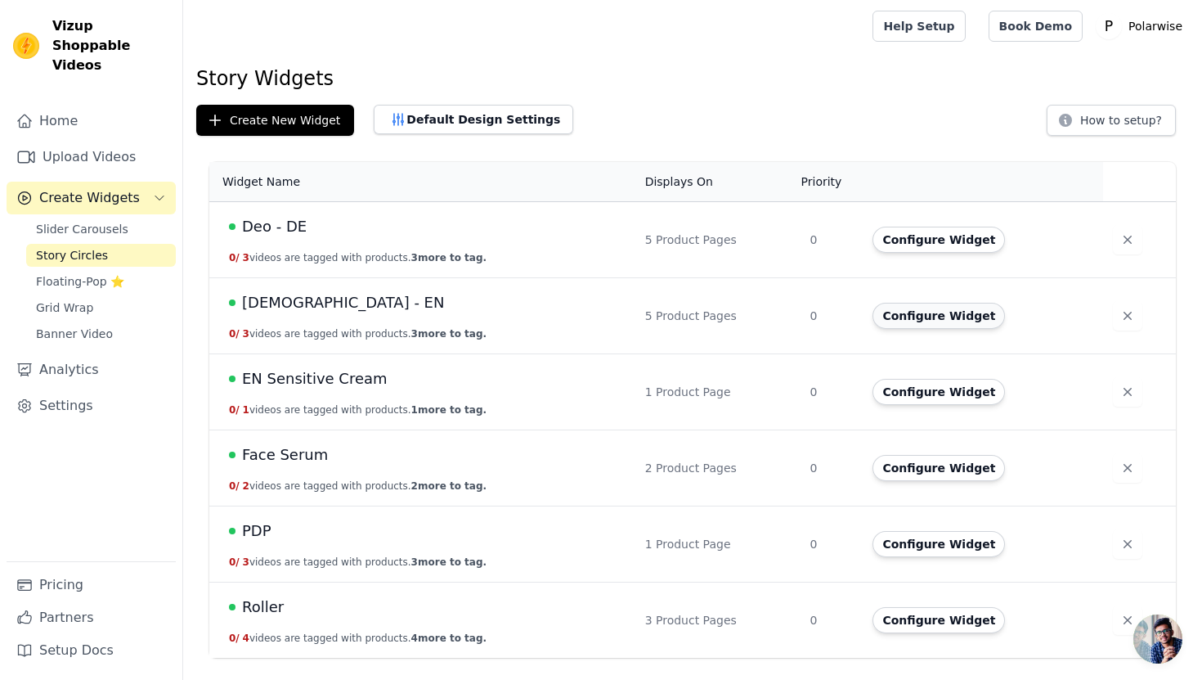
click at [918, 314] on button "Configure Widget" at bounding box center [939, 316] width 132 height 26
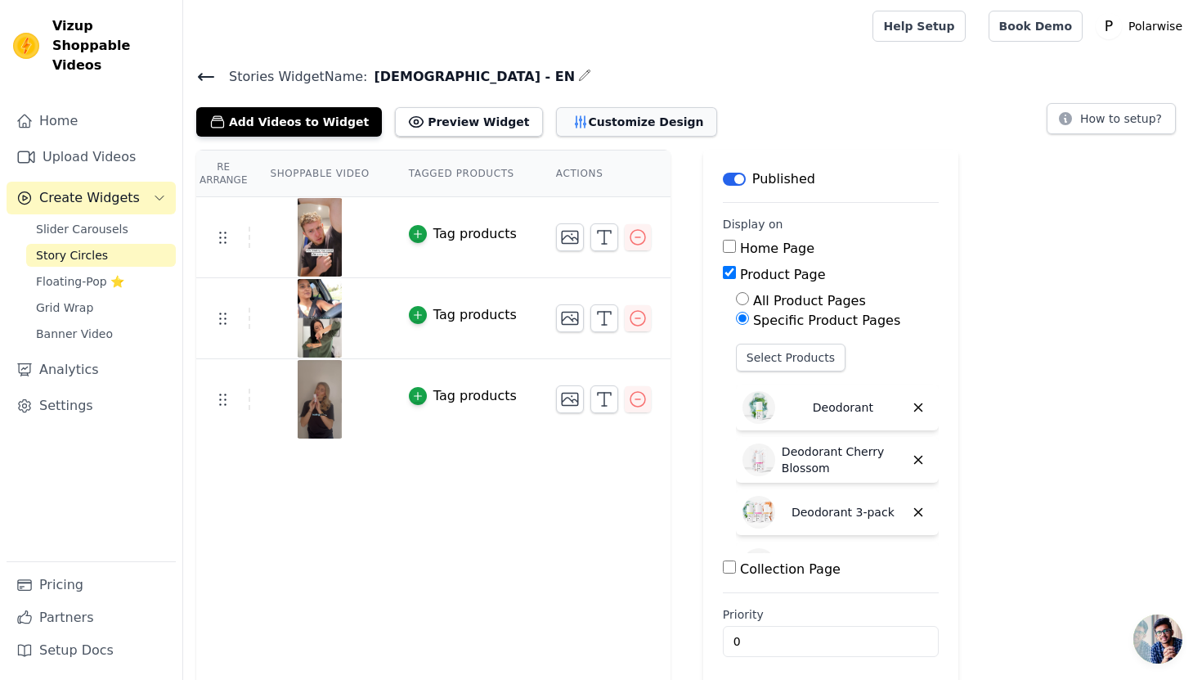
click at [596, 109] on button "Customize Design" at bounding box center [636, 121] width 161 height 29
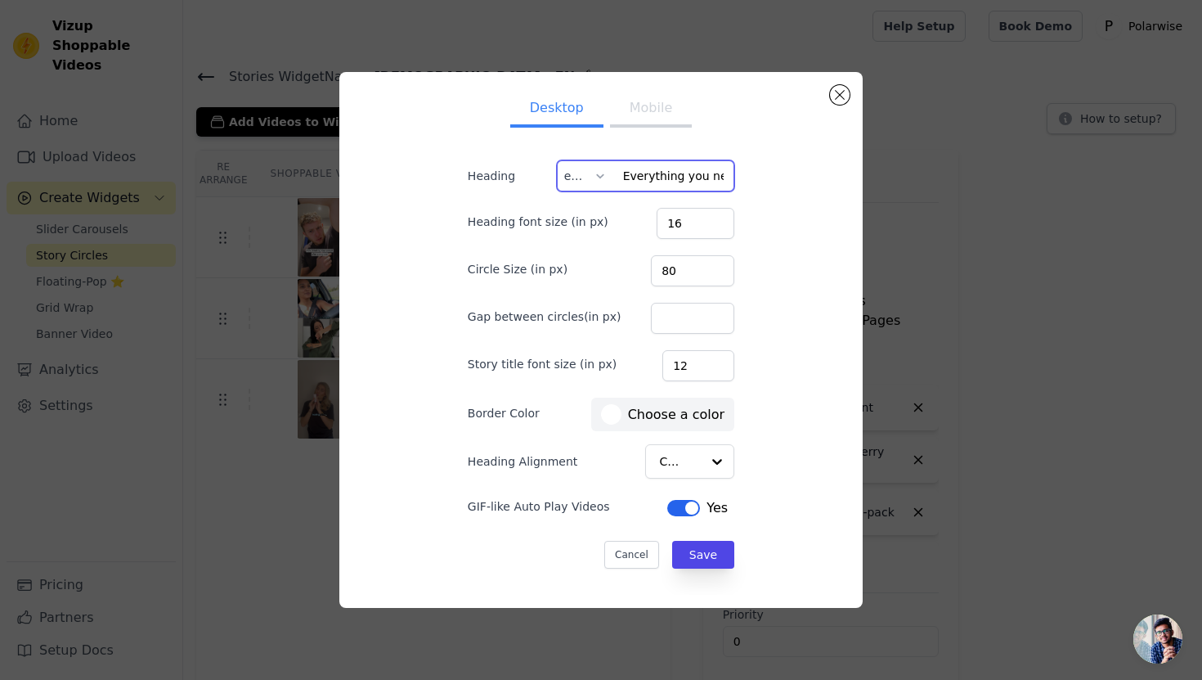
click at [680, 182] on input "Everything you need to know" at bounding box center [646, 175] width 178 height 31
click at [639, 115] on button "Mobile" at bounding box center [651, 110] width 82 height 36
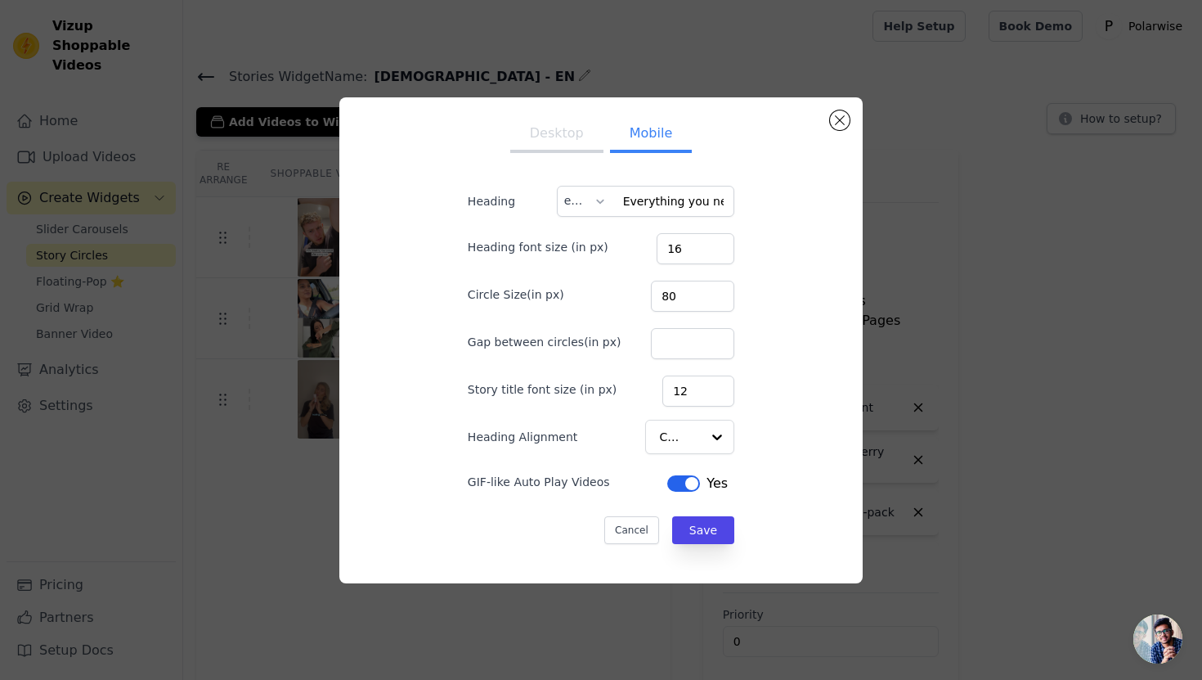
click at [639, 79] on div "Desktop Mobile Heading Everything you need to know en Heading font size (in px)…" at bounding box center [601, 340] width 1150 height 538
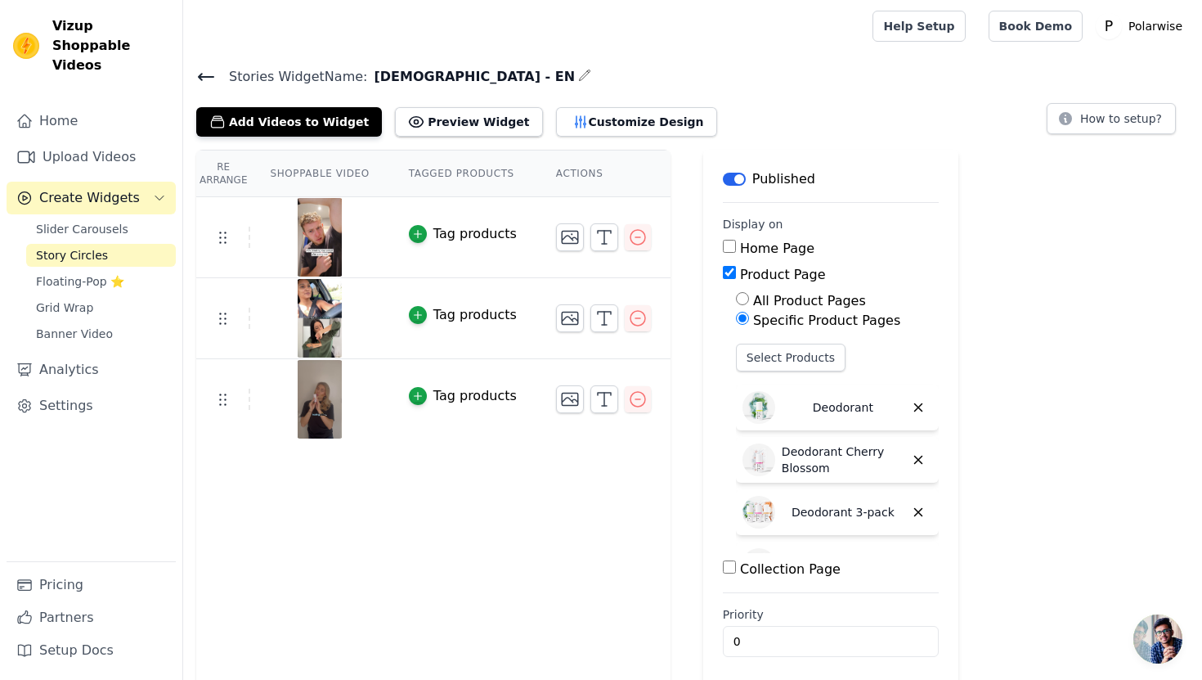
click at [204, 74] on icon at bounding box center [206, 77] width 20 height 20
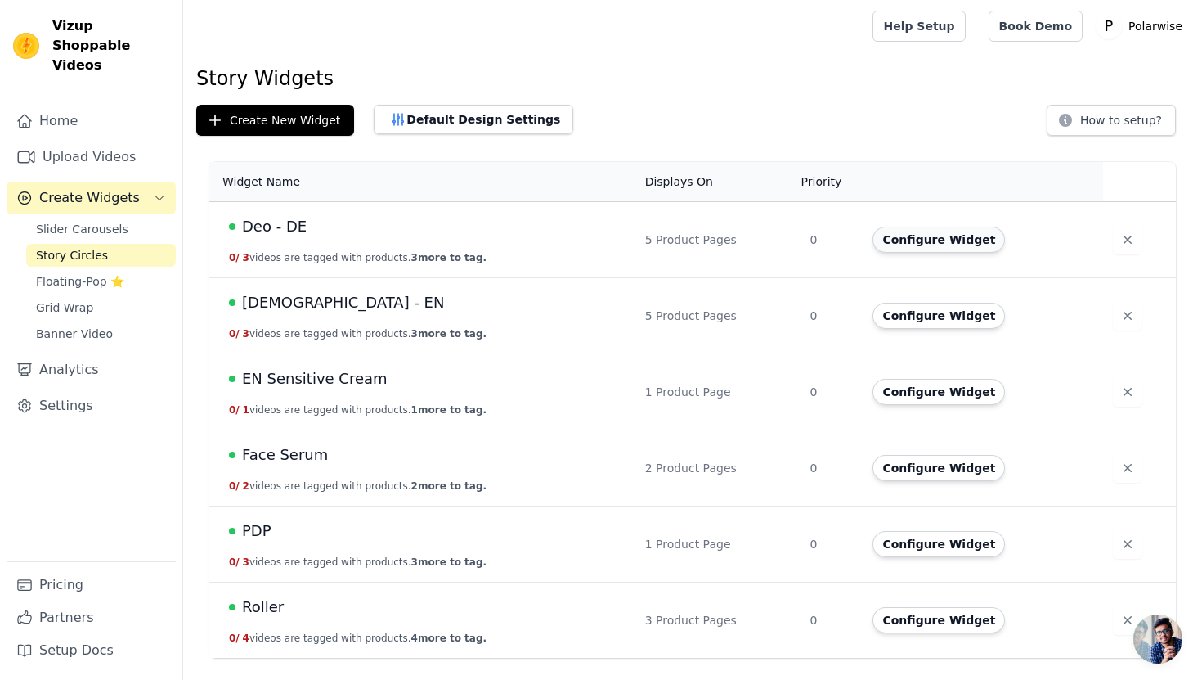
click at [895, 242] on button "Configure Widget" at bounding box center [939, 240] width 132 height 26
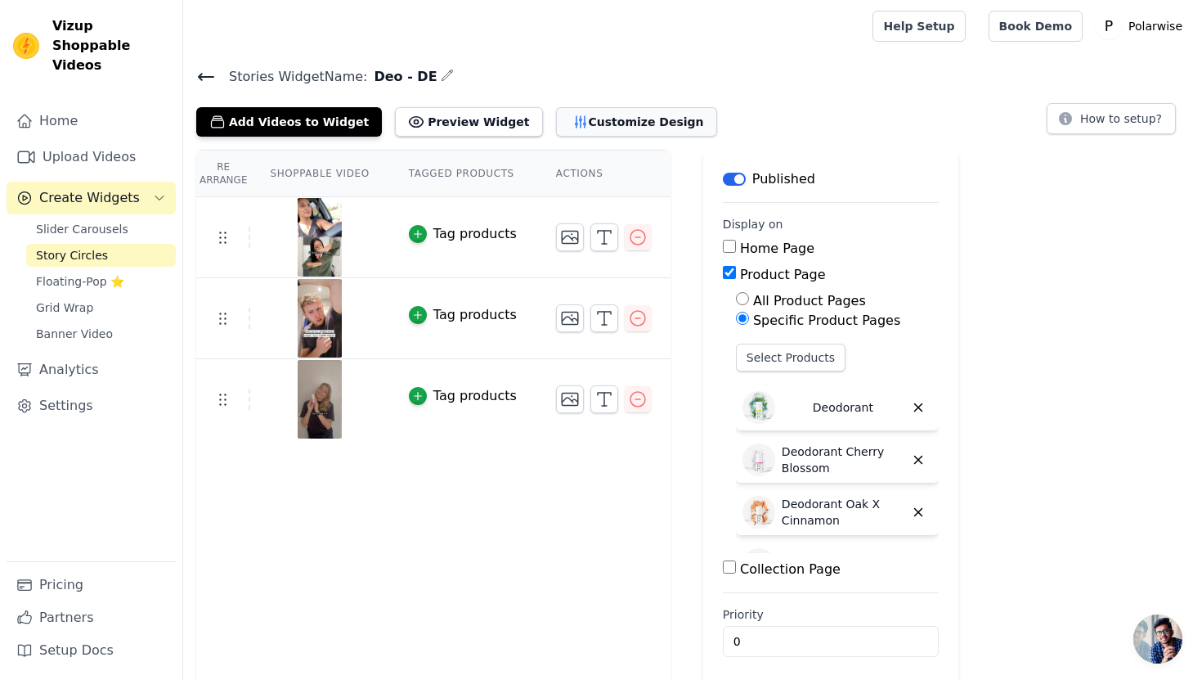
click at [634, 126] on button "Customize Design" at bounding box center [636, 121] width 161 height 29
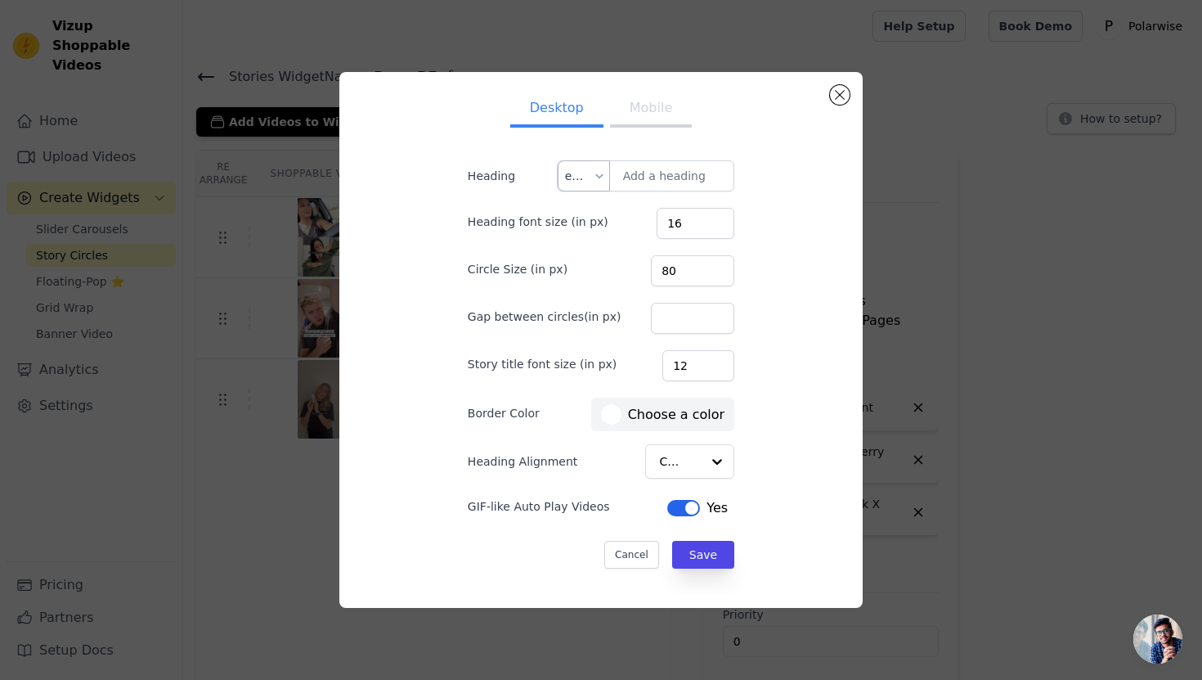
click at [596, 177] on div at bounding box center [599, 175] width 13 height 29
click at [581, 249] on div "de" at bounding box center [584, 253] width 51 height 38
click at [665, 177] on input "Heading" at bounding box center [646, 175] width 178 height 31
paste input "Alles, was Sie wissen müssen"
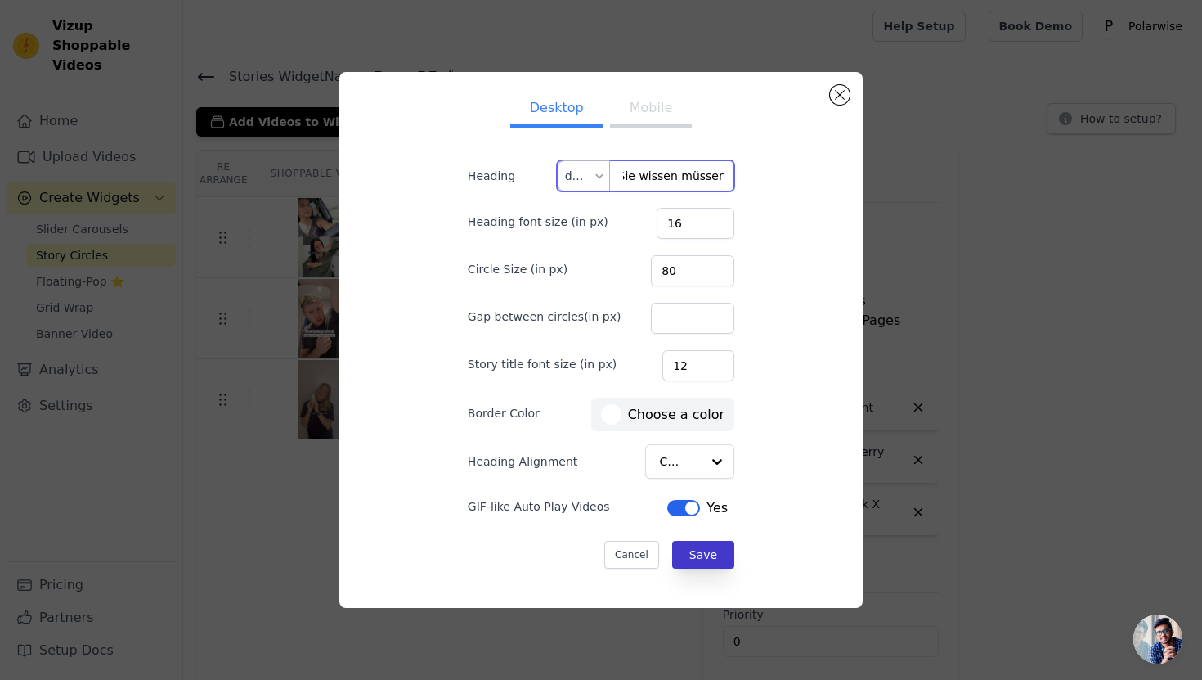
type input "Alles, was Sie wissen müssen"
click at [698, 556] on button "Save" at bounding box center [703, 555] width 62 height 28
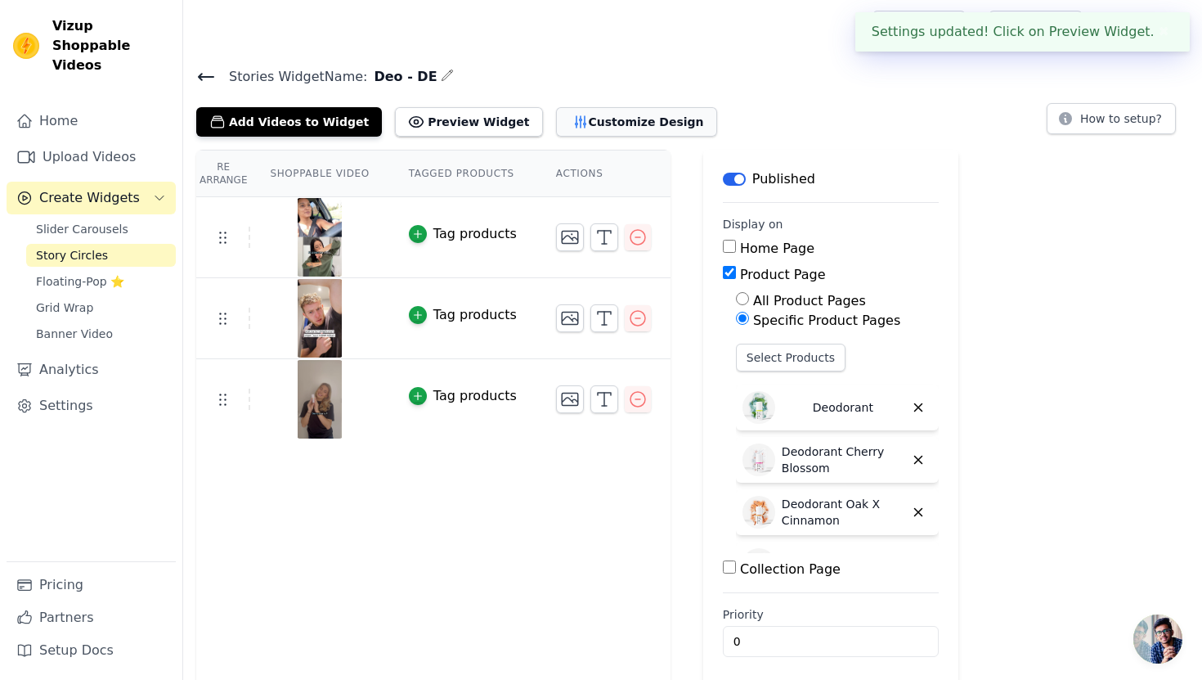
click at [564, 116] on button "Customize Design" at bounding box center [636, 121] width 161 height 29
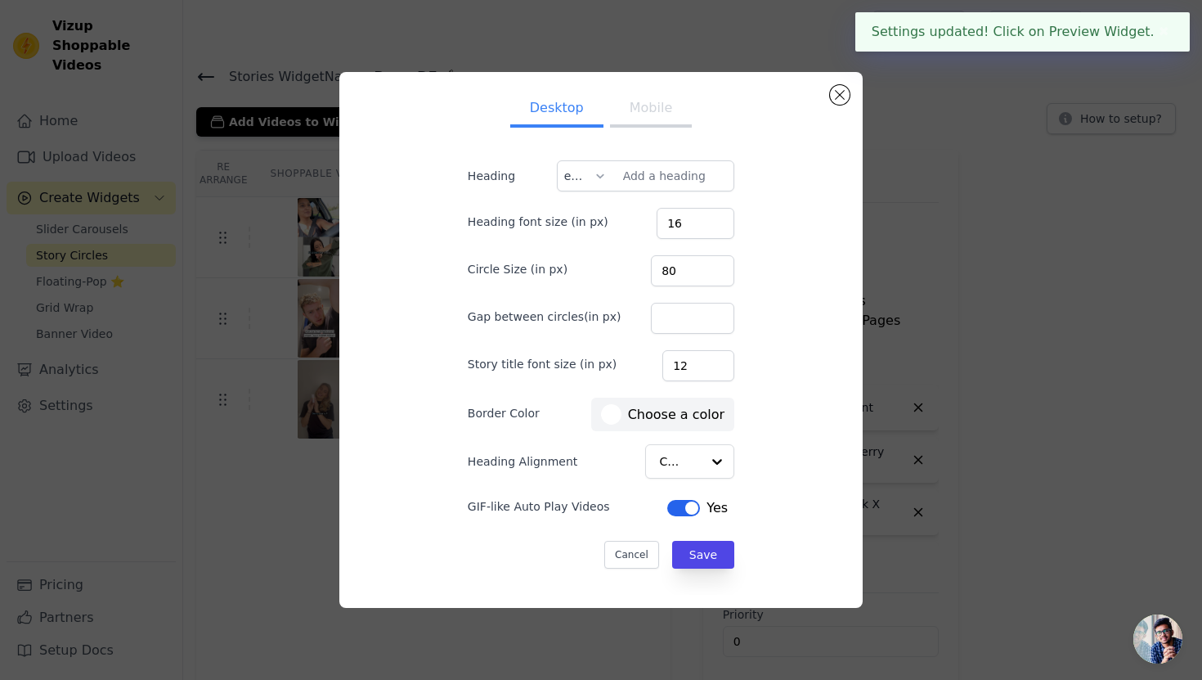
click at [661, 113] on button "Mobile" at bounding box center [651, 110] width 82 height 36
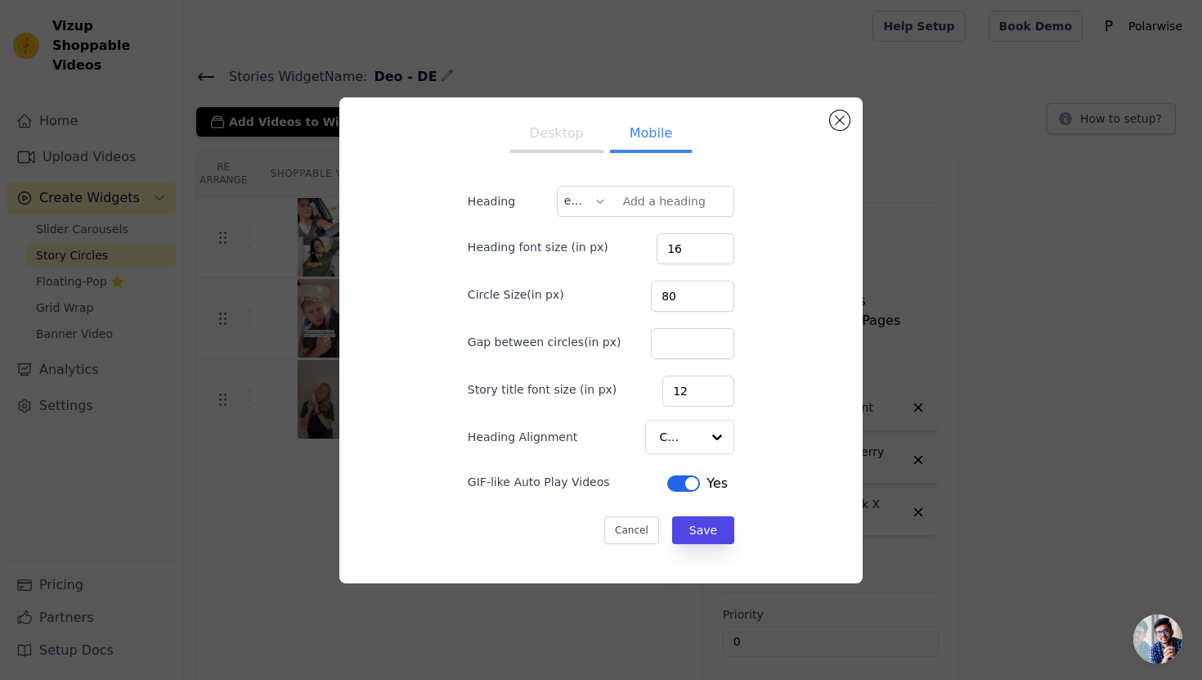
click at [582, 141] on button "Desktop" at bounding box center [556, 135] width 93 height 36
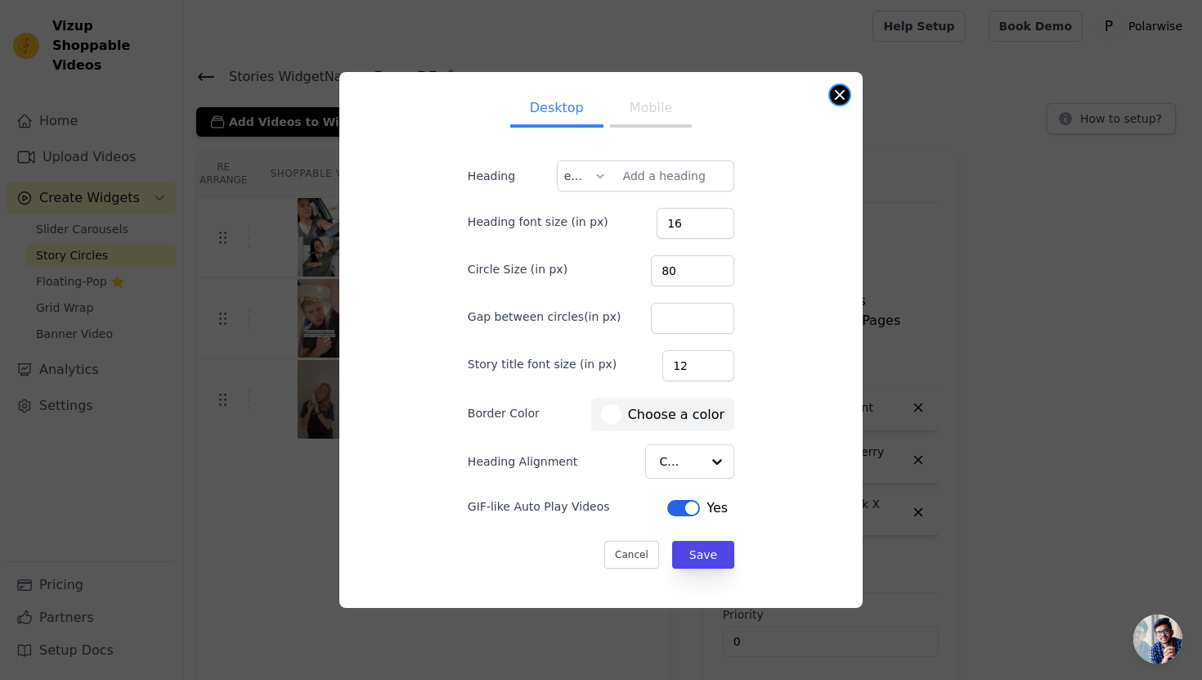
click at [843, 99] on button "Close modal" at bounding box center [840, 95] width 20 height 20
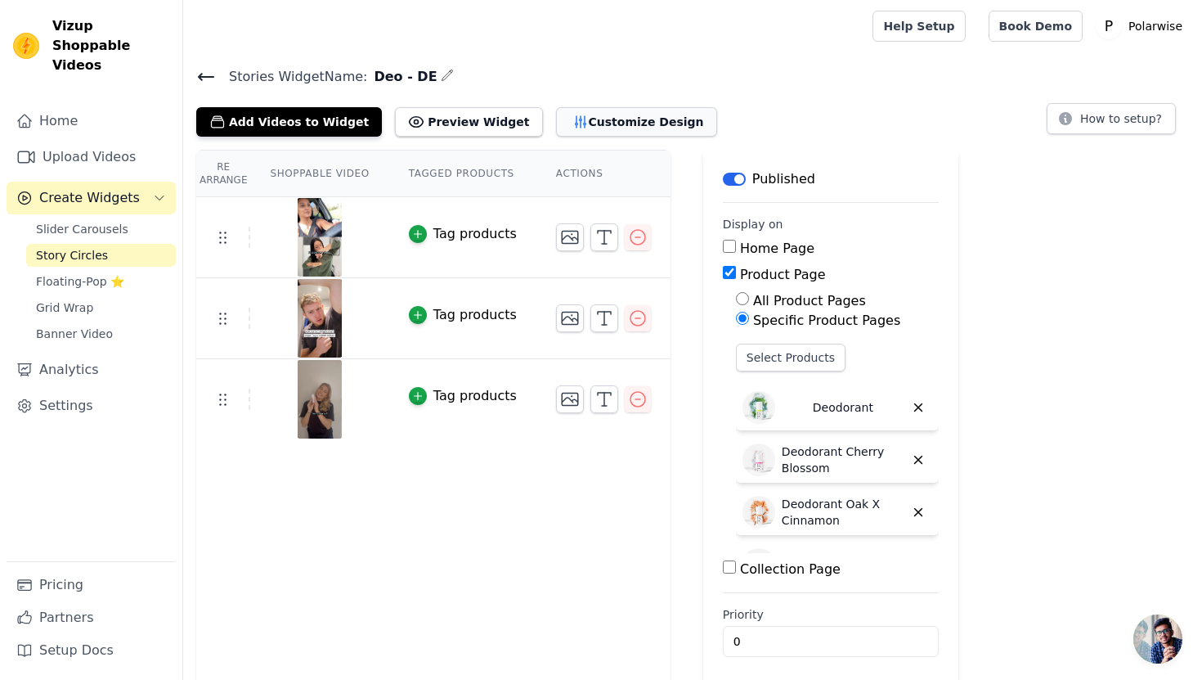
click at [608, 122] on button "Customize Design" at bounding box center [636, 121] width 161 height 29
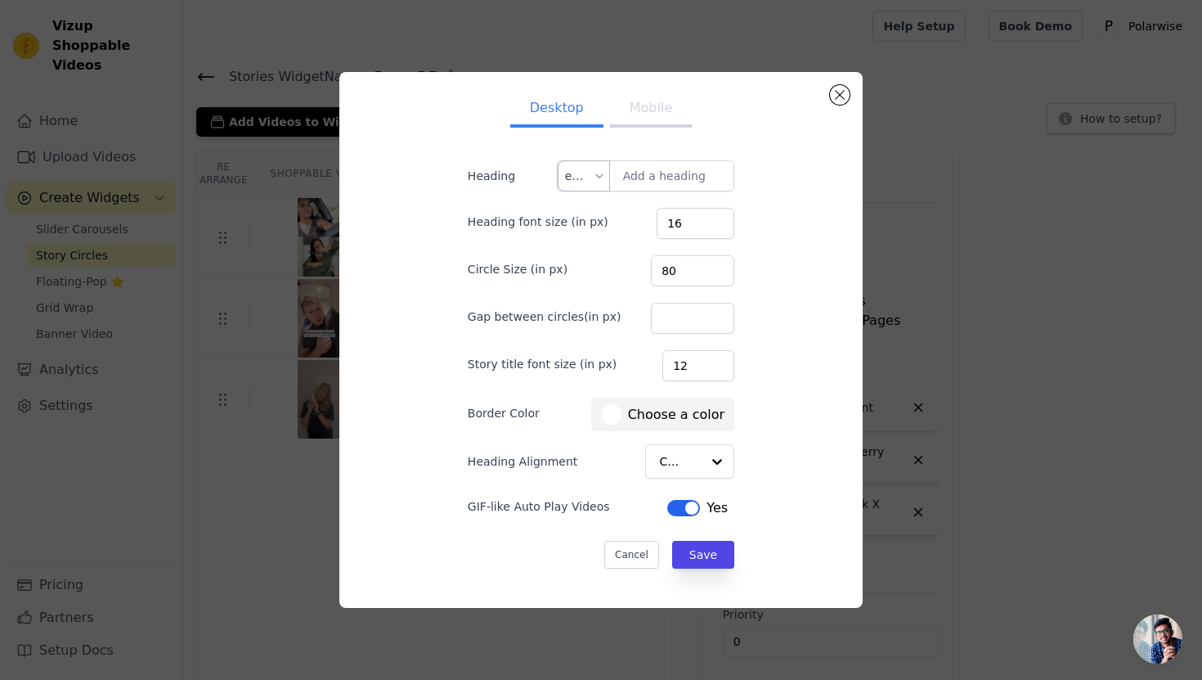
click at [577, 176] on input "text" at bounding box center [579, 175] width 28 height 29
click at [584, 253] on div "de" at bounding box center [584, 253] width 51 height 38
type input "Alles, was Sie wissen müssen"
click at [651, 116] on button "Mobile" at bounding box center [651, 110] width 82 height 36
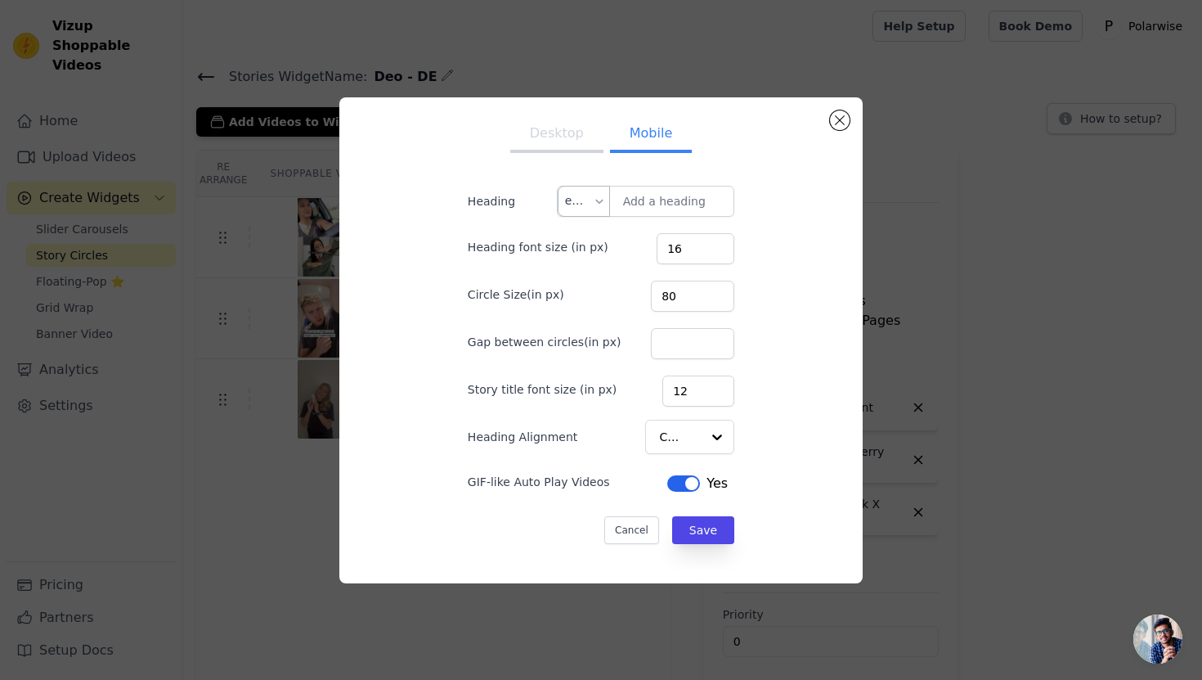
click at [598, 204] on div at bounding box center [599, 200] width 13 height 29
click at [585, 273] on div "de" at bounding box center [584, 278] width 51 height 38
click at [651, 204] on input "Heading" at bounding box center [646, 201] width 178 height 31
paste input "Alles, was Sie wissen müssen"
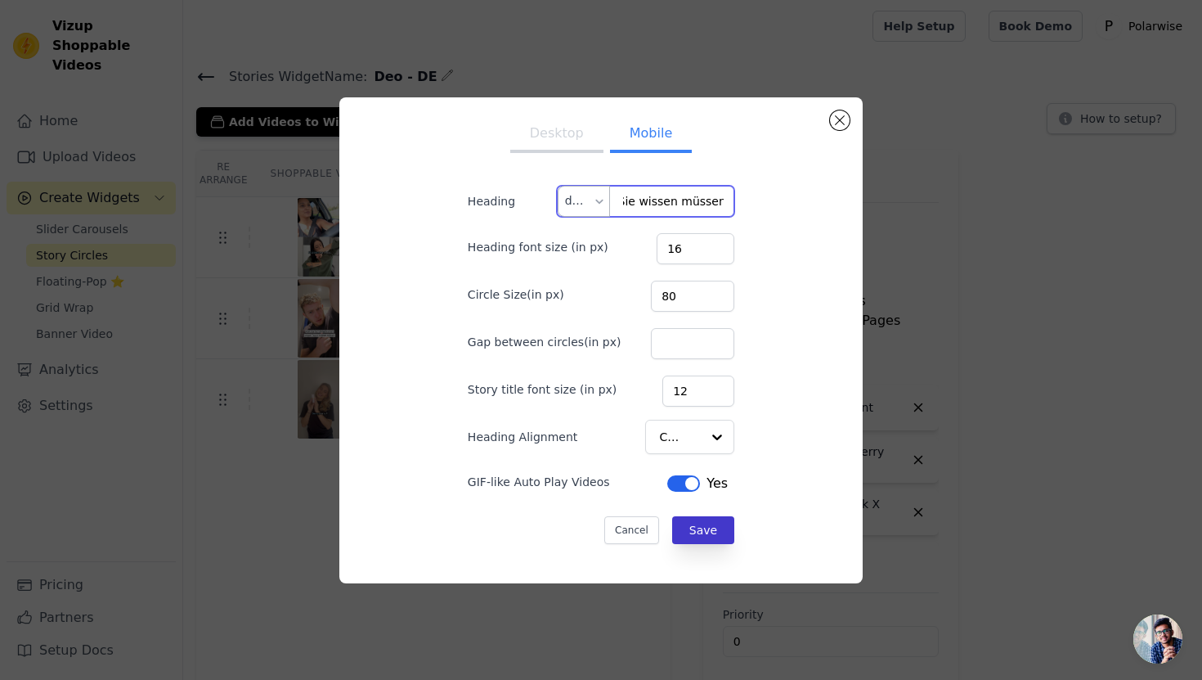
type input "Alles, was Sie wissen müssen"
click at [697, 531] on button "Save" at bounding box center [703, 530] width 62 height 28
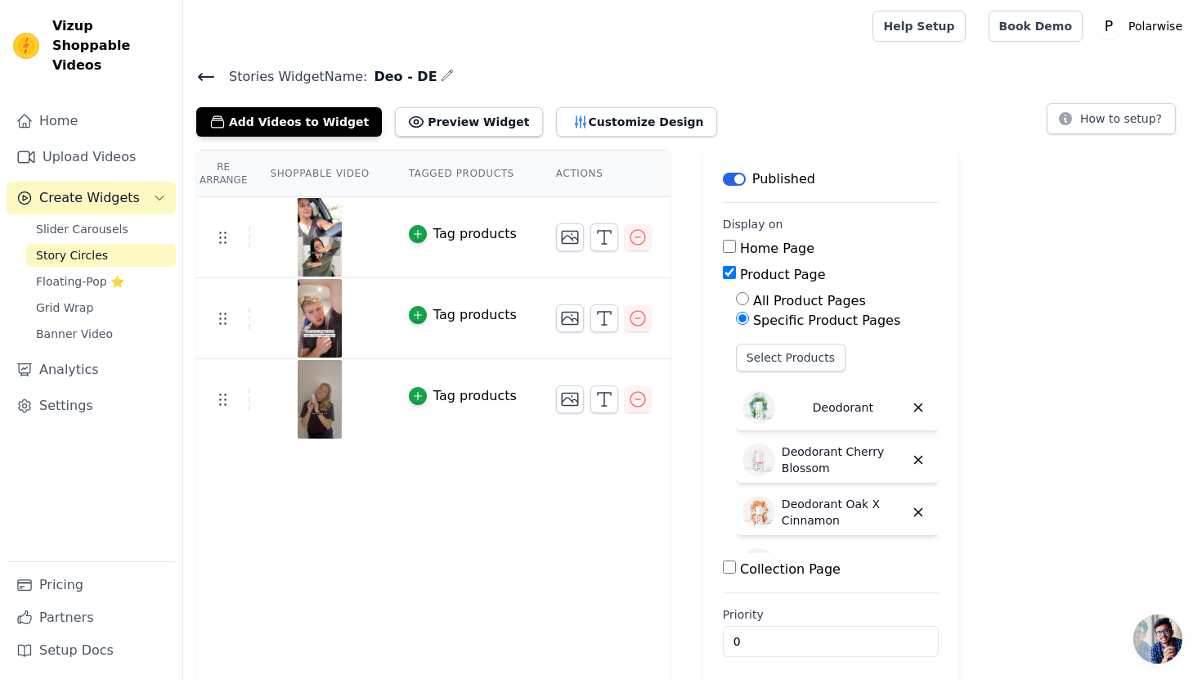
click at [204, 74] on icon at bounding box center [206, 77] width 20 height 20
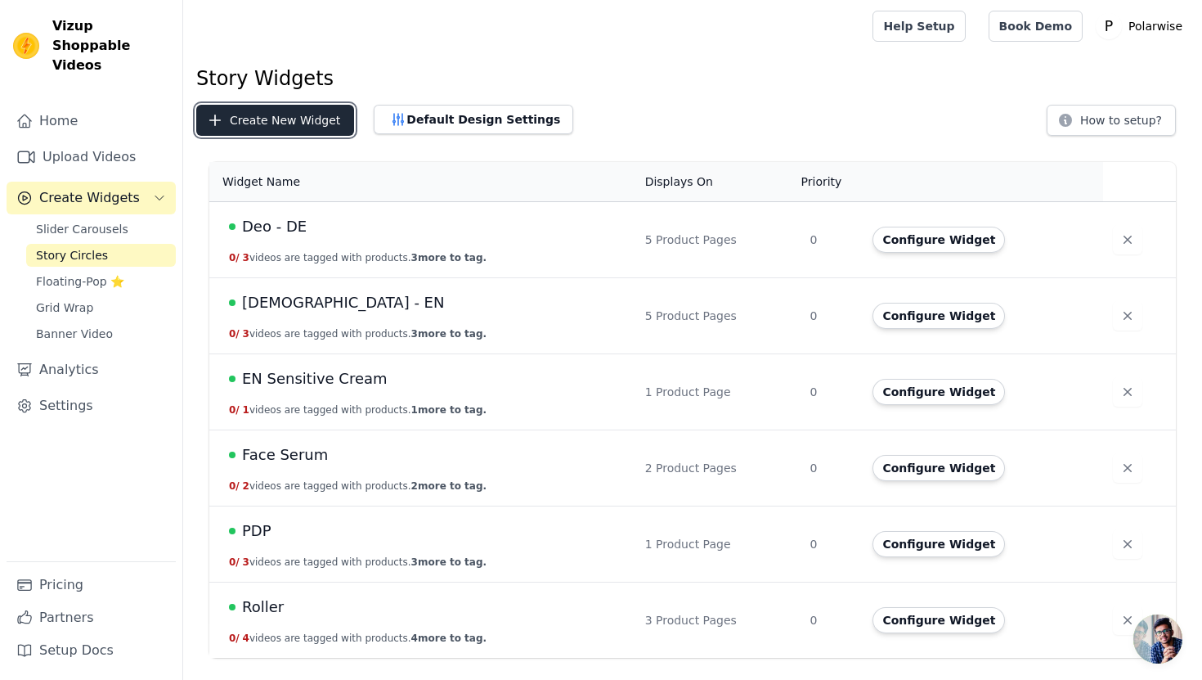
click at [311, 119] on button "Create New Widget" at bounding box center [275, 120] width 158 height 31
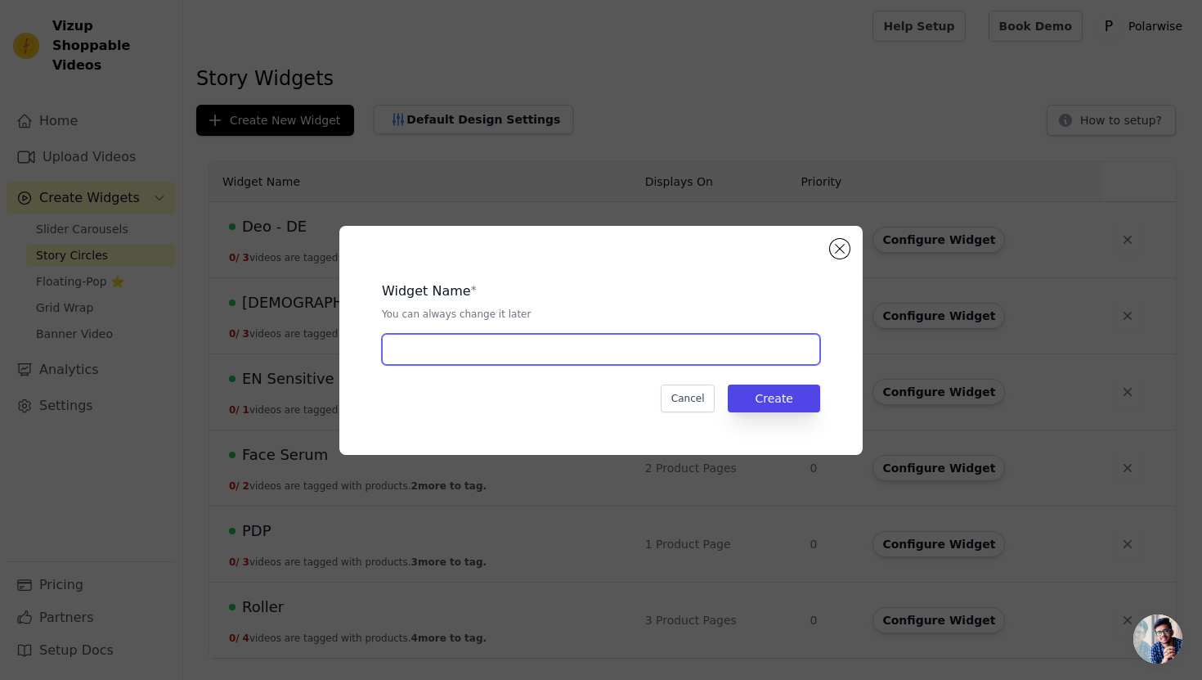
click at [517, 345] on input "text" at bounding box center [601, 349] width 438 height 31
type input "Deo - NL"
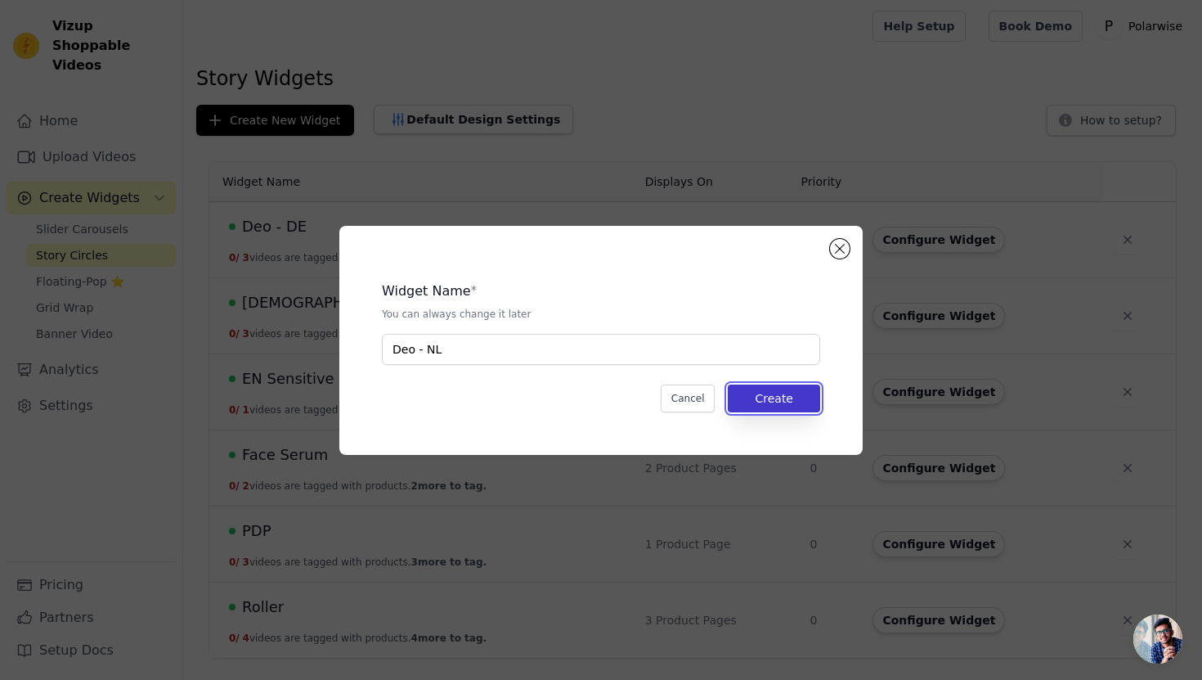
click at [789, 394] on button "Create" at bounding box center [774, 398] width 92 height 28
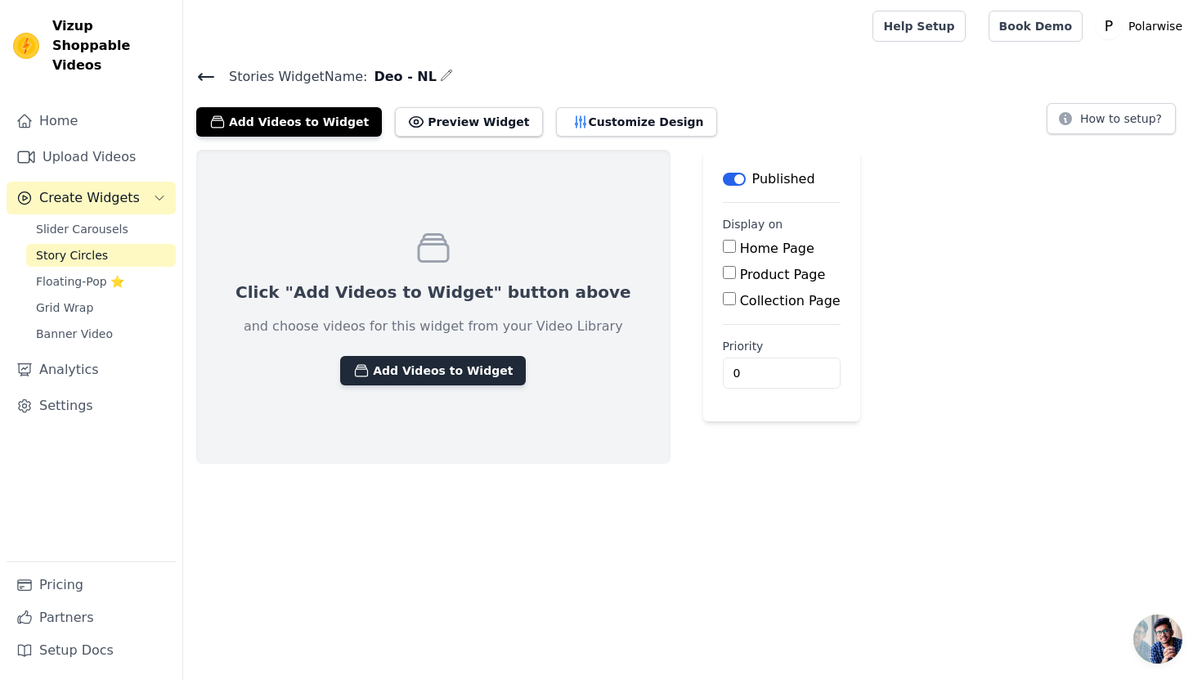
click at [406, 371] on button "Add Videos to Widget" at bounding box center [433, 370] width 186 height 29
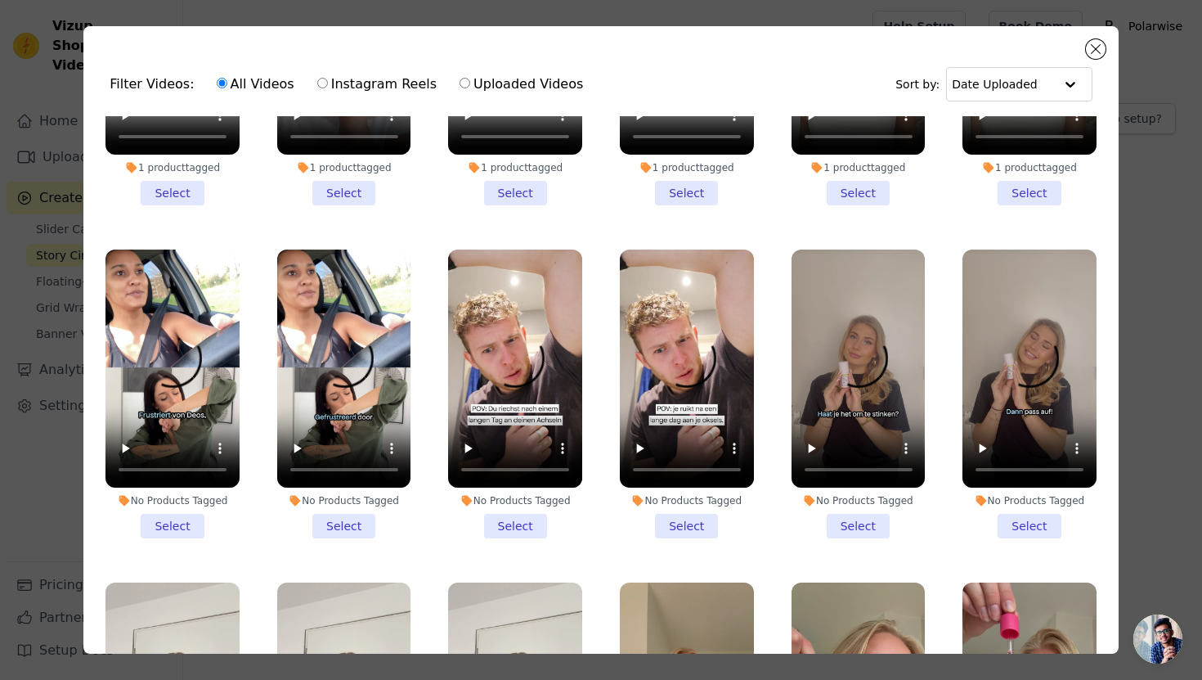
scroll to position [231, 0]
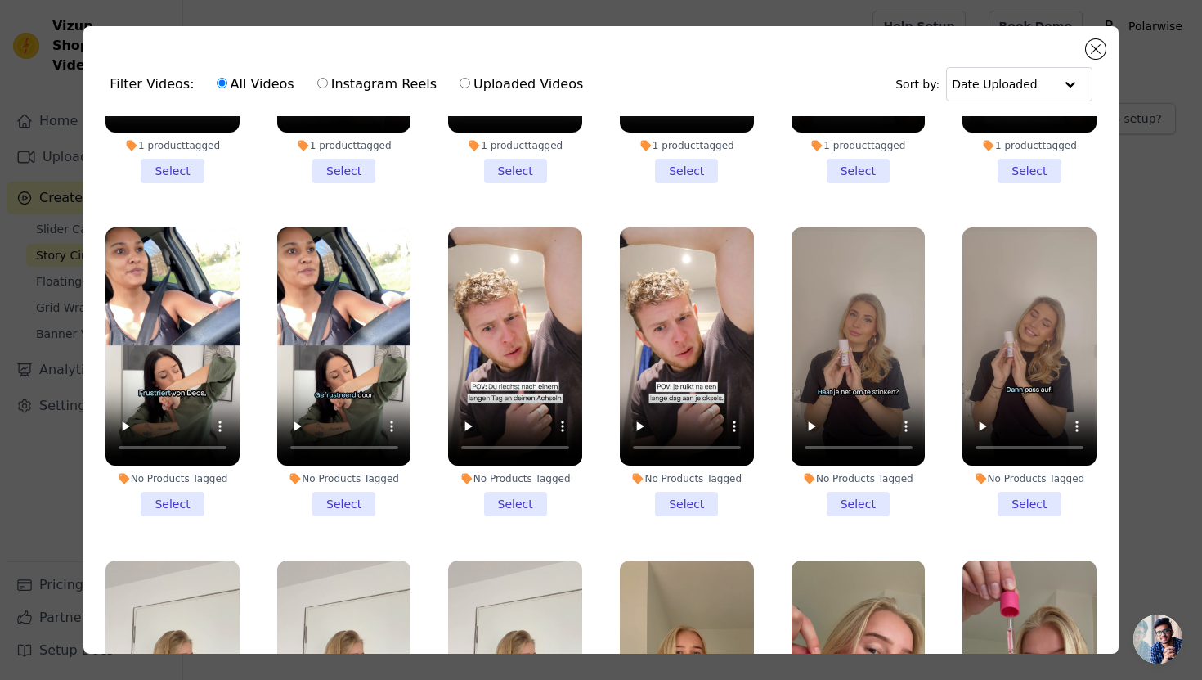
click at [685, 503] on li "No Products Tagged Select" at bounding box center [687, 371] width 134 height 289
click at [0, 0] on input "No Products Tagged Select" at bounding box center [0, 0] width 0 height 0
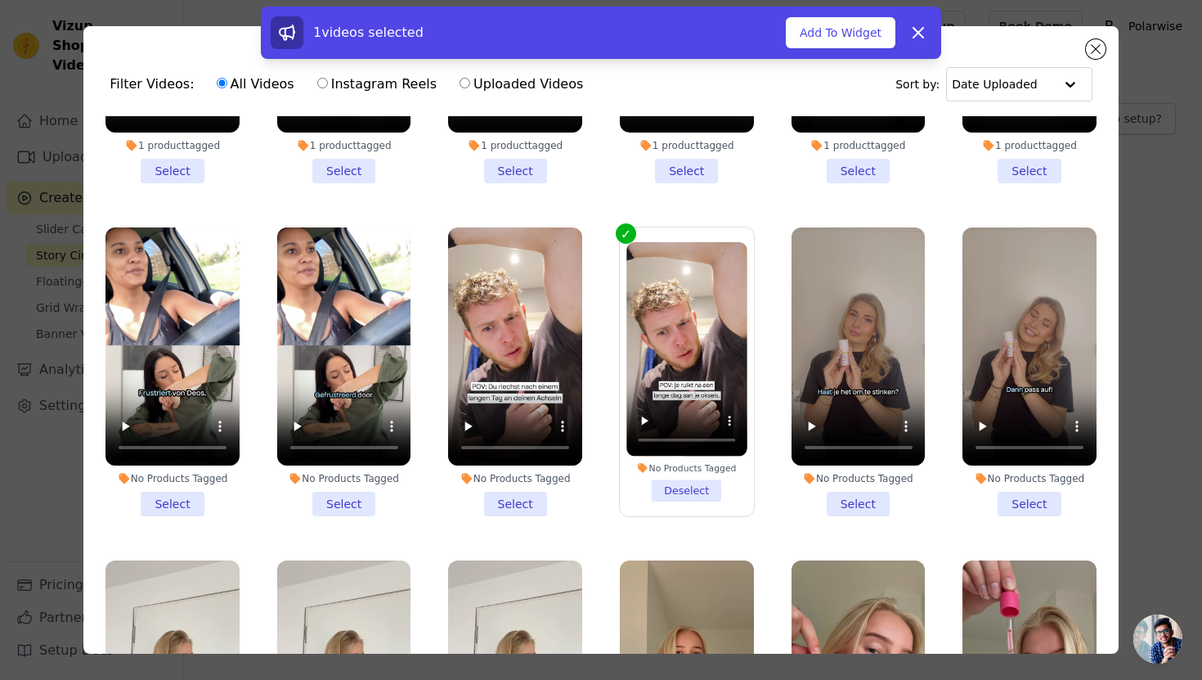
click at [343, 503] on li "No Products Tagged Select" at bounding box center [344, 371] width 134 height 289
click at [0, 0] on input "No Products Tagged Select" at bounding box center [0, 0] width 0 height 0
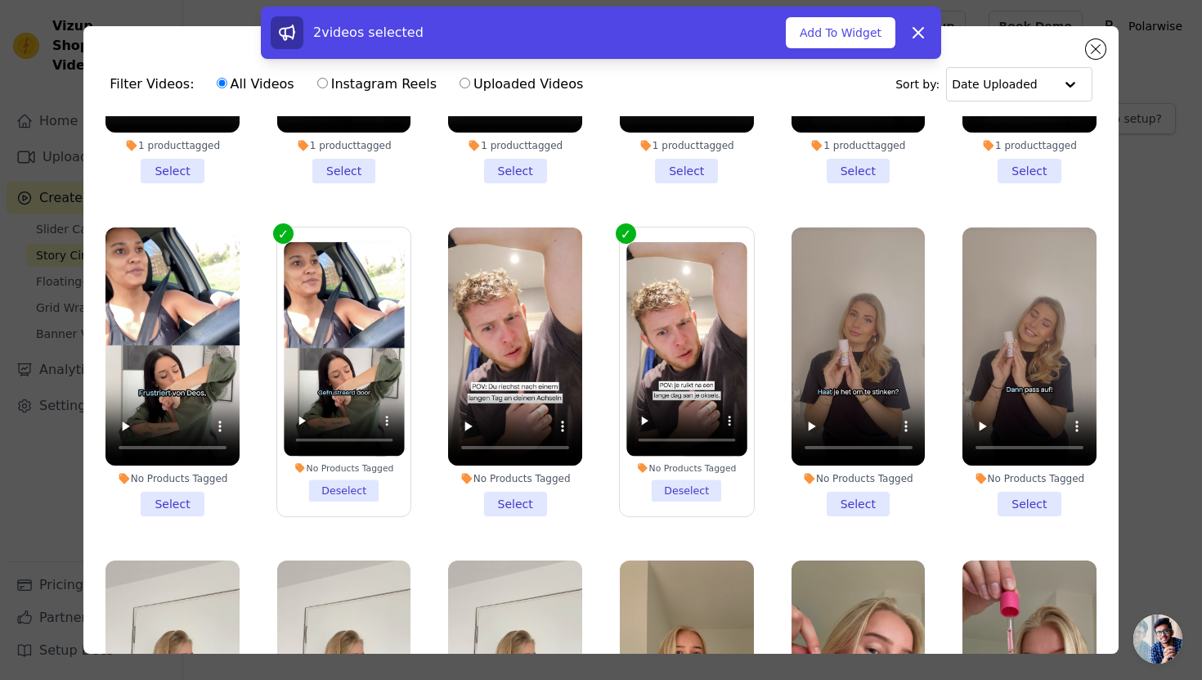
click at [864, 508] on li "No Products Tagged Select" at bounding box center [859, 371] width 134 height 289
click at [0, 0] on input "No Products Tagged Select" at bounding box center [0, 0] width 0 height 0
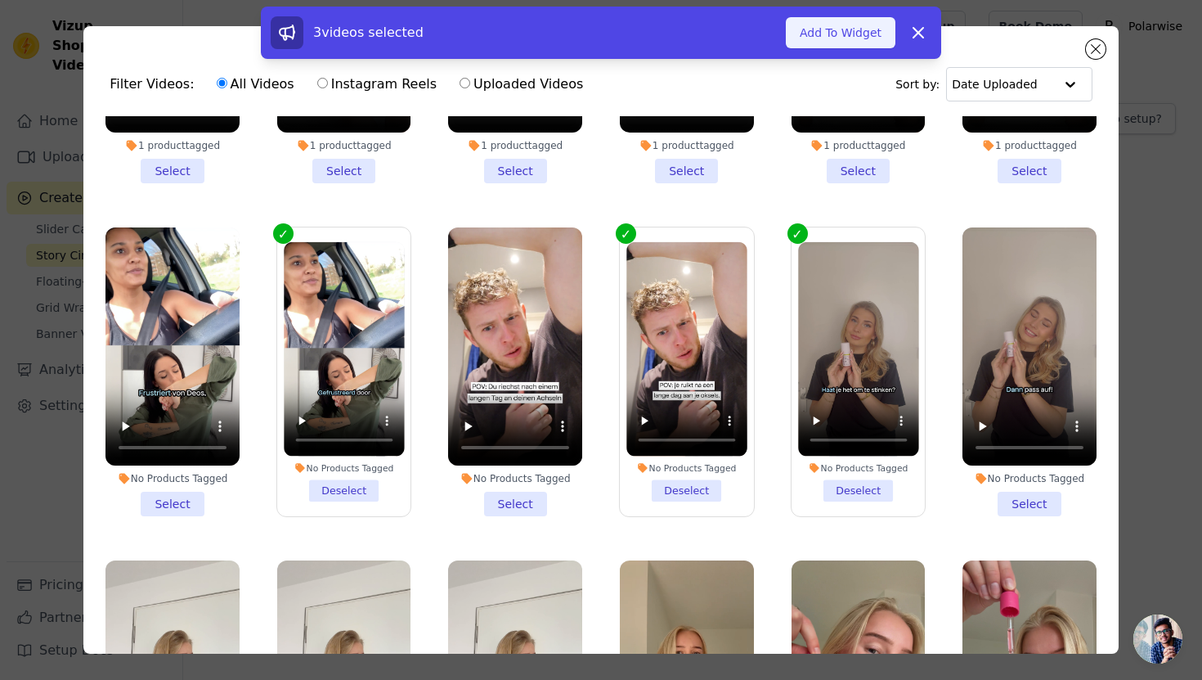
click at [825, 28] on button "Add To Widget" at bounding box center [841, 32] width 110 height 31
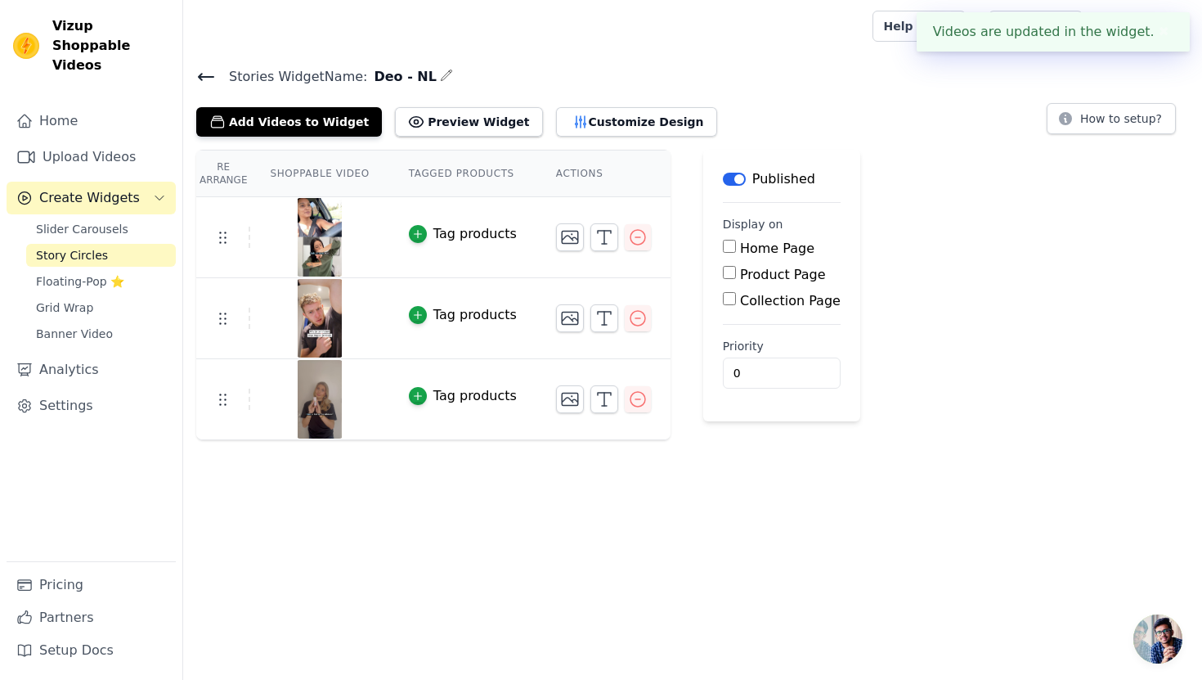
click at [728, 278] on input "Product Page" at bounding box center [729, 272] width 13 height 13
checkbox input "true"
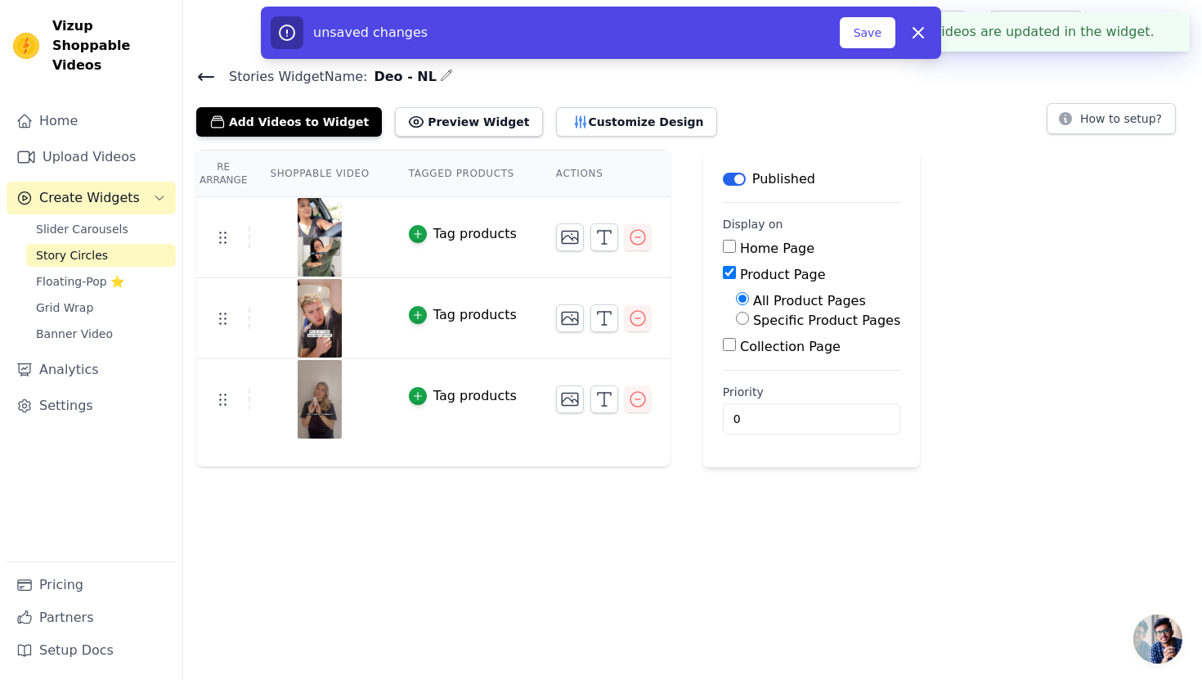
click at [738, 314] on input "Specific Product Pages" at bounding box center [742, 318] width 13 height 13
radio input "true"
click at [752, 364] on button "Select Products" at bounding box center [791, 357] width 110 height 28
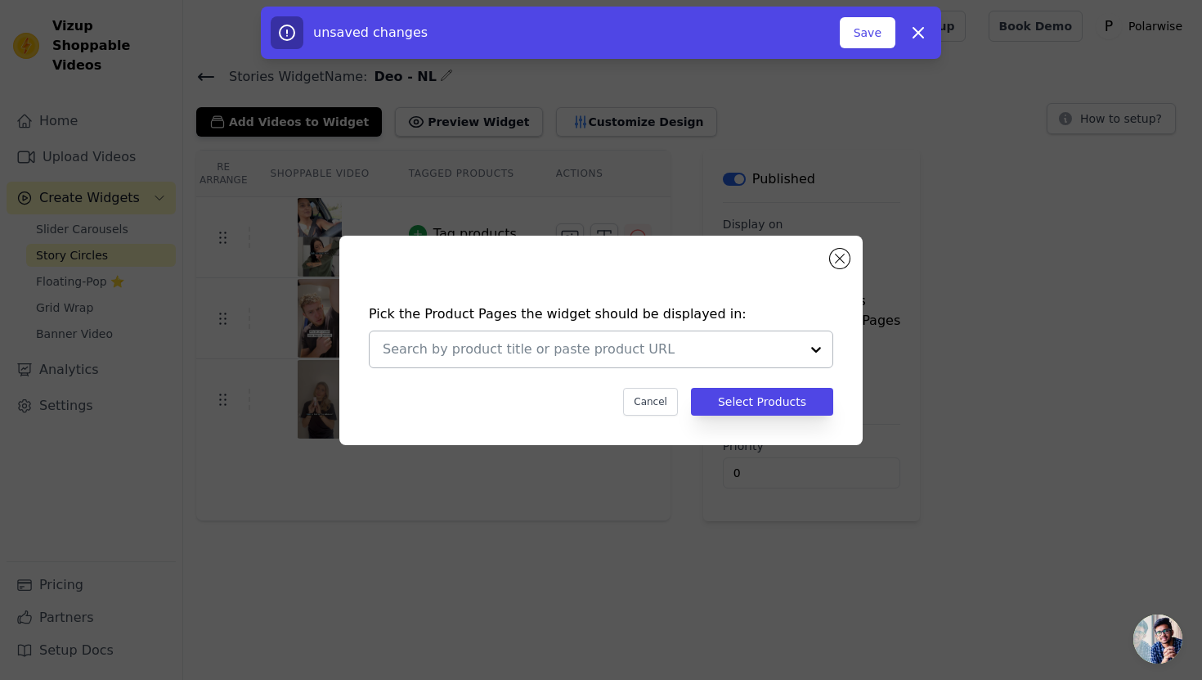
click at [723, 352] on input "text" at bounding box center [591, 349] width 417 height 20
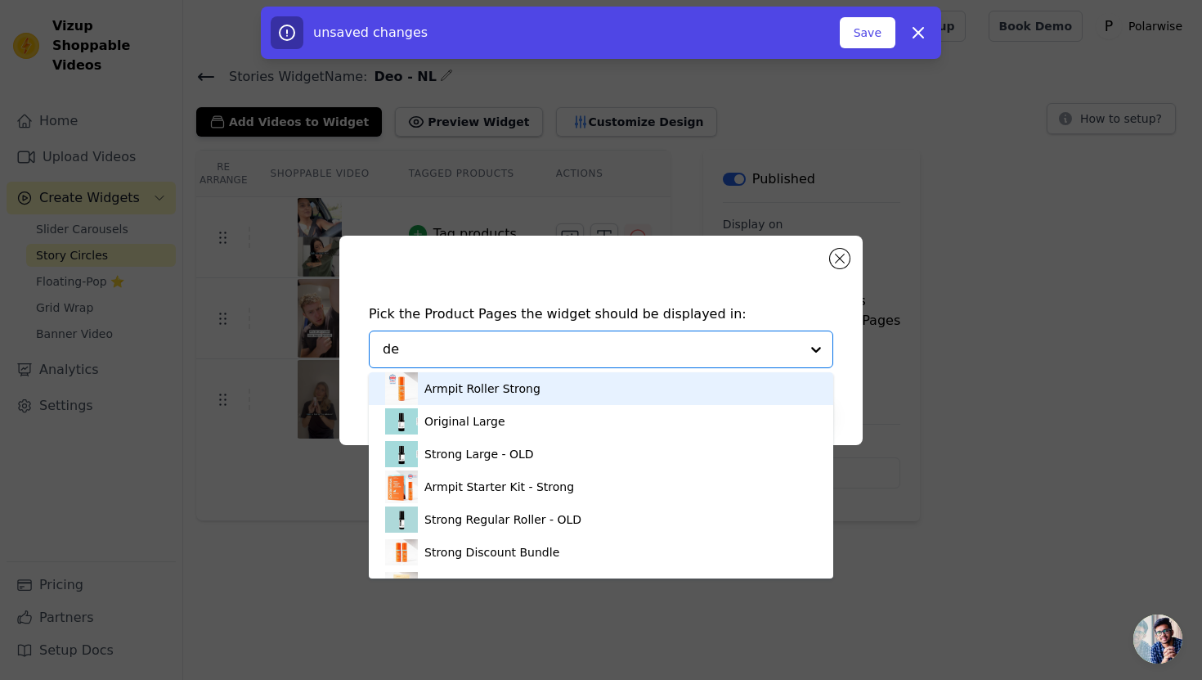
type input "deo"
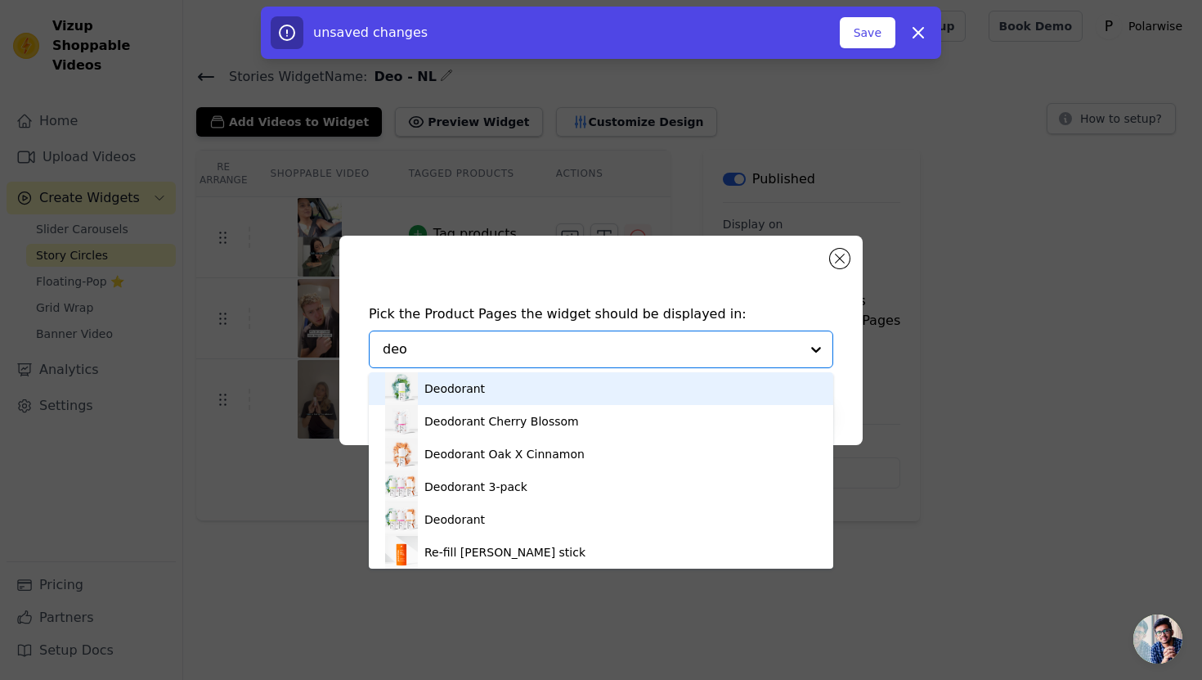
click at [634, 388] on div "Deodorant" at bounding box center [601, 388] width 432 height 33
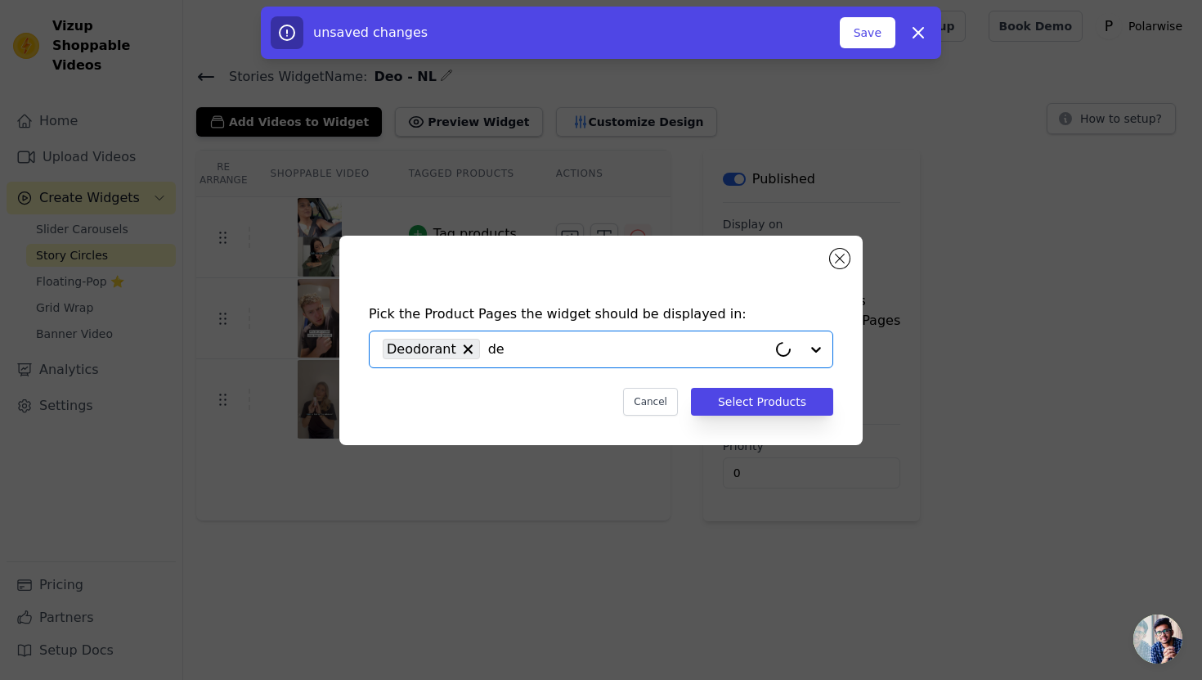
type input "deo"
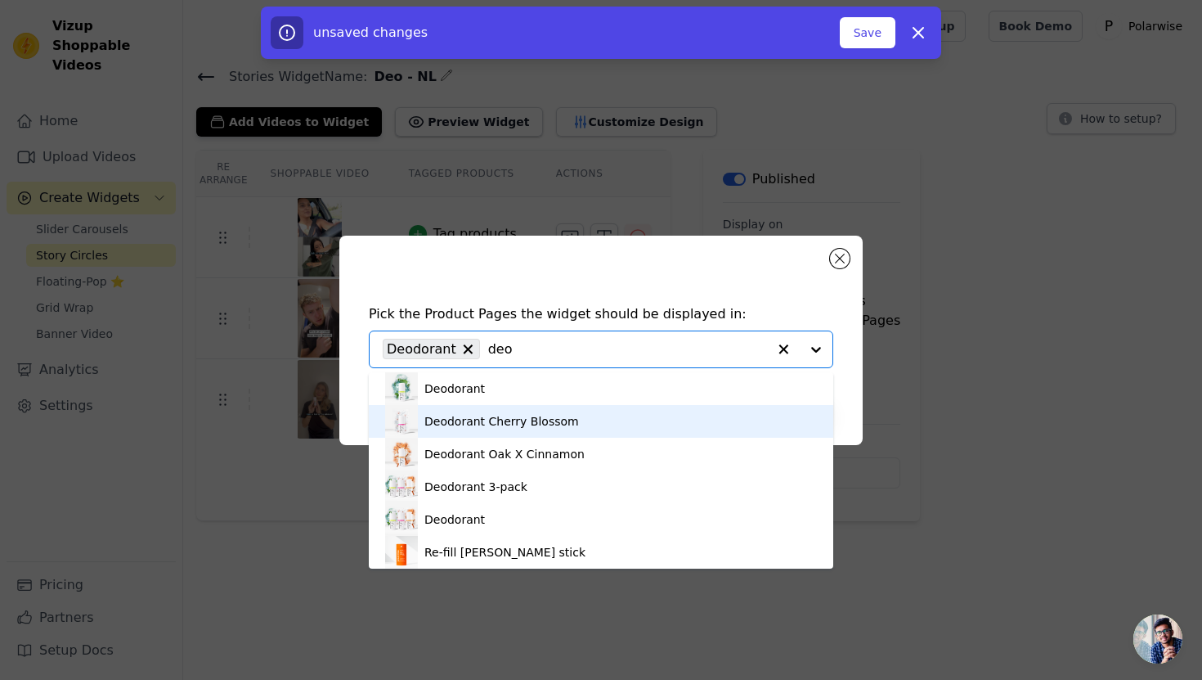
click at [588, 420] on div "Deodorant Cherry Blossom" at bounding box center [601, 421] width 432 height 33
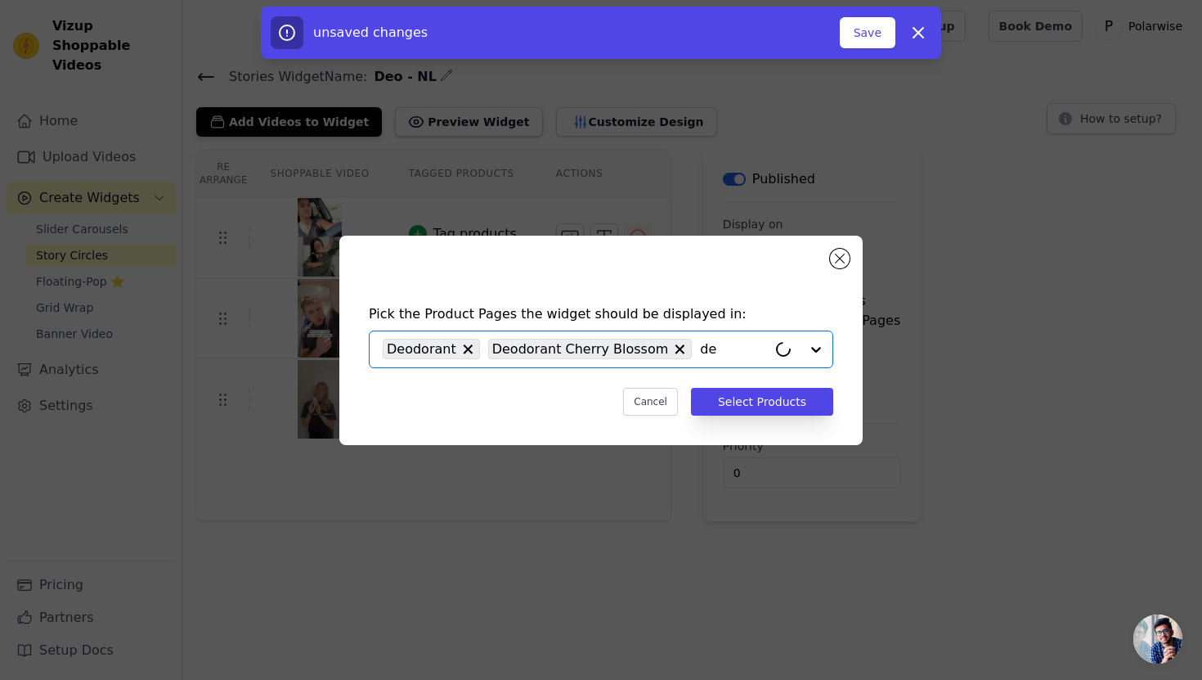
type input "deo"
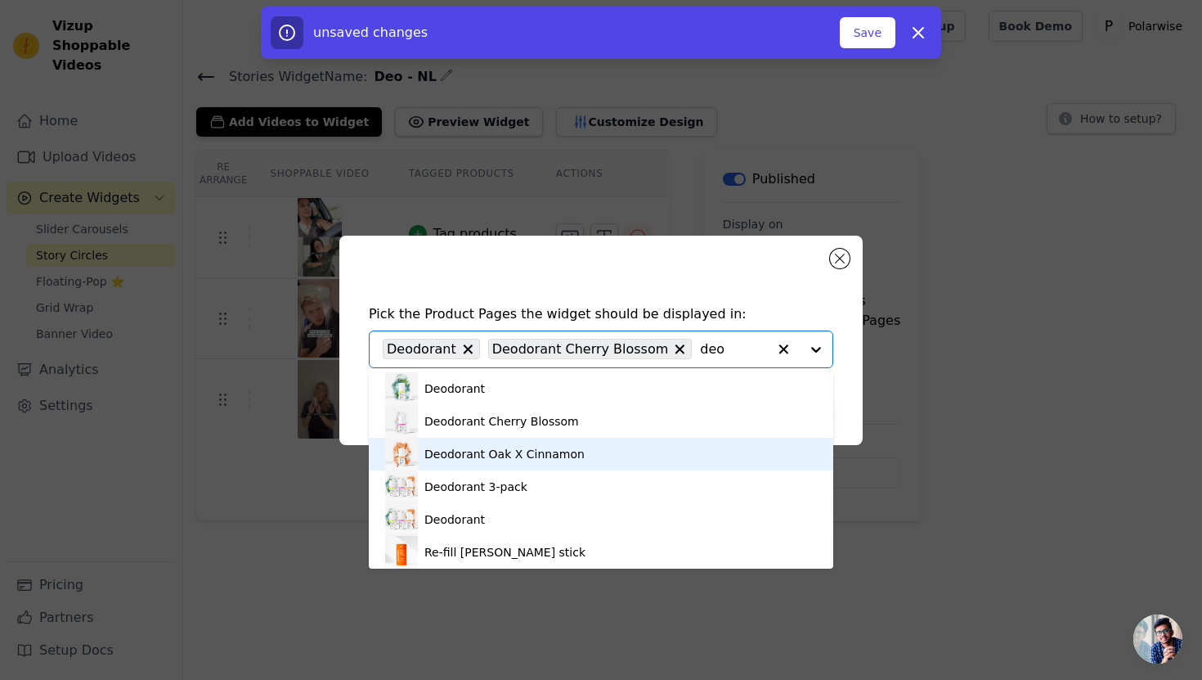
click at [570, 451] on div "Deodorant Oak X Cinnamon" at bounding box center [504, 454] width 160 height 16
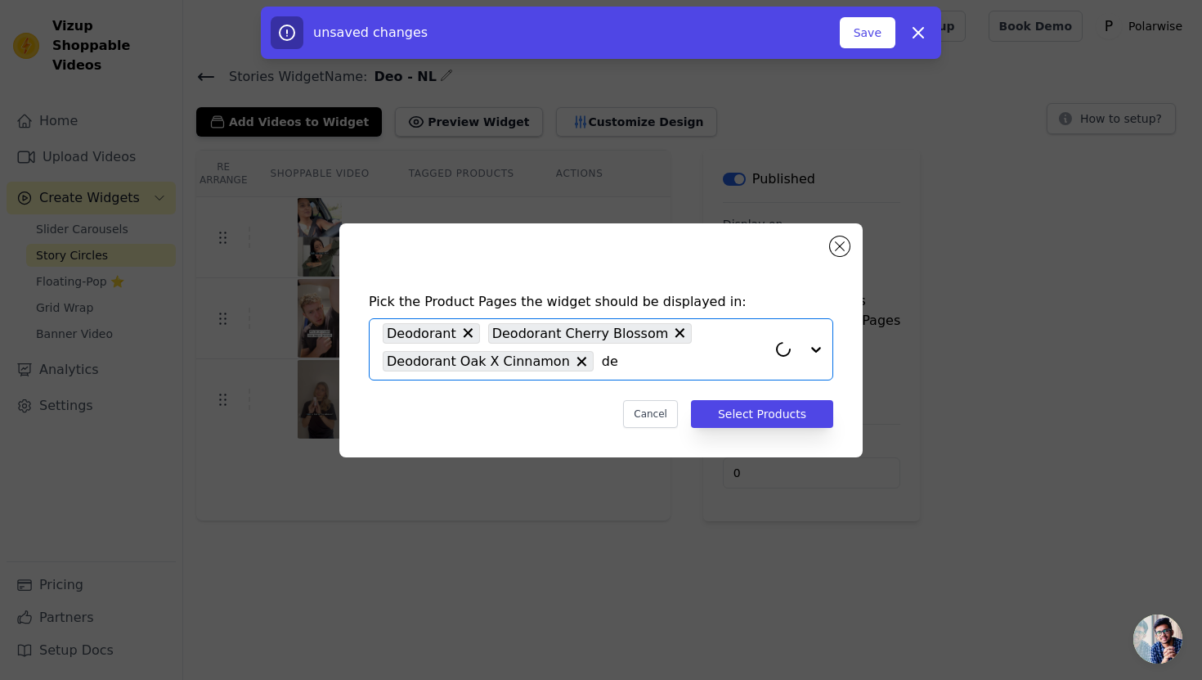
type input "deo"
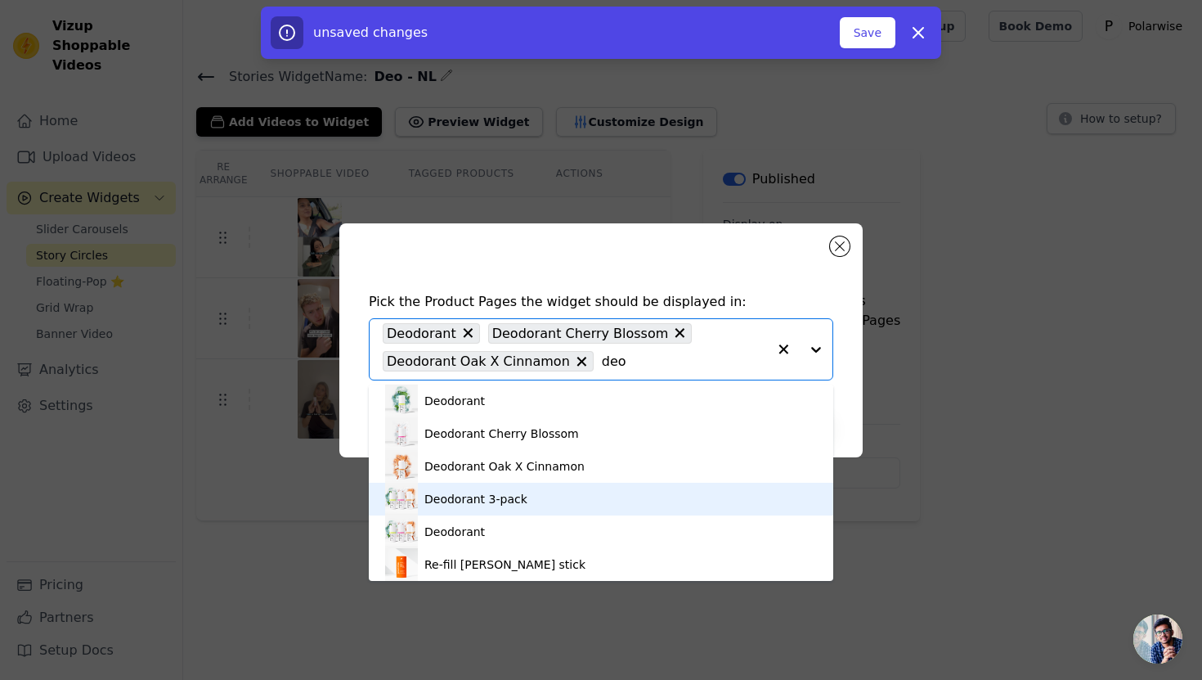
click at [585, 499] on div "Deodorant 3-pack" at bounding box center [601, 498] width 432 height 33
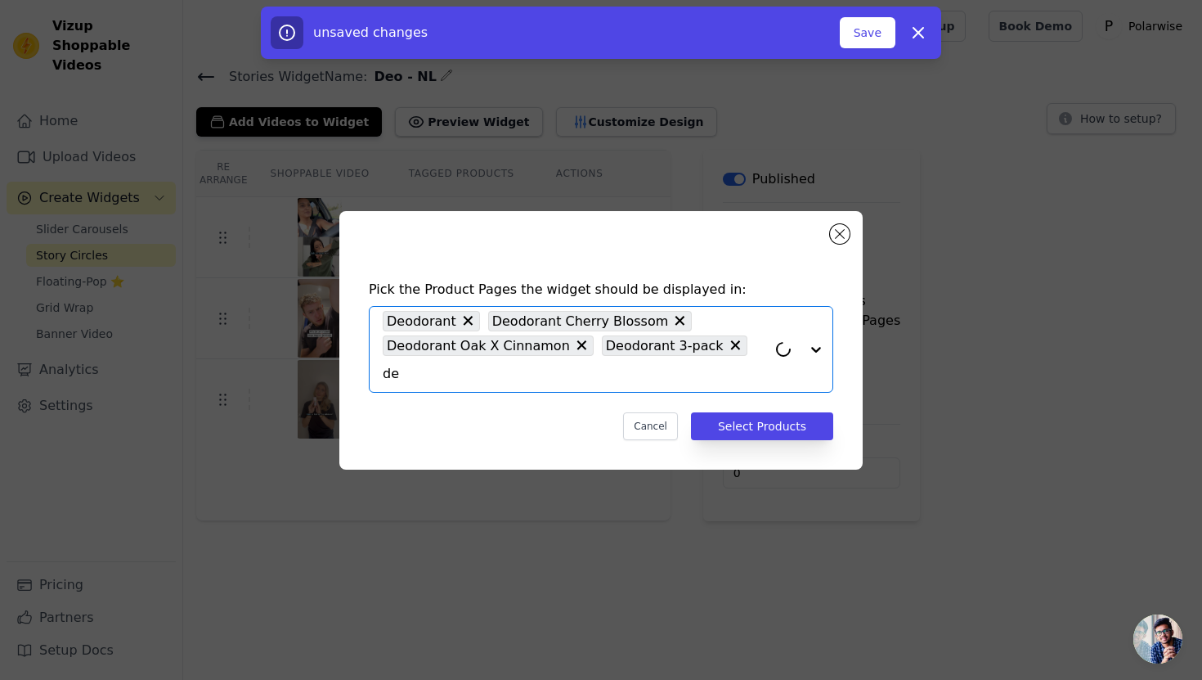
type input "deo"
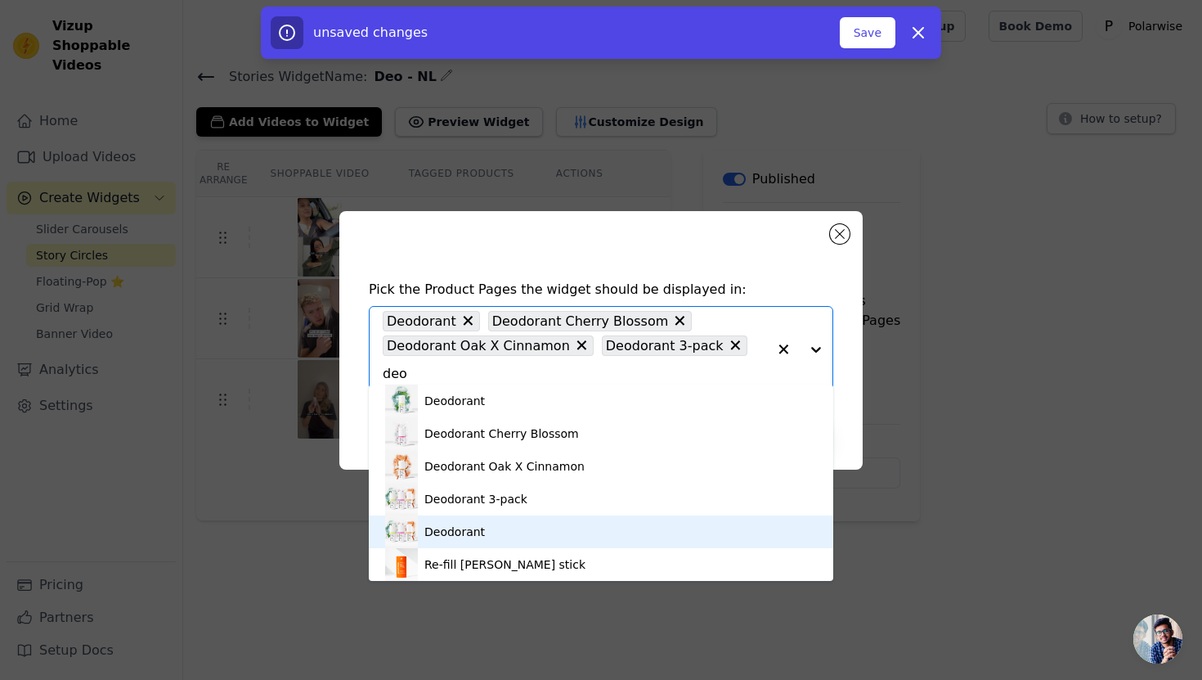
click at [590, 523] on div "Deodorant" at bounding box center [601, 531] width 432 height 33
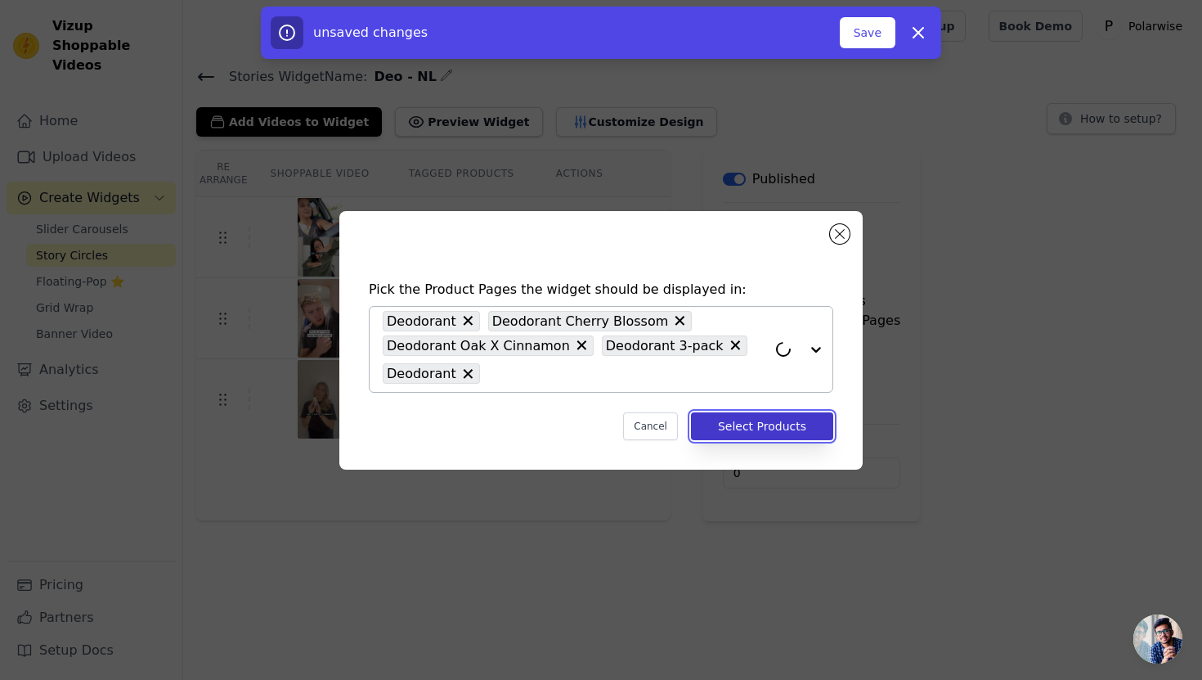
click at [750, 424] on button "Select Products" at bounding box center [762, 426] width 142 height 28
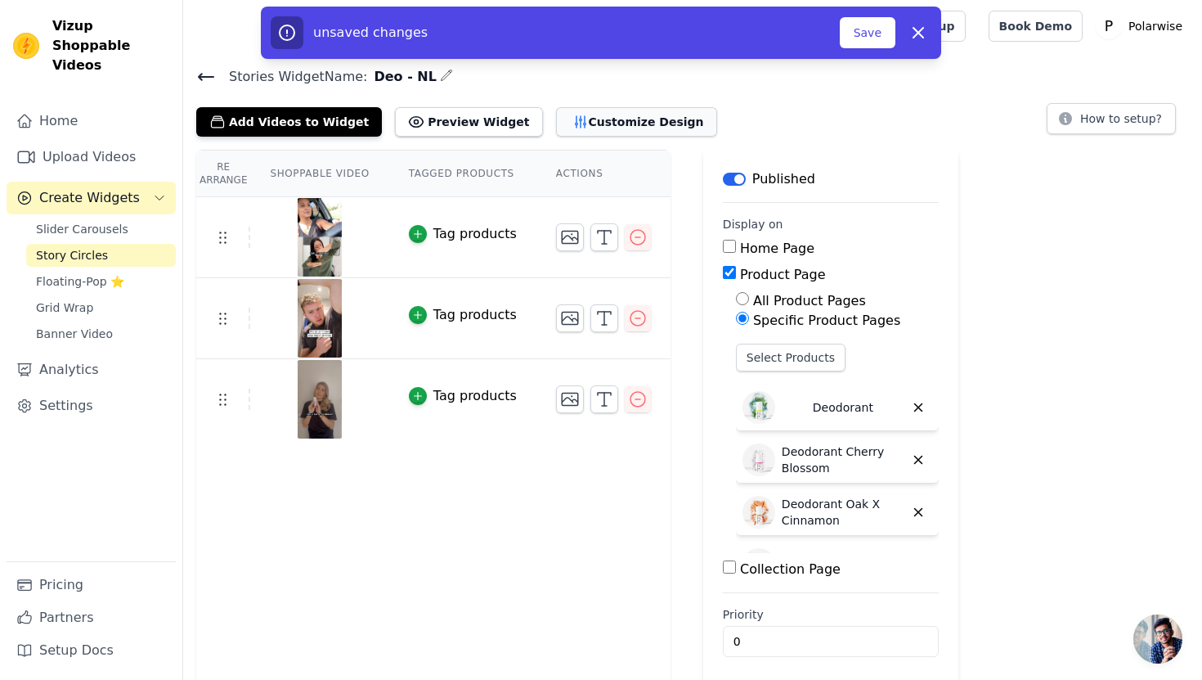
click at [618, 115] on button "Customize Design" at bounding box center [636, 121] width 161 height 29
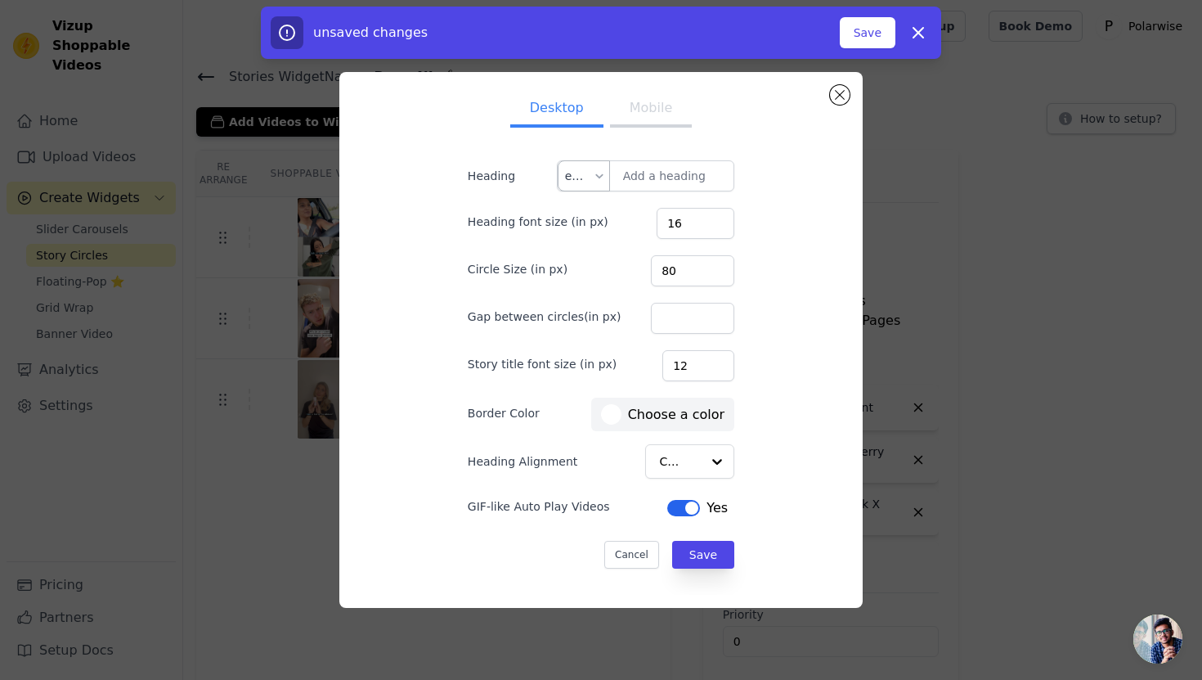
click at [601, 176] on div at bounding box center [599, 175] width 13 height 29
click at [582, 214] on div "nl" at bounding box center [584, 215] width 51 height 38
click at [634, 182] on input "Heading" at bounding box center [646, 175] width 178 height 31
paste input "Alles wat u moet weten"
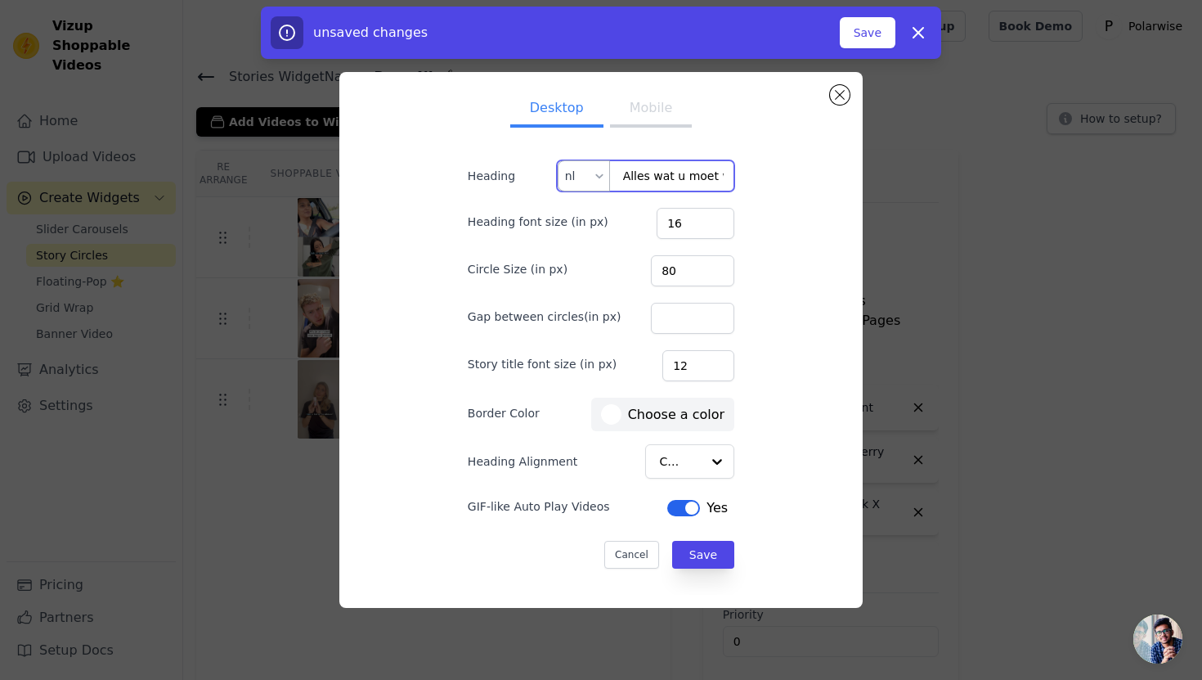
scroll to position [0, 32]
click at [650, 177] on input "Alles wat u moet weten" at bounding box center [646, 175] width 178 height 31
type input "Alles wat je moet weten"
click at [680, 545] on button "Save" at bounding box center [703, 555] width 62 height 28
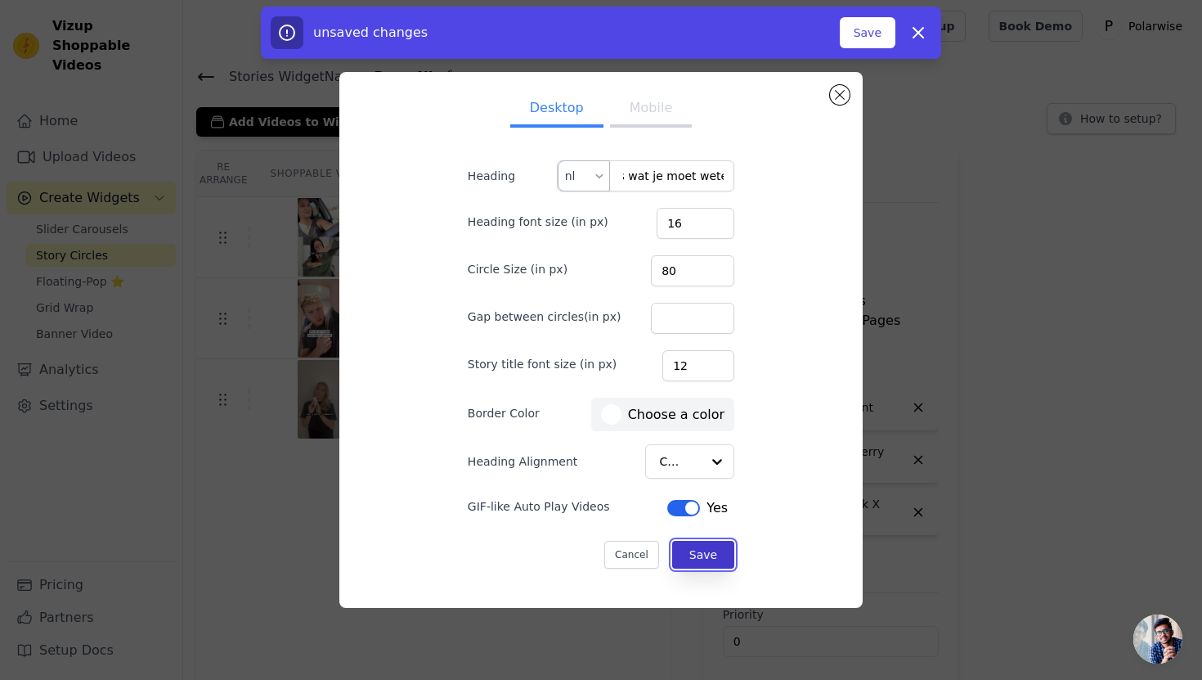
scroll to position [0, 0]
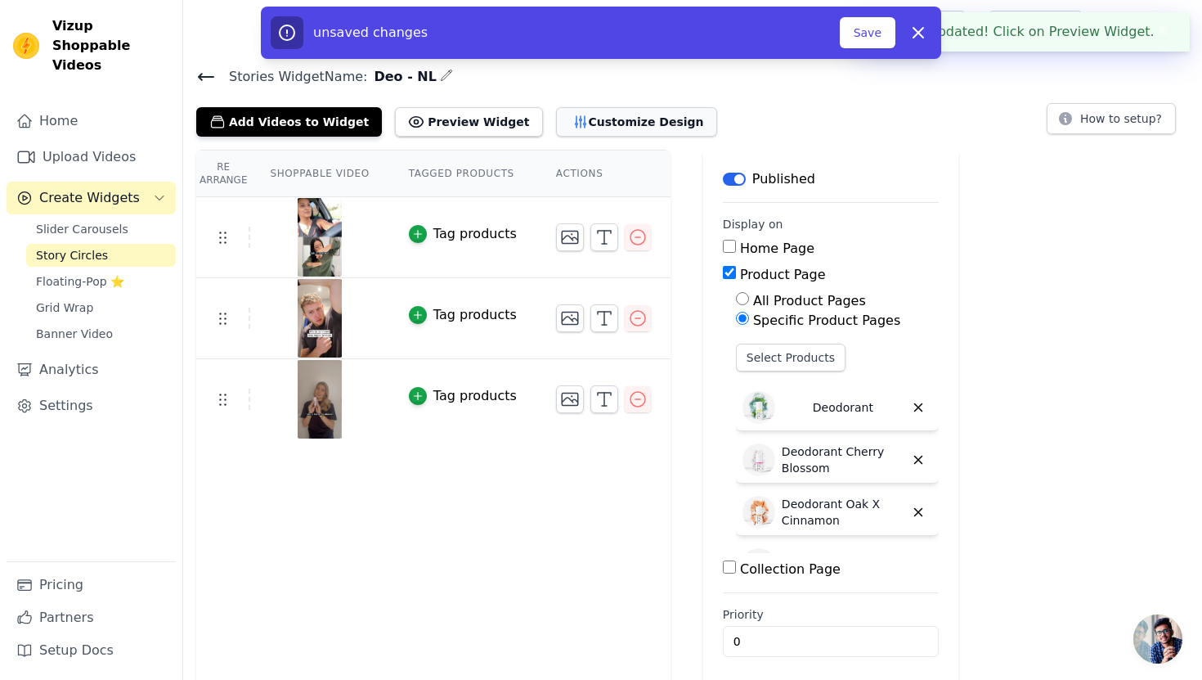
click at [621, 127] on button "Customize Design" at bounding box center [636, 121] width 161 height 29
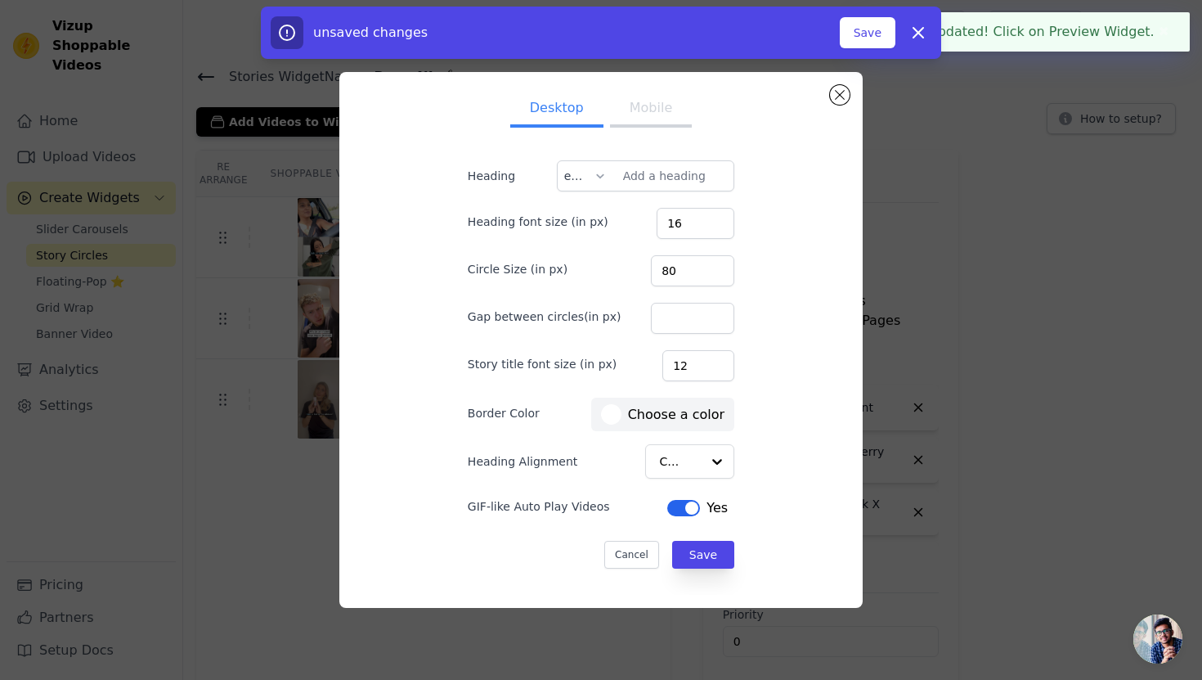
click at [651, 101] on button "Mobile" at bounding box center [651, 110] width 82 height 36
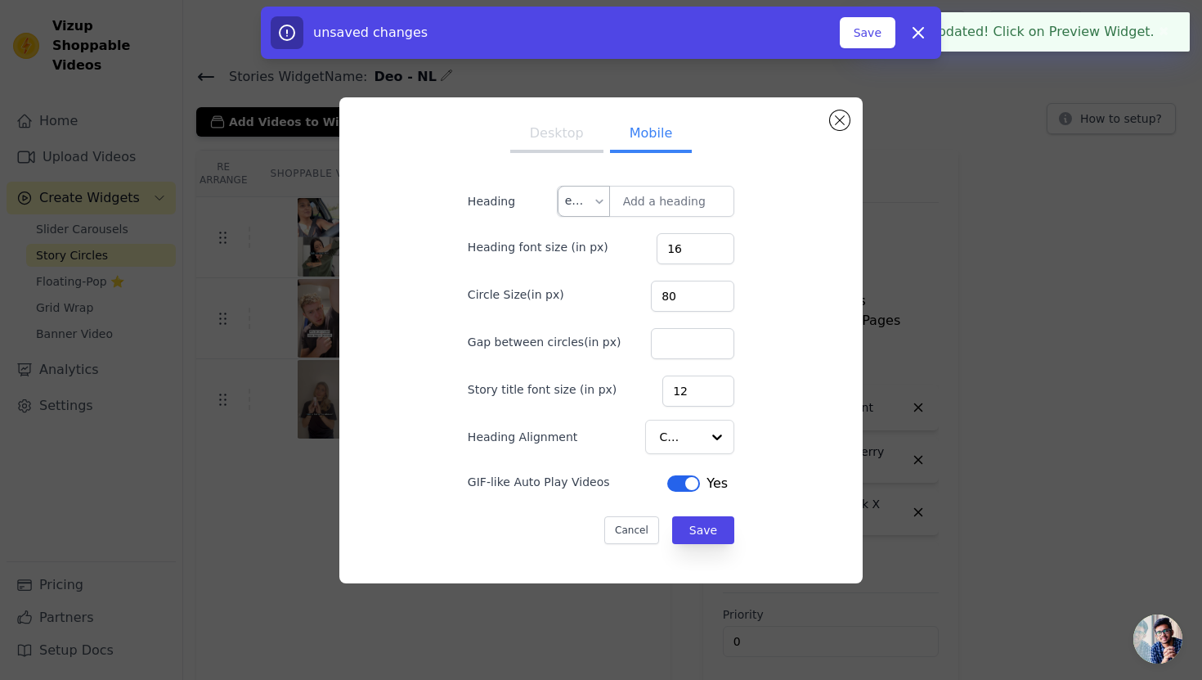
click at [599, 204] on div at bounding box center [599, 200] width 13 height 29
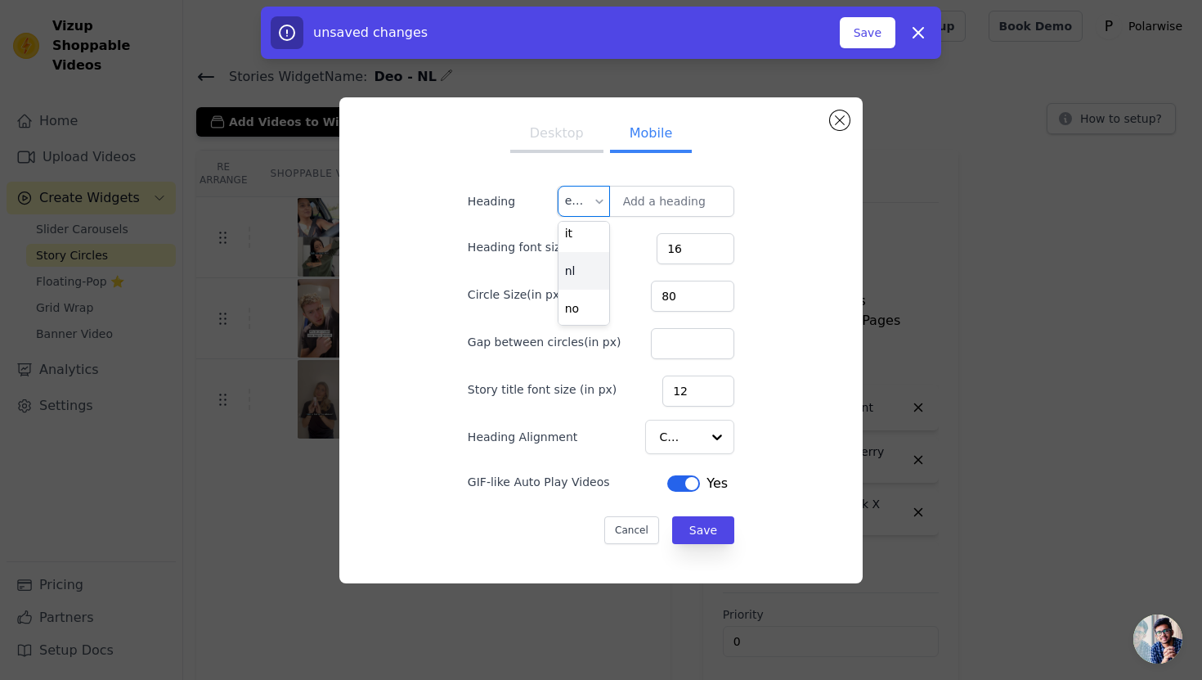
scroll to position [198, 0]
click at [579, 268] on div "nl" at bounding box center [584, 268] width 51 height 38
click at [668, 204] on input "Heading" at bounding box center [646, 201] width 178 height 31
paste input "Alles wat u moet weten"
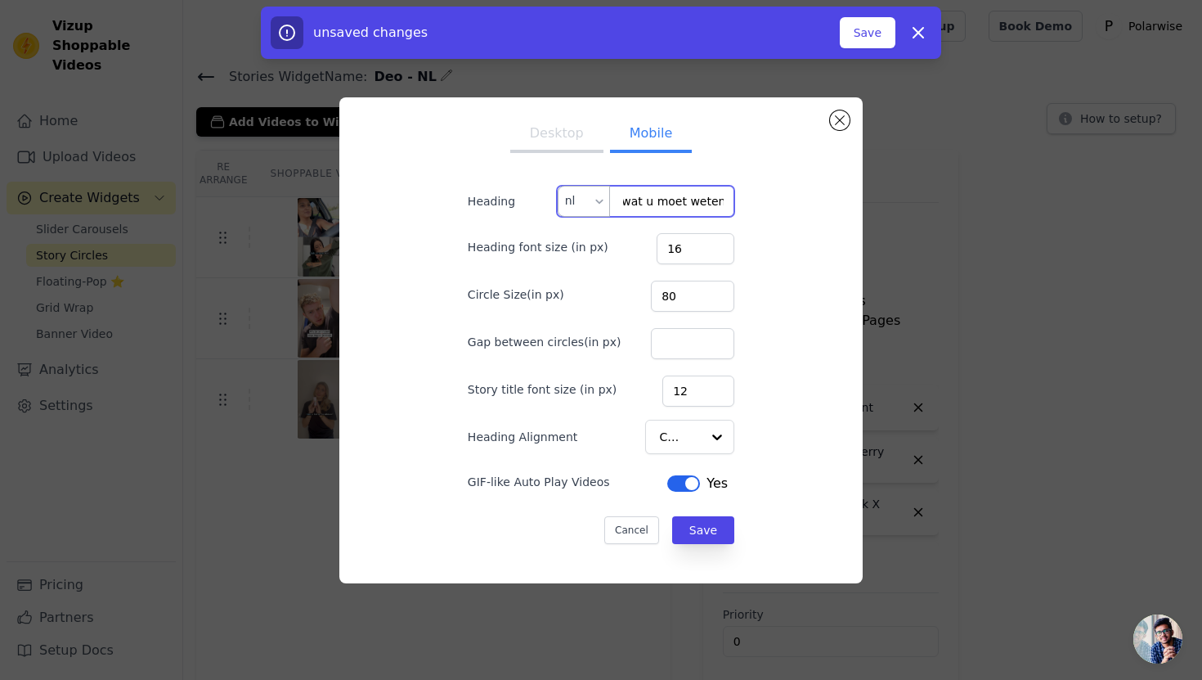
click at [653, 205] on input "Alles wat u moet weten" at bounding box center [646, 201] width 178 height 31
type input "Alles wat je moet weten"
click at [709, 527] on button "Save" at bounding box center [703, 530] width 62 height 28
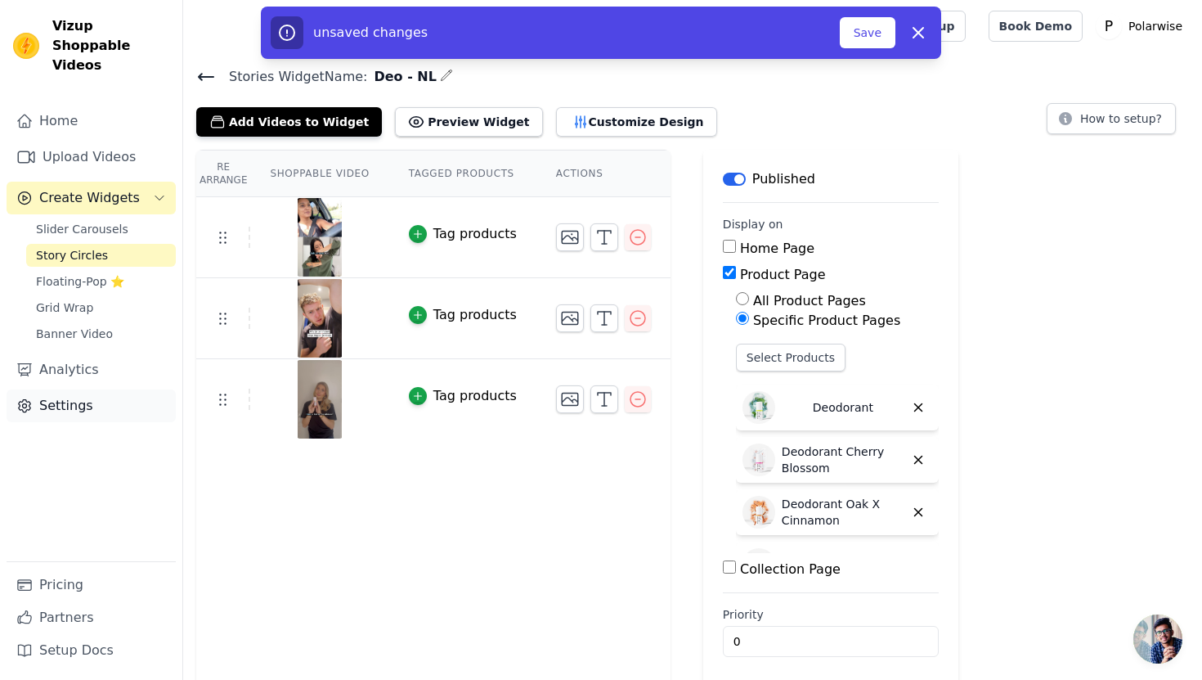
click at [75, 393] on link "Settings" at bounding box center [91, 405] width 169 height 33
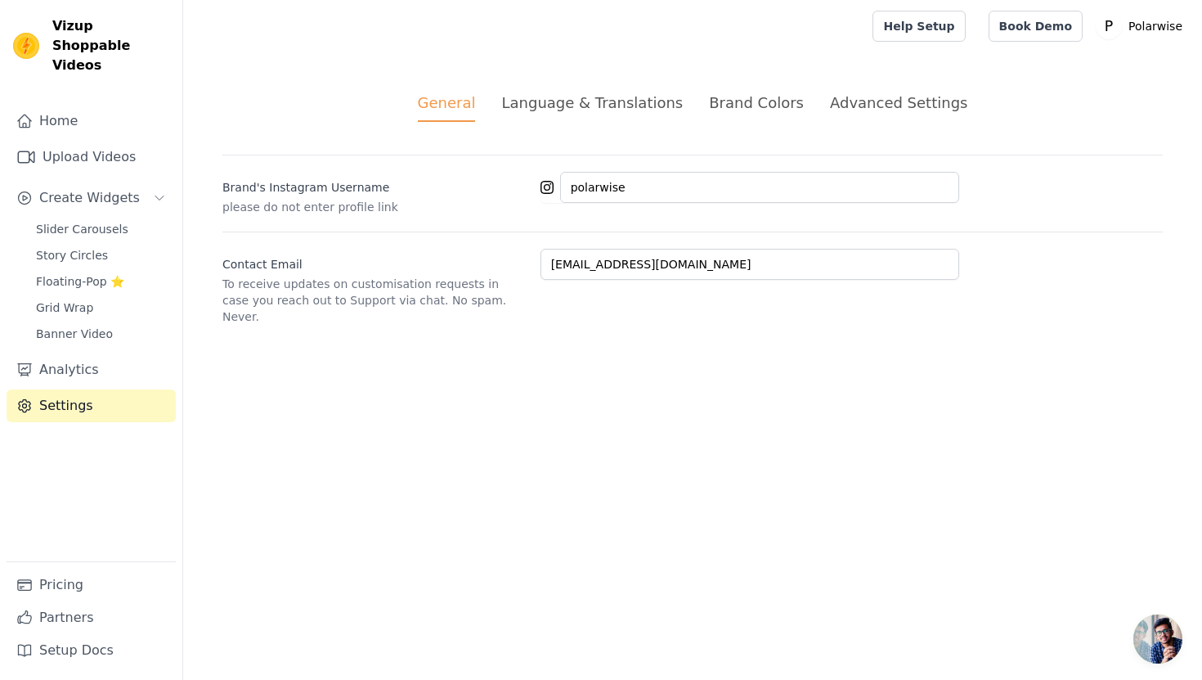
click at [579, 88] on div "General Language & Translations Brand Colors Advanced Settings unsaved changes …" at bounding box center [692, 208] width 1019 height 312
click at [579, 96] on div "Language & Translations" at bounding box center [592, 103] width 182 height 22
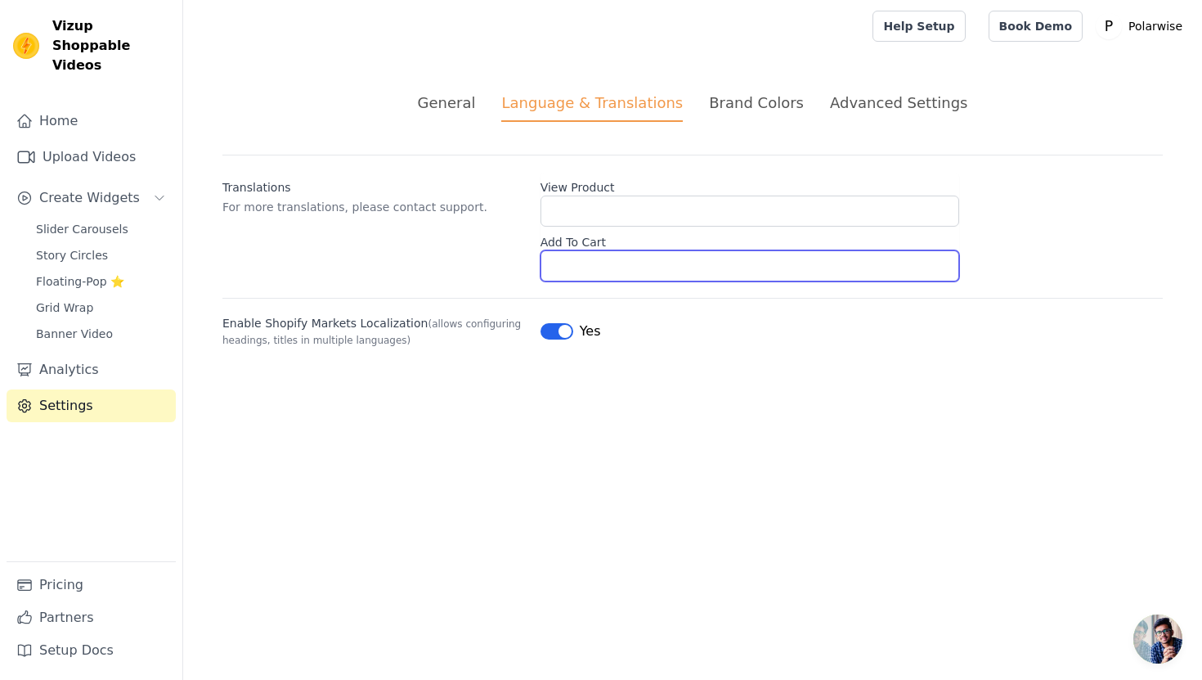
click at [580, 256] on input "Add To Cart" at bounding box center [750, 265] width 419 height 31
